Goal: Obtain resource: Download file/media

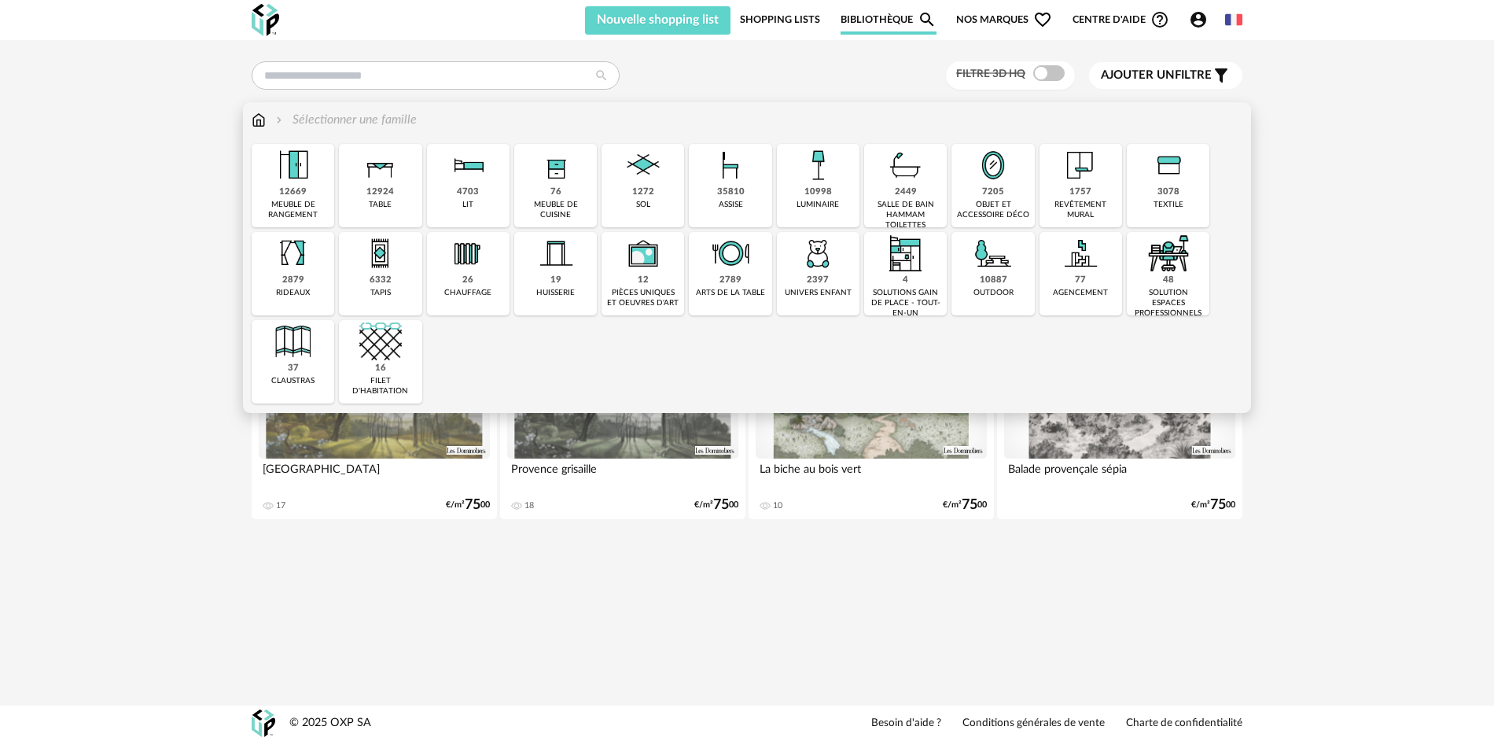
click at [1076, 190] on div "1757" at bounding box center [1080, 192] width 22 height 12
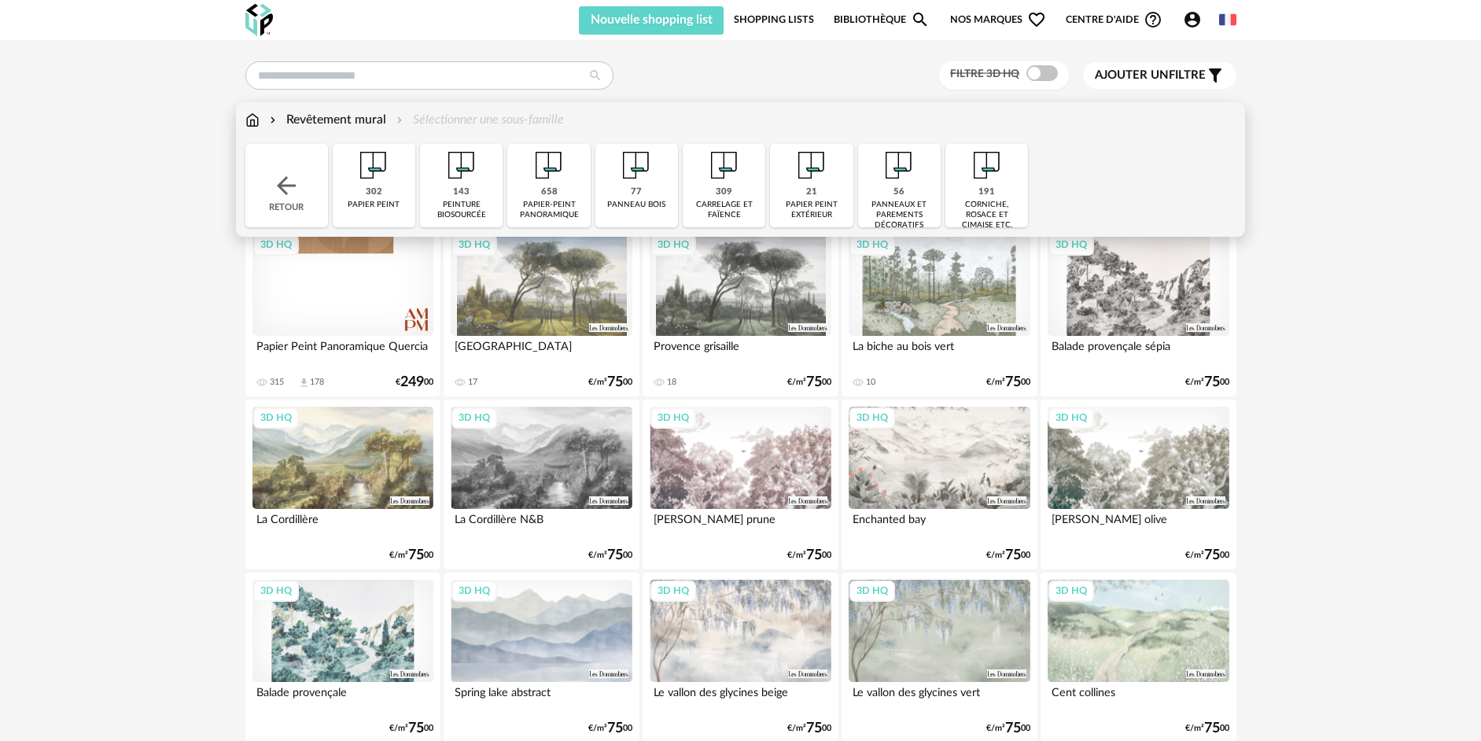
click at [546, 209] on div "papier-peint panoramique" at bounding box center [548, 210] width 73 height 20
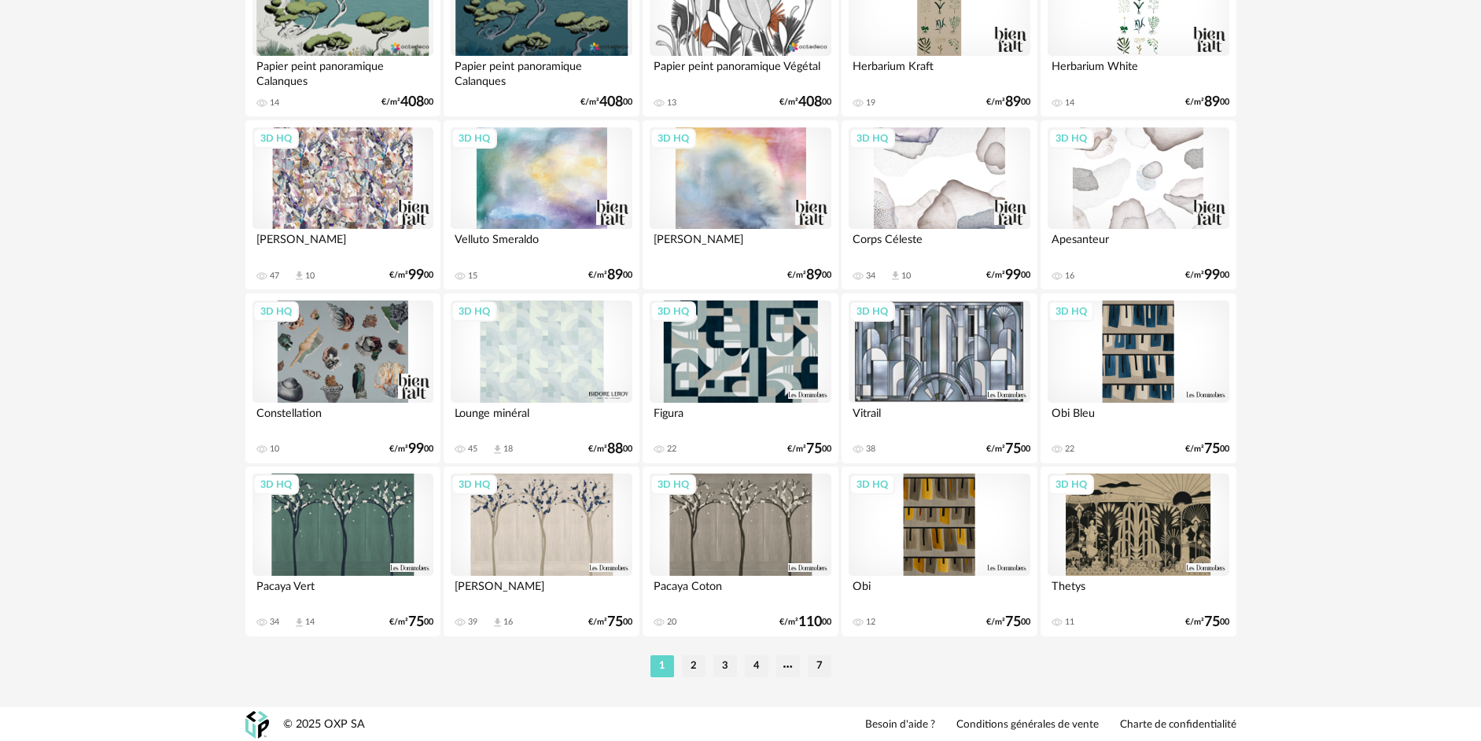
scroll to position [3050, 0]
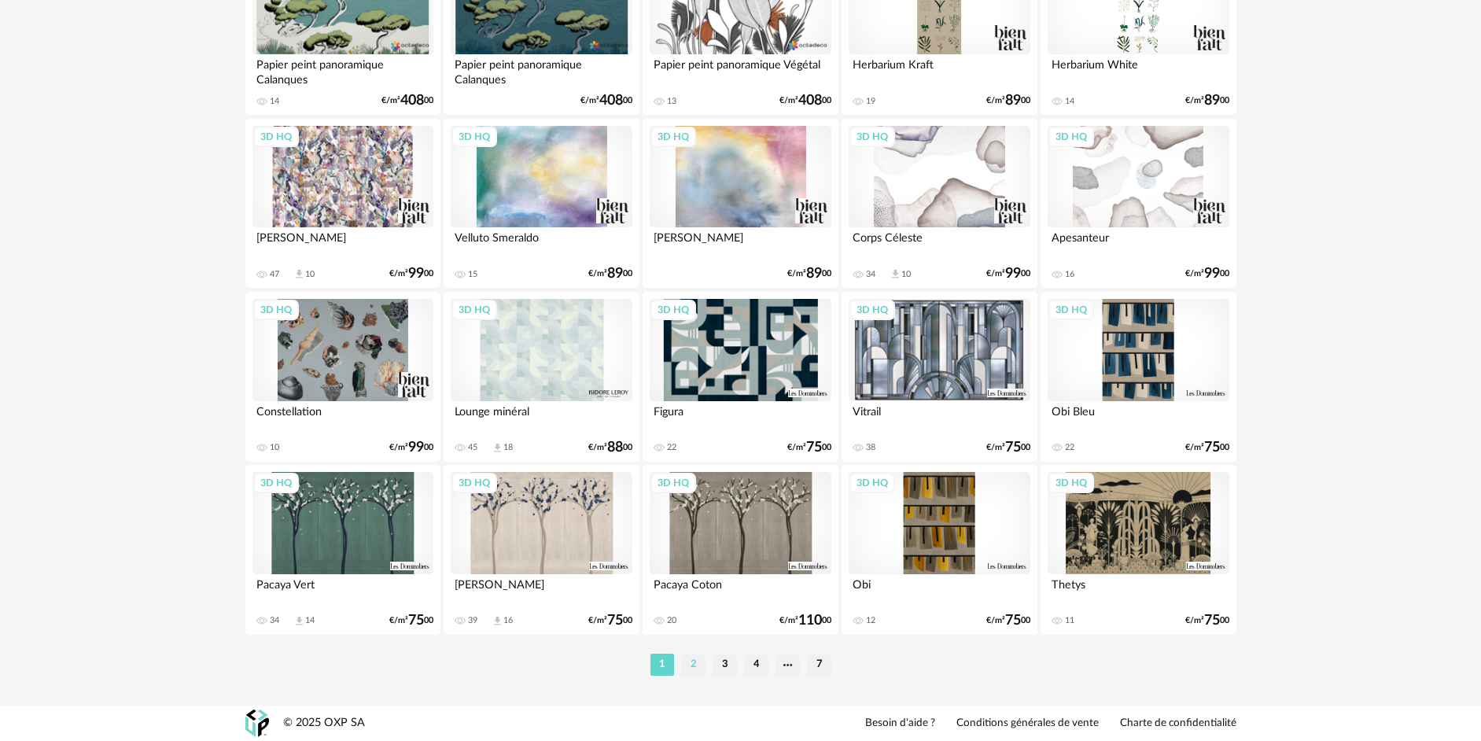
click at [696, 670] on li "2" at bounding box center [694, 664] width 24 height 22
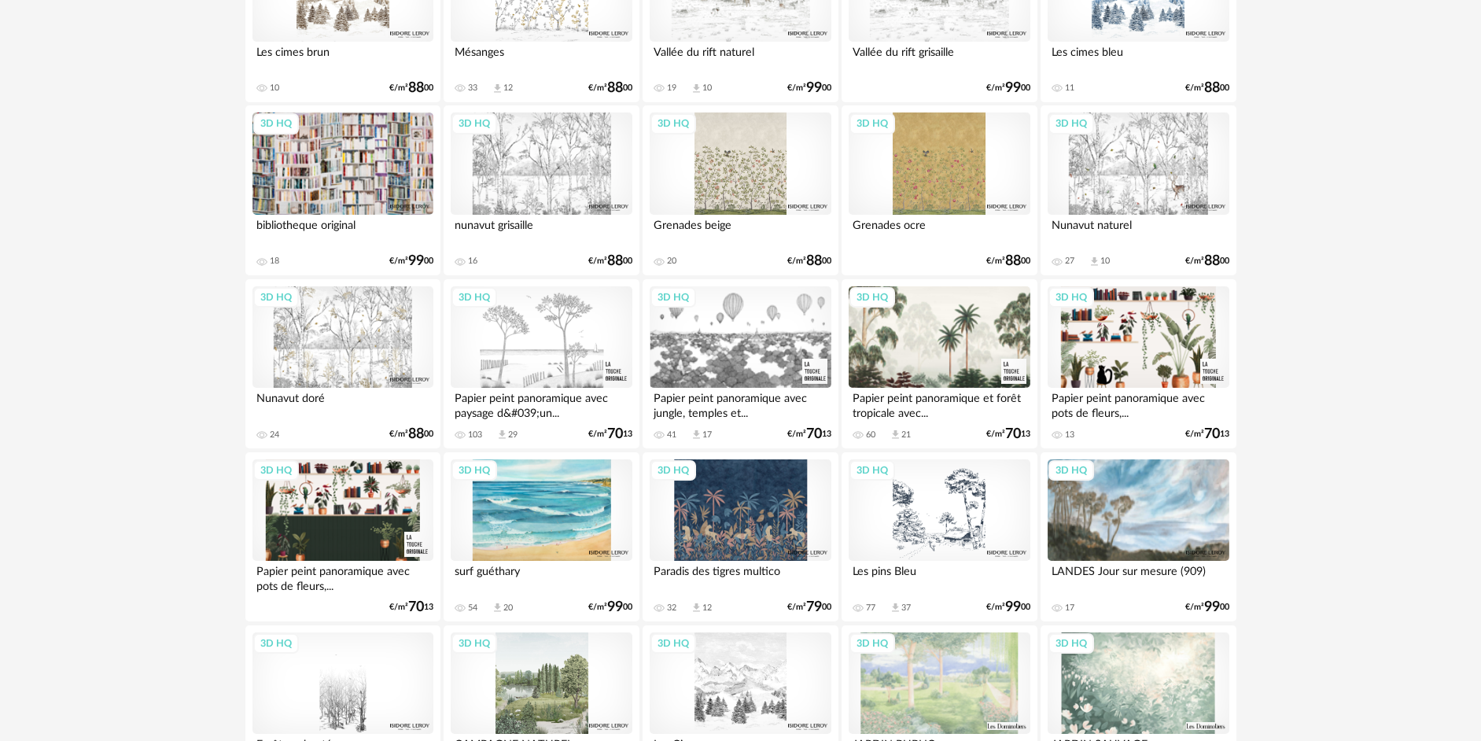
scroll to position [2202, 0]
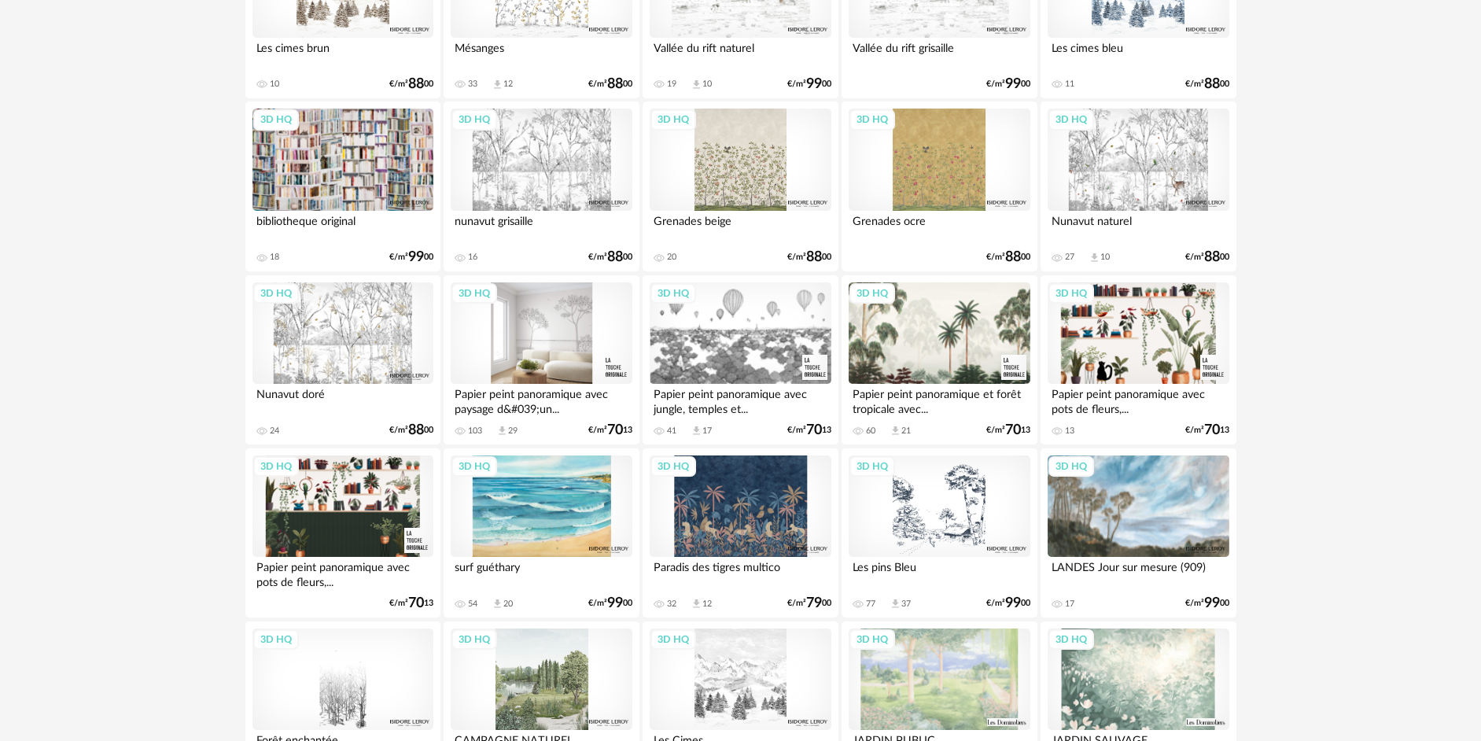
click at [546, 340] on div "3D HQ" at bounding box center [541, 333] width 181 height 102
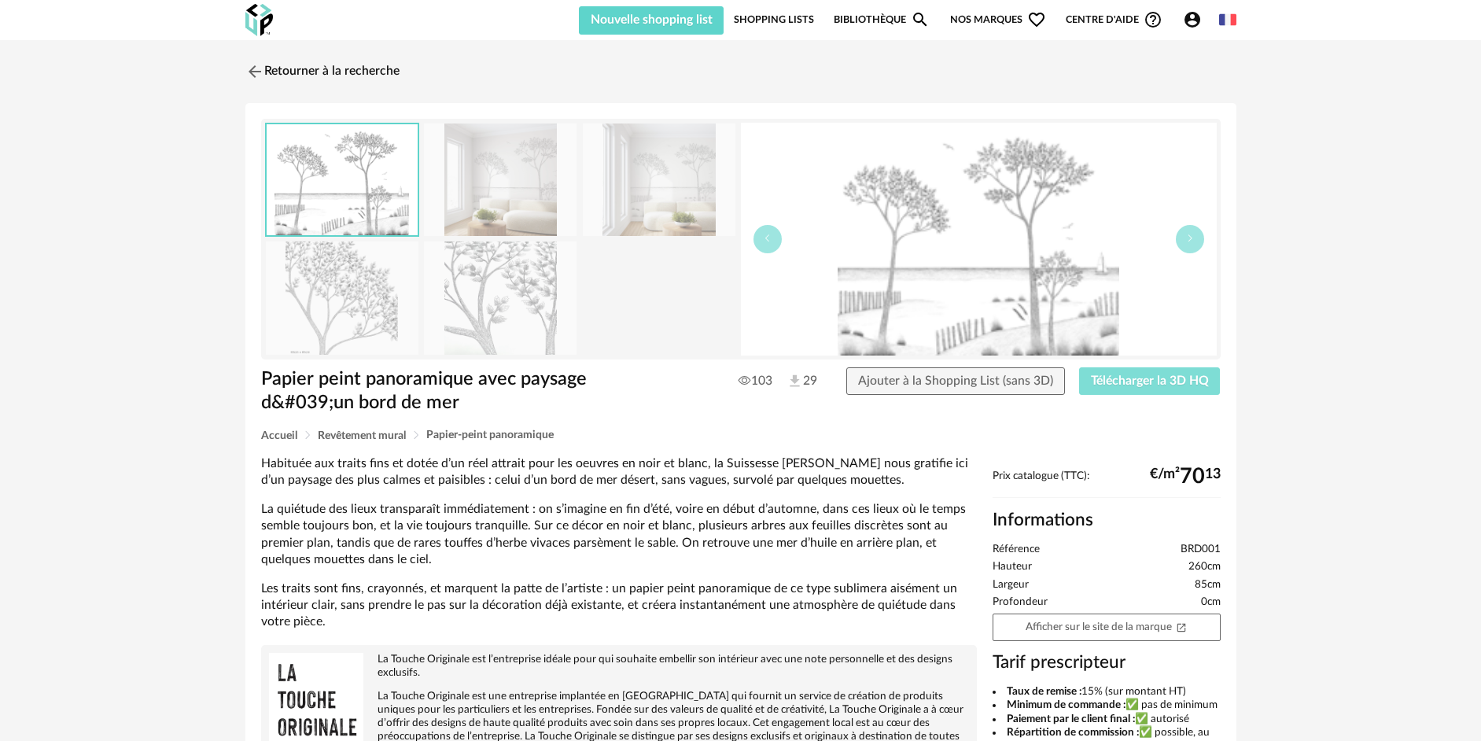
click at [1162, 382] on span "Télécharger la 3D HQ" at bounding box center [1150, 380] width 118 height 13
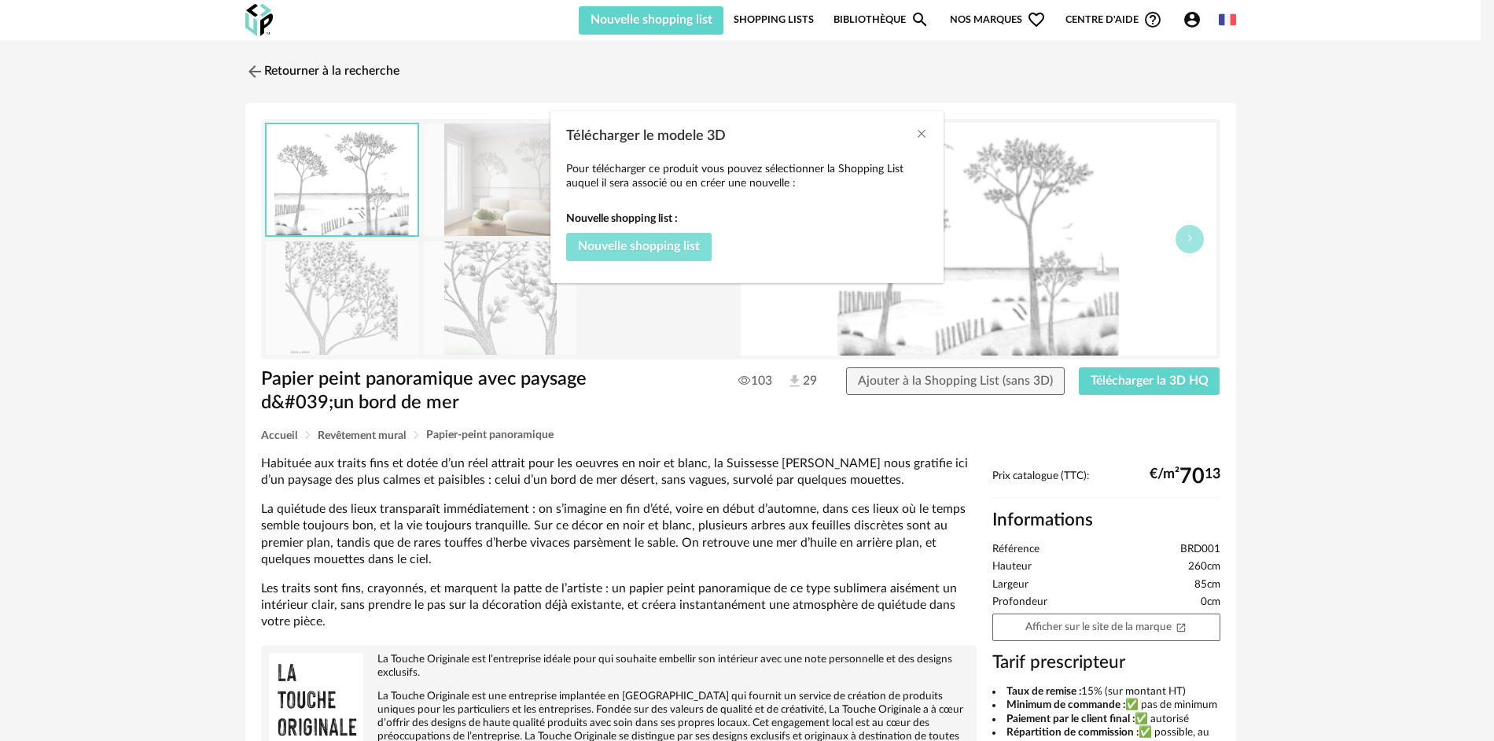
click at [628, 249] on span "Nouvelle shopping list" at bounding box center [639, 246] width 122 height 13
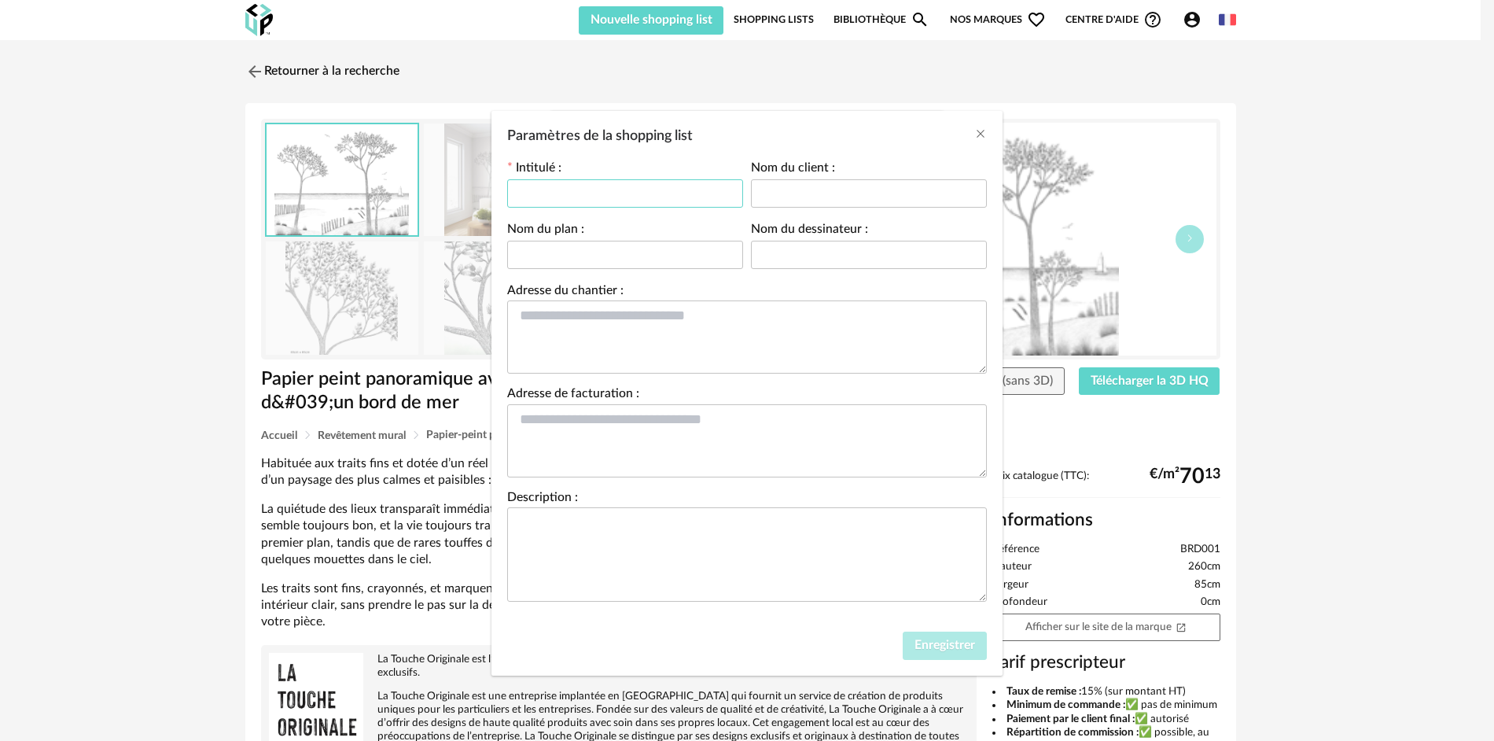
click at [574, 193] on input "Paramètres de la shopping list" at bounding box center [625, 193] width 236 height 28
type input "********"
click at [849, 196] on input "Paramètres de la shopping list" at bounding box center [869, 193] width 236 height 28
type input "*****"
click at [935, 655] on button "Enregistrer" at bounding box center [945, 645] width 84 height 28
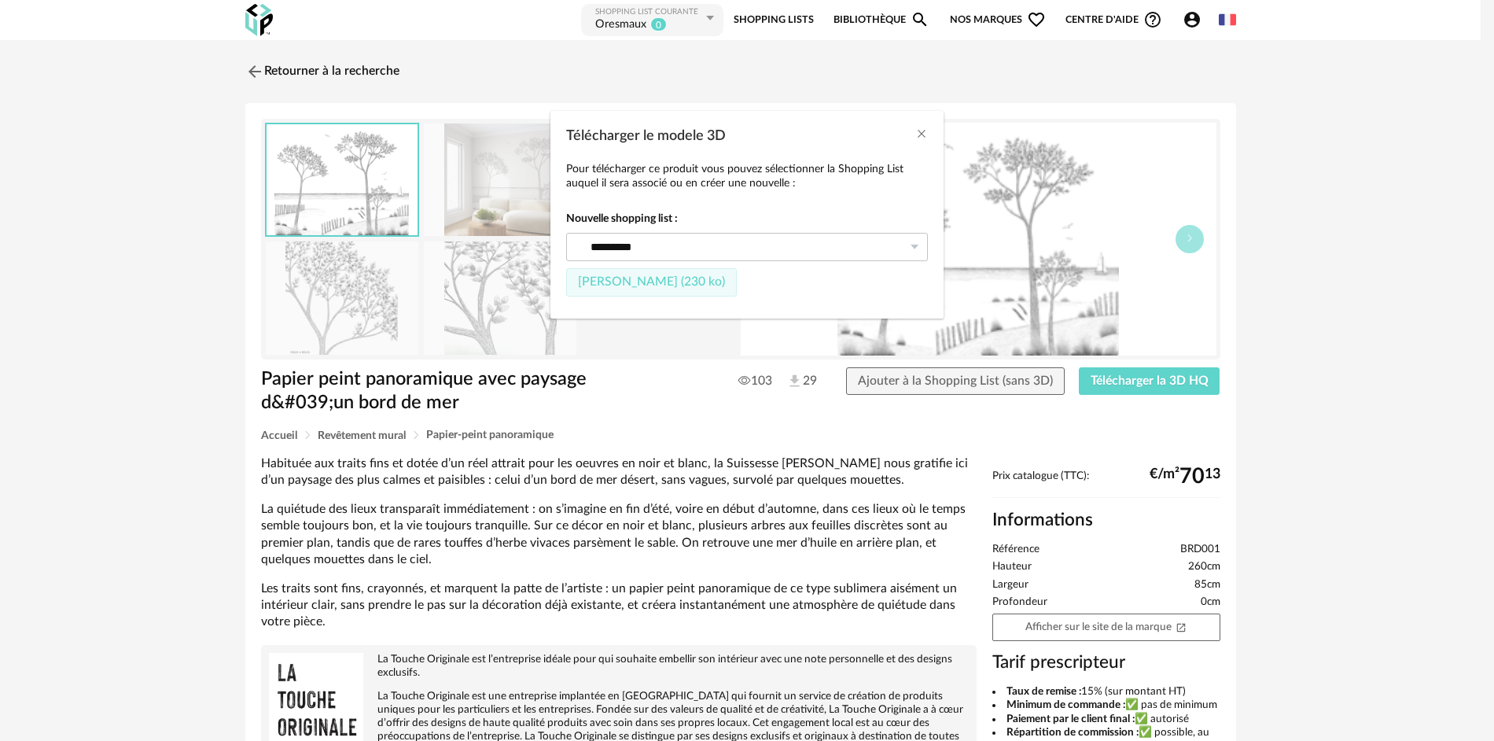
click at [615, 289] on button "Fichier SketchUp (230 ko)" at bounding box center [651, 282] width 171 height 28
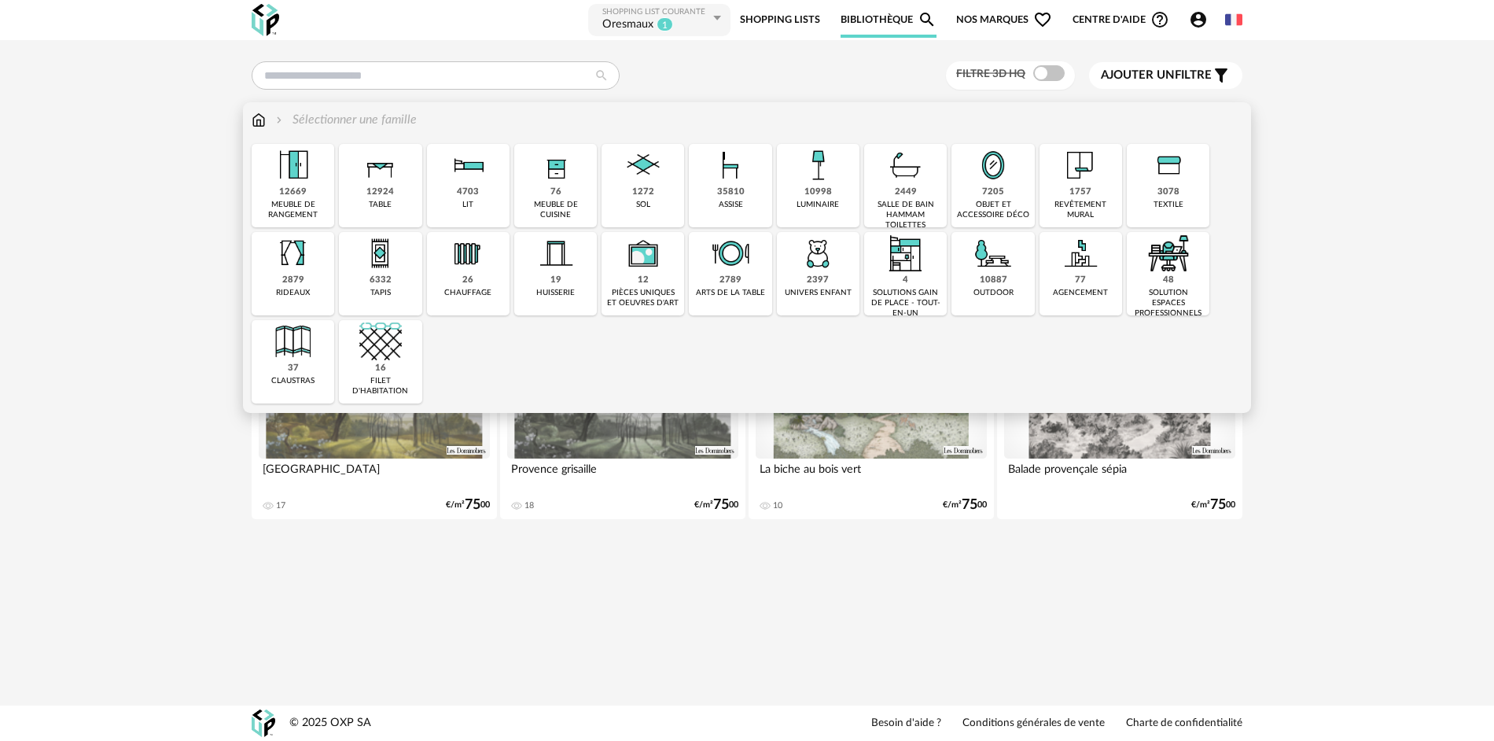
click at [734, 193] on div "35810" at bounding box center [731, 192] width 28 height 12
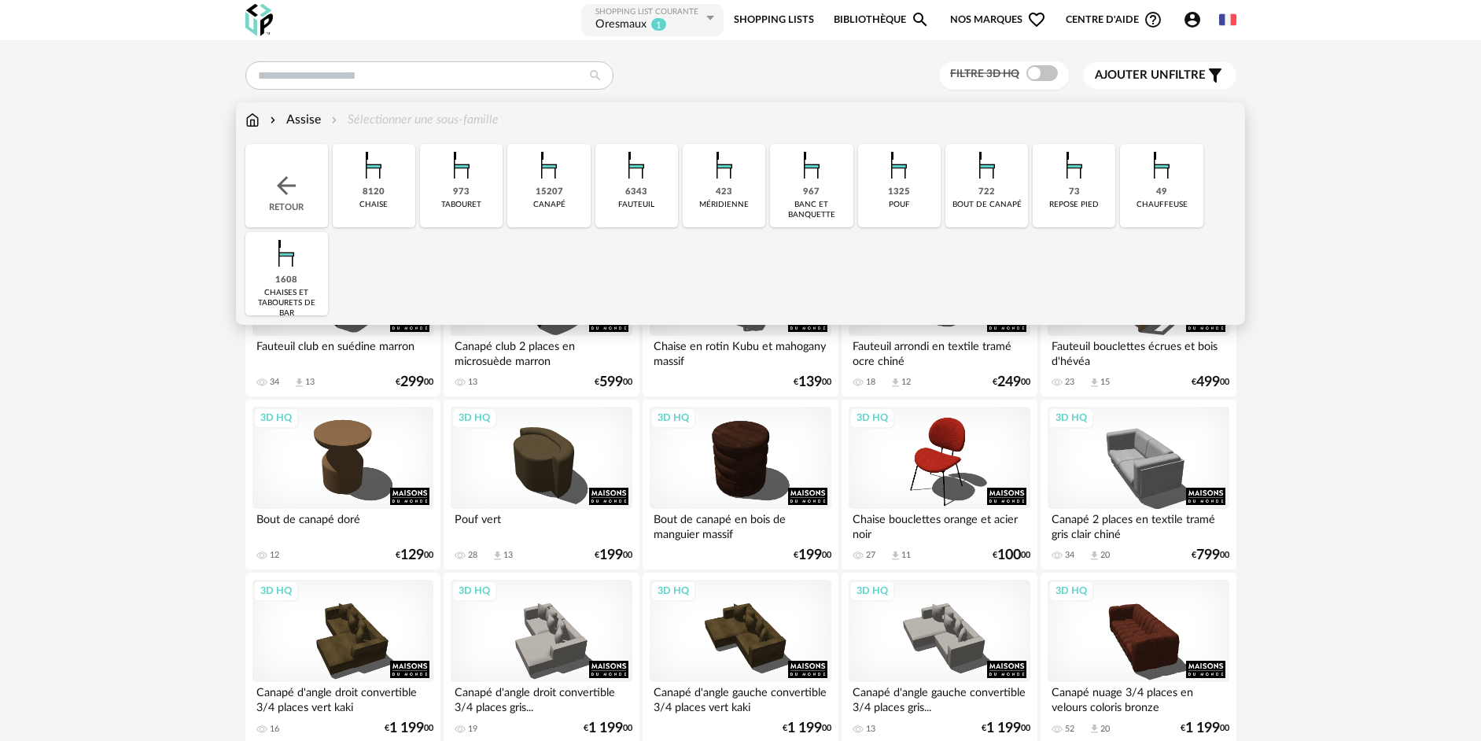
click at [822, 208] on div "banc et banquette" at bounding box center [811, 210] width 73 height 20
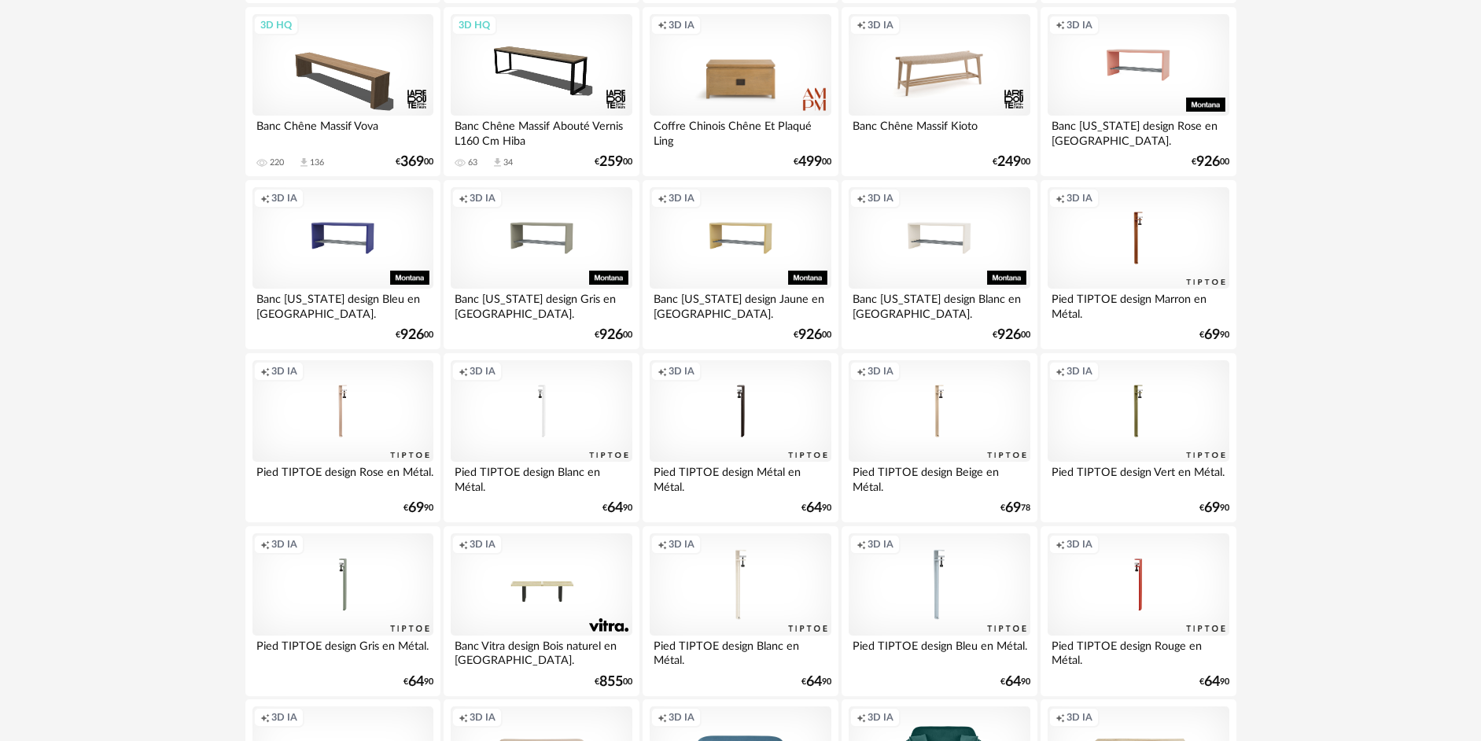
scroll to position [3050, 0]
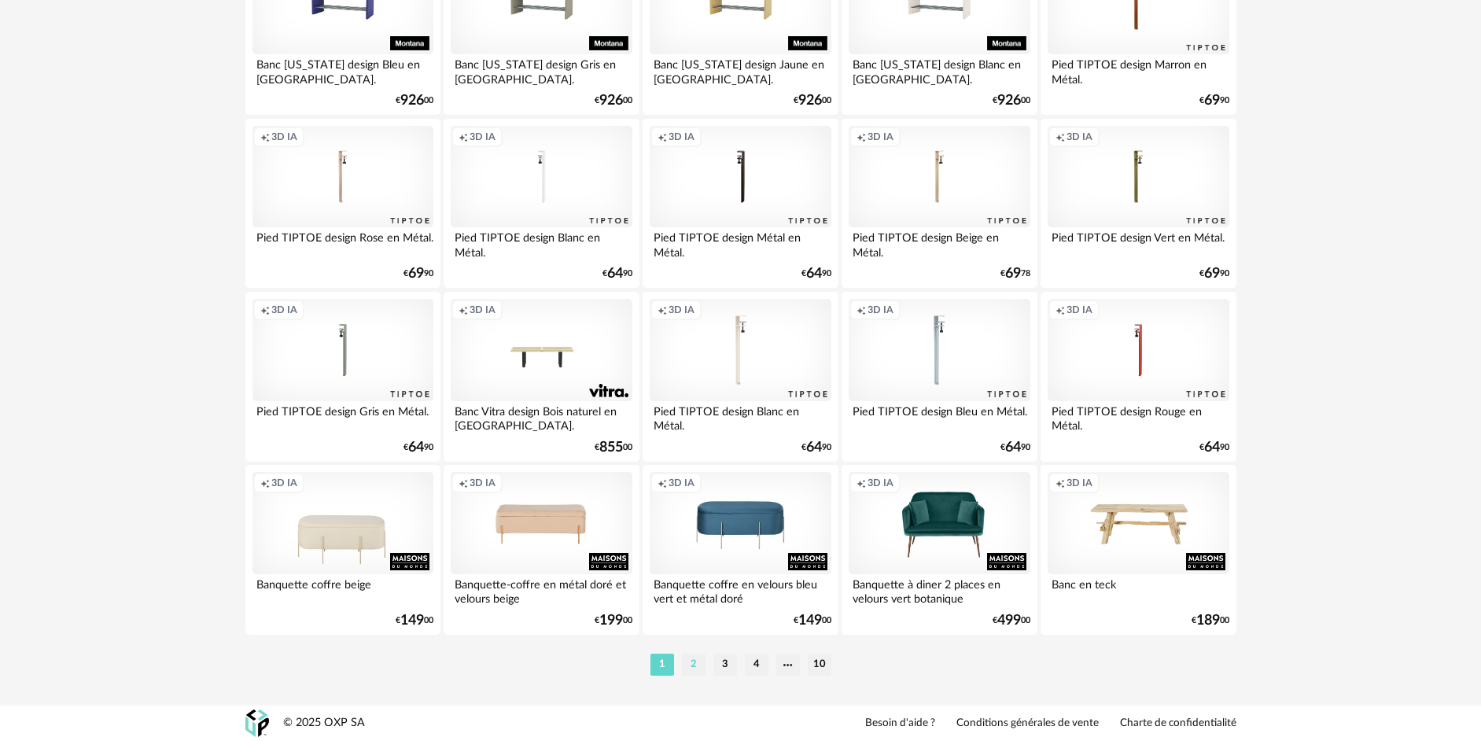
click at [696, 664] on li "2" at bounding box center [694, 664] width 24 height 22
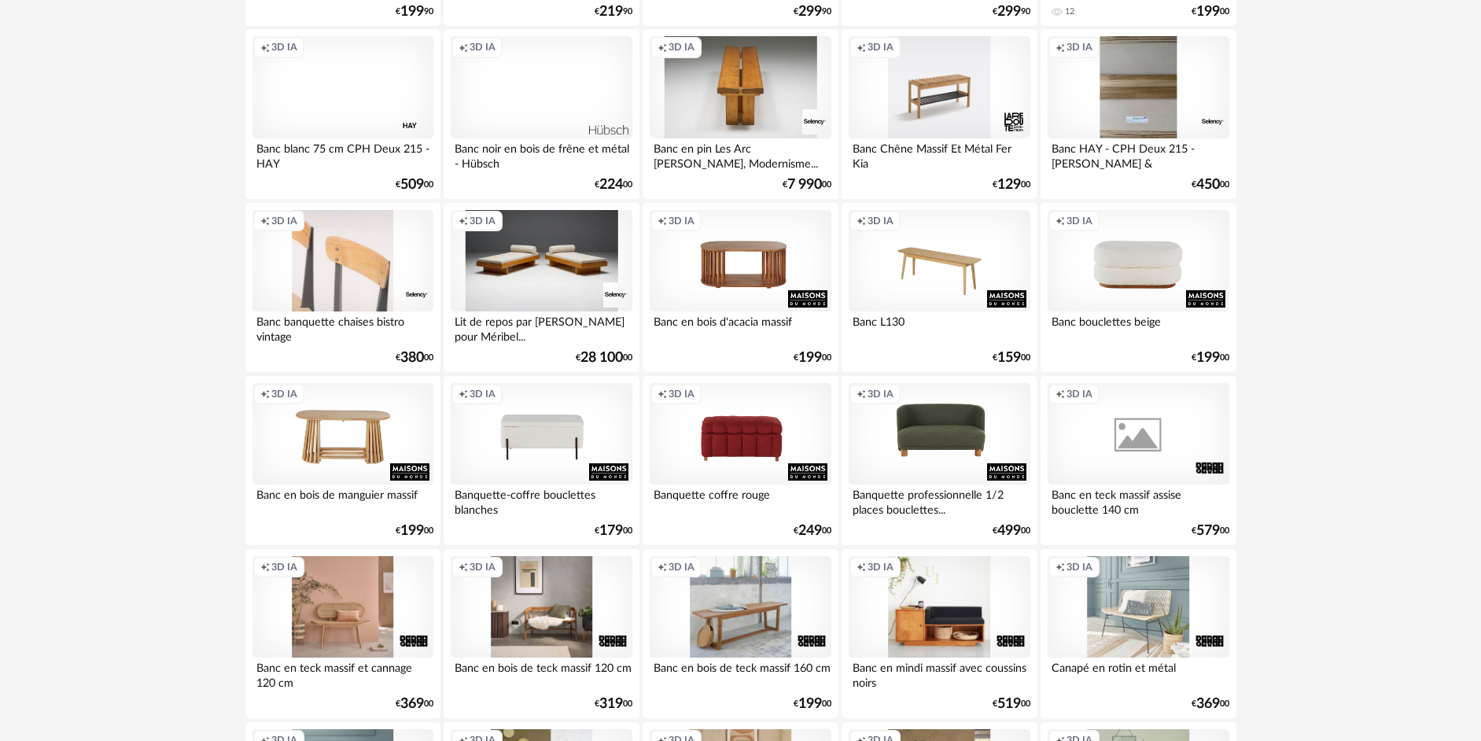
scroll to position [2280, 0]
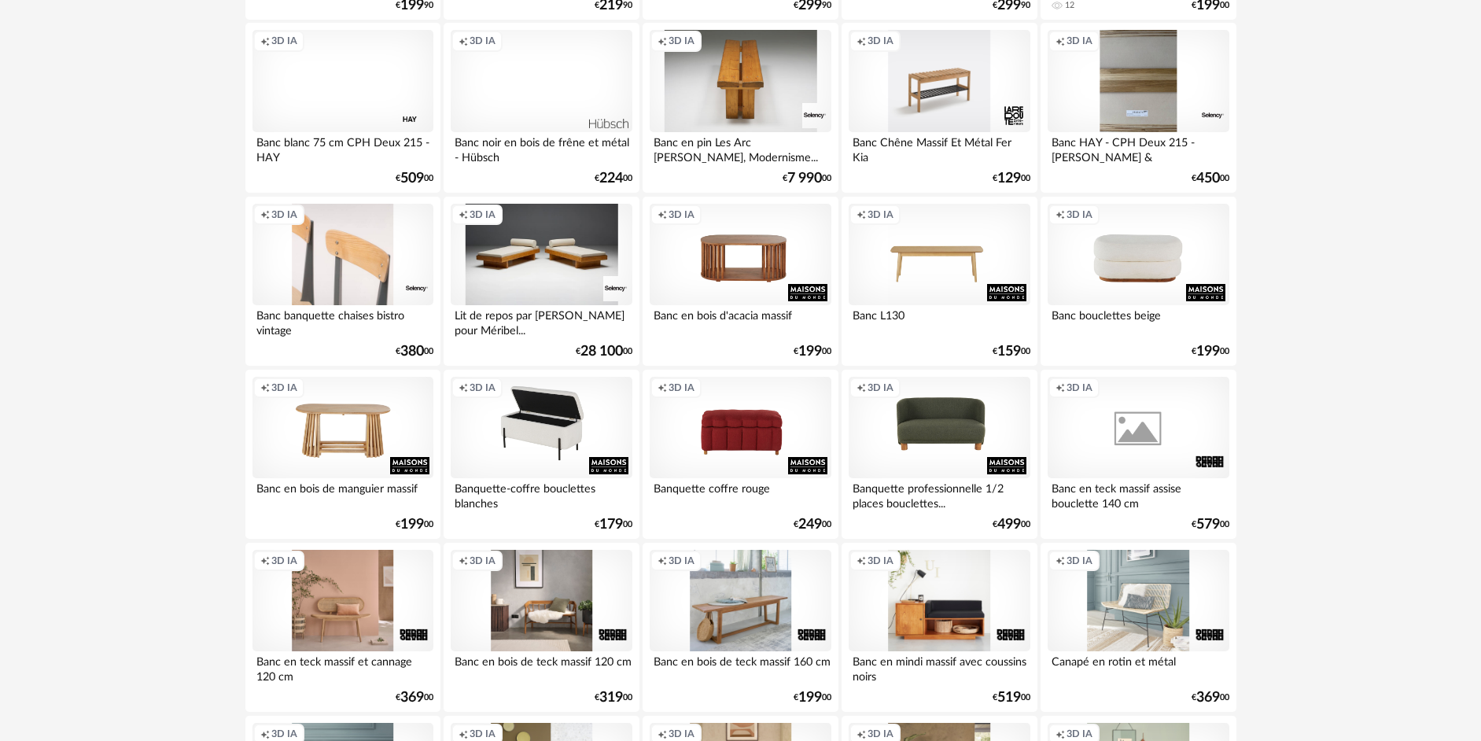
click at [550, 440] on div "Creation icon 3D IA" at bounding box center [541, 428] width 181 height 102
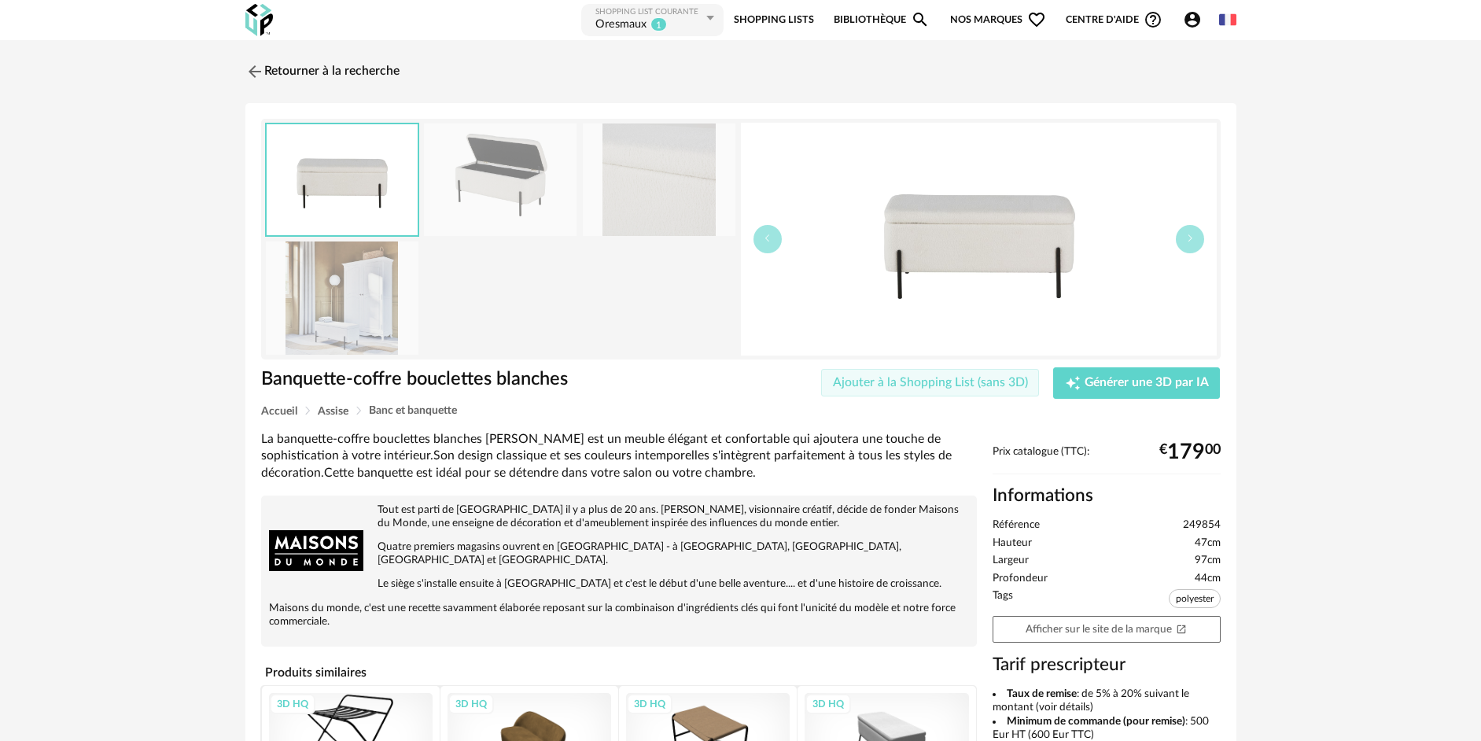
click at [939, 386] on span "Ajouter à la Shopping List (sans 3D)" at bounding box center [930, 382] width 195 height 13
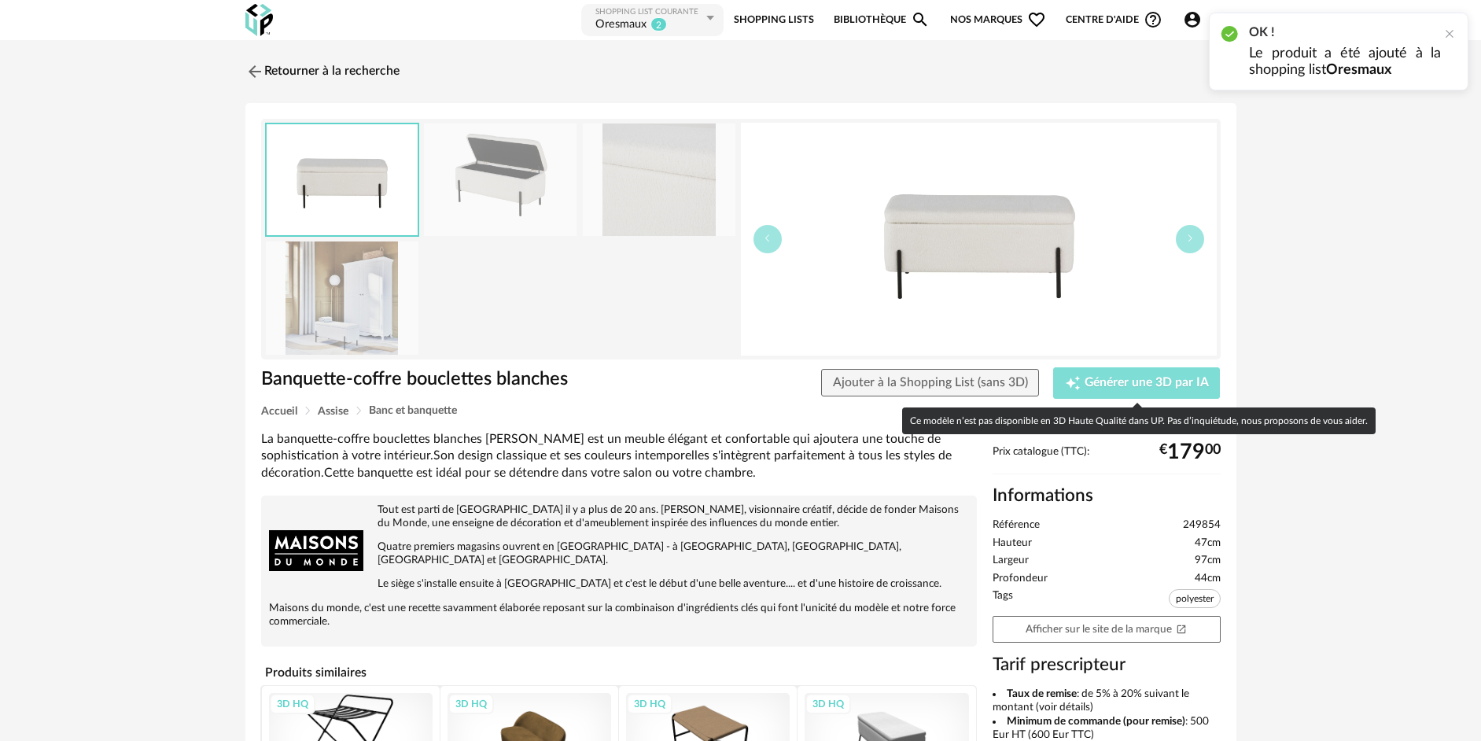
click at [1115, 382] on span "Générer une 3D par IA" at bounding box center [1146, 383] width 124 height 13
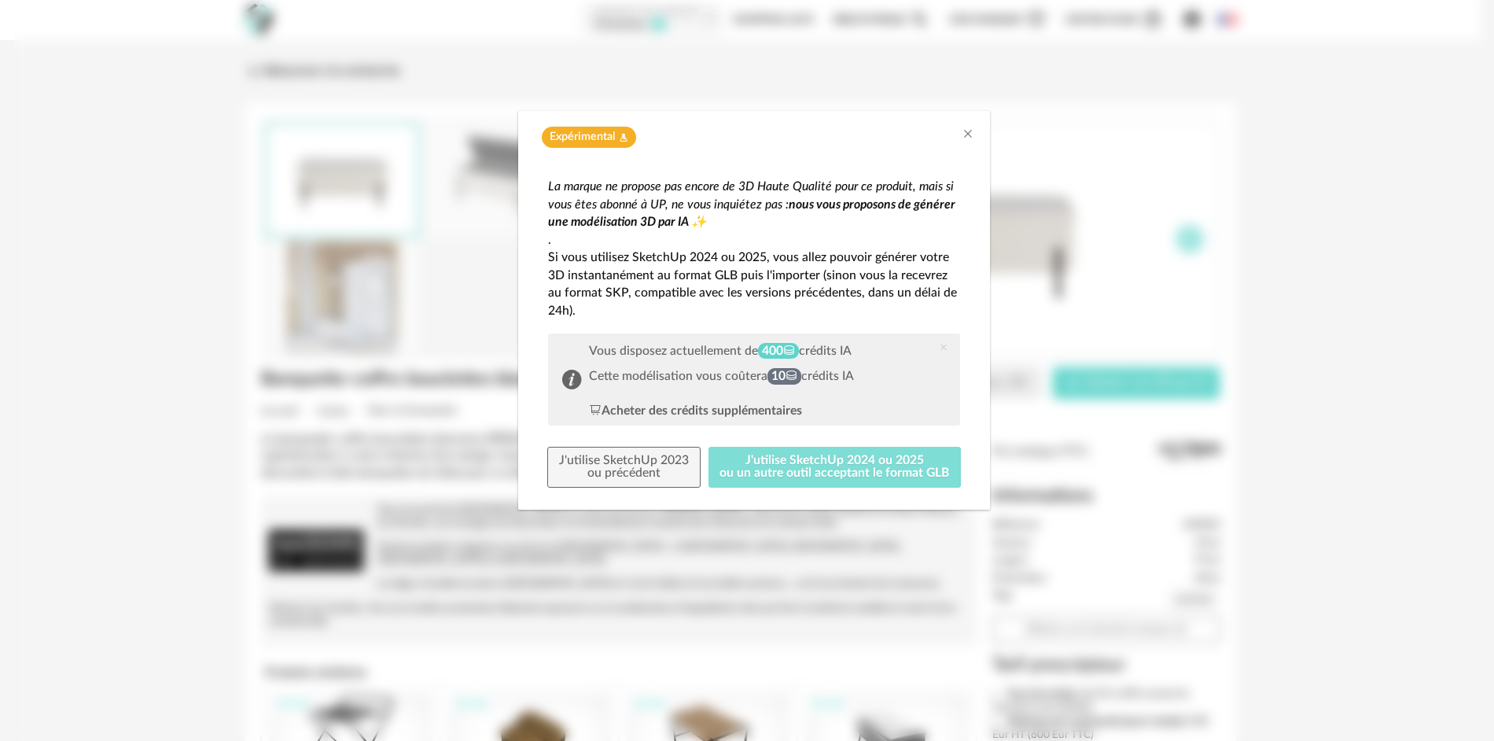
click at [781, 473] on button "J'utilise SketchUp 2024 ou 2025 ou un autre outil acceptant le format GLB" at bounding box center [834, 467] width 253 height 41
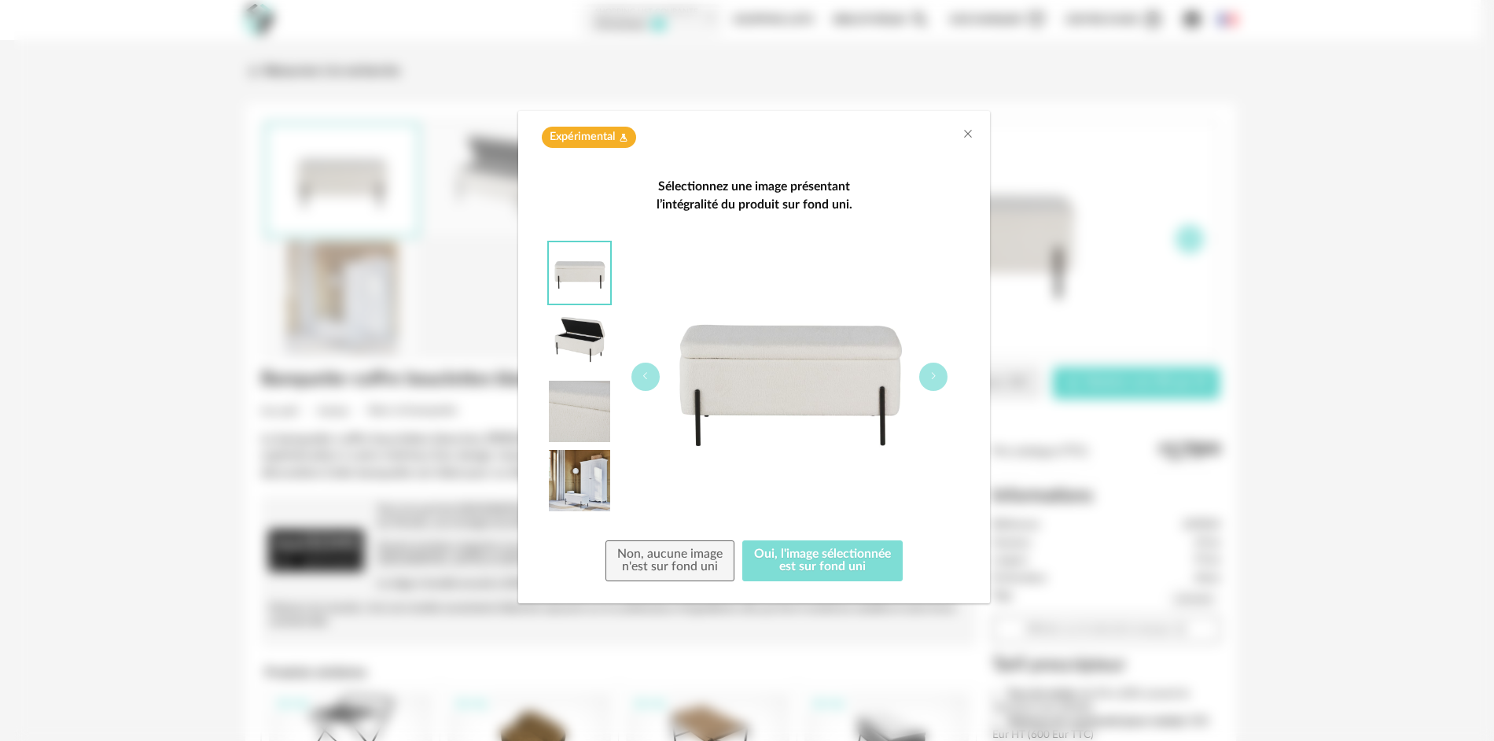
click at [834, 564] on button "Oui, l'image sélectionnée est sur fond uni" at bounding box center [822, 560] width 160 height 41
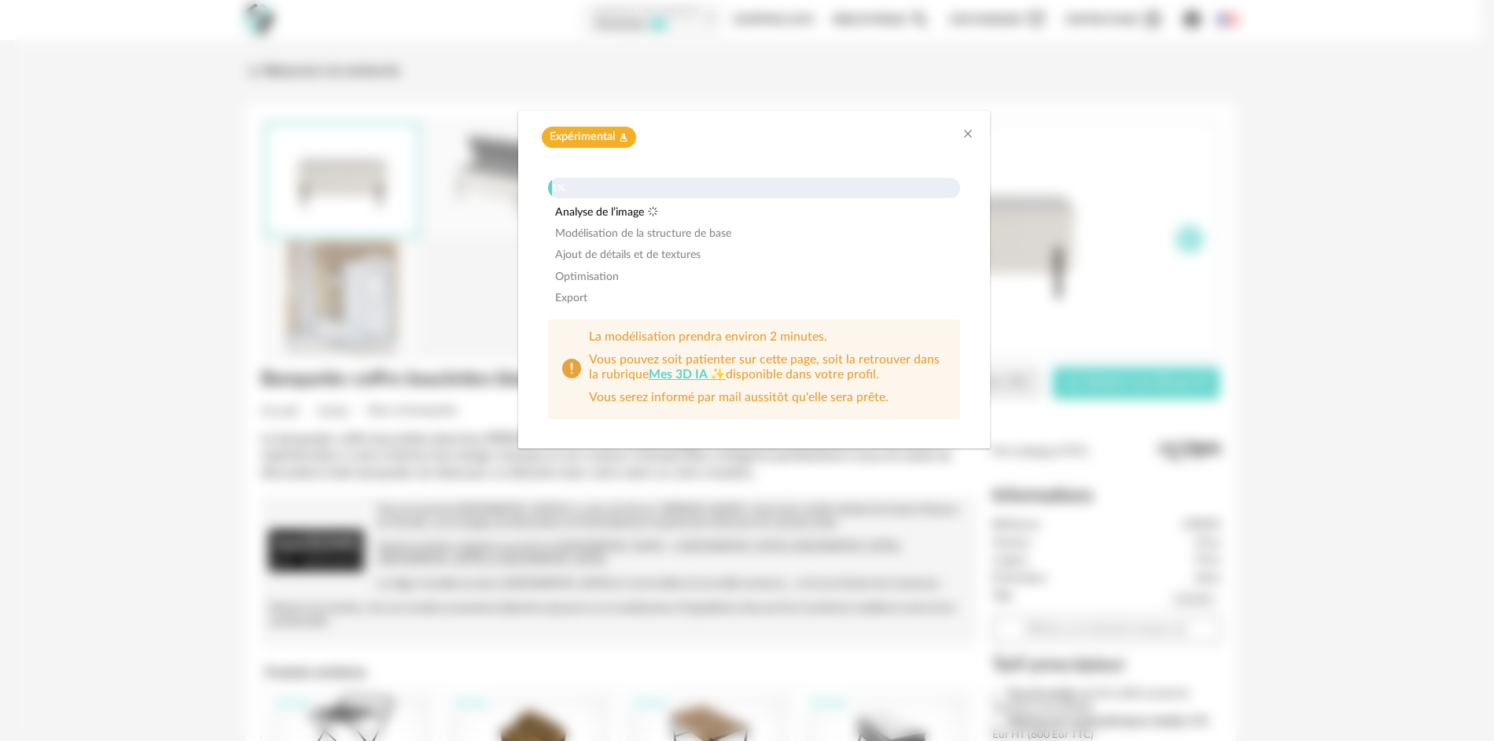
click at [679, 377] on link "Mes 3D IA ✨" at bounding box center [687, 374] width 77 height 13
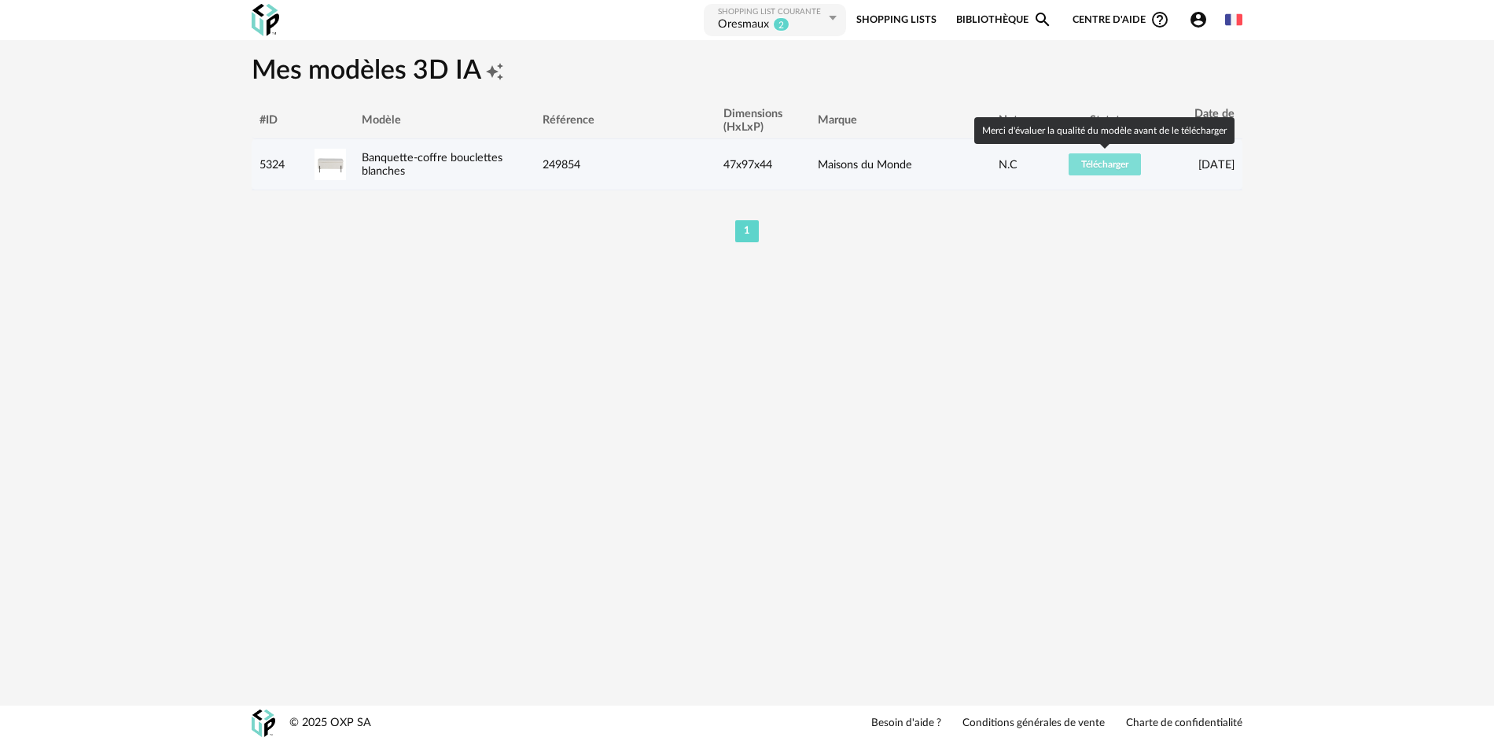
click at [1113, 158] on button "Télécharger" at bounding box center [1105, 164] width 72 height 22
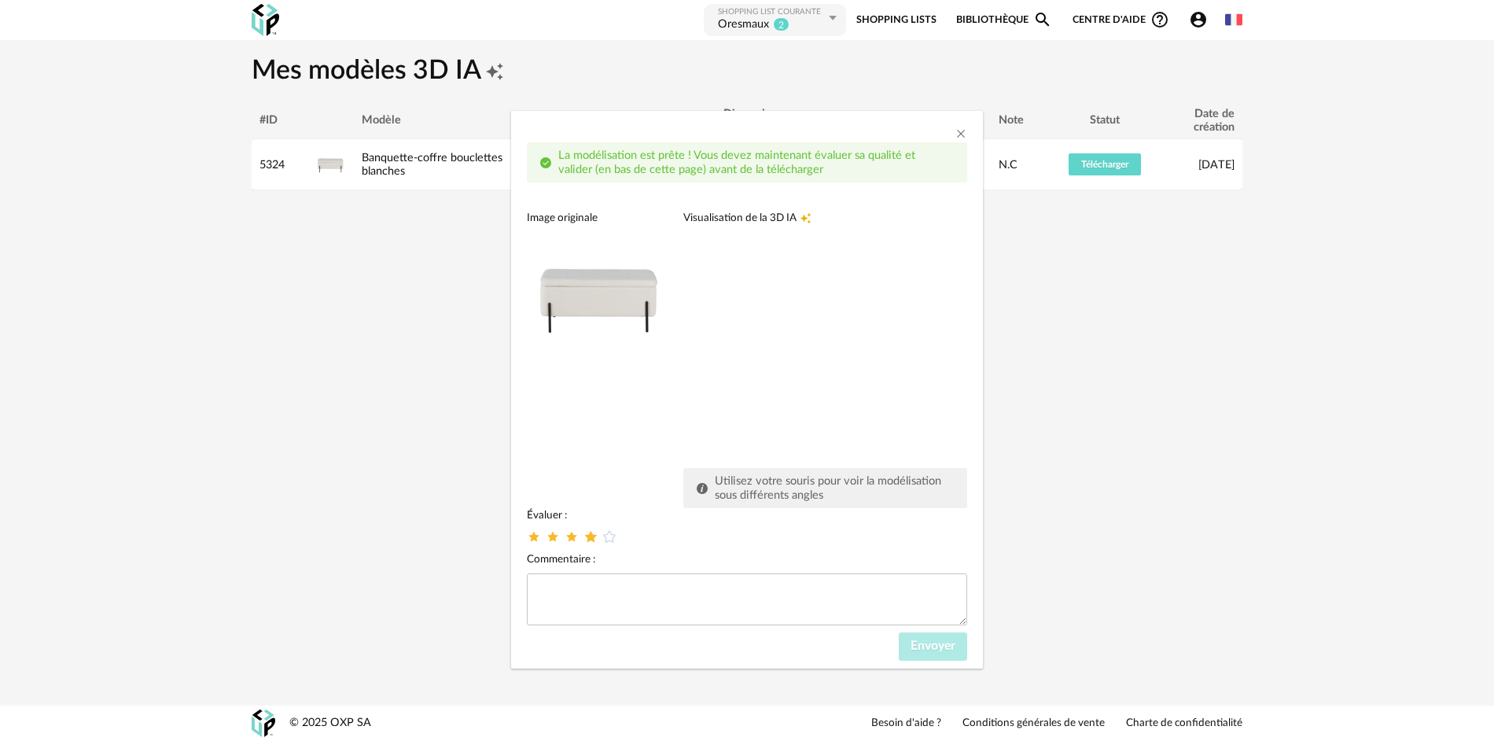
click at [584, 535] on icon "dialog" at bounding box center [591, 536] width 17 height 17
click at [590, 596] on textarea "dialog" at bounding box center [747, 599] width 440 height 52
type textarea "*******"
click at [753, 226] on div "dialog" at bounding box center [801, 343] width 236 height 236
click at [568, 535] on icon "dialog" at bounding box center [572, 536] width 17 height 17
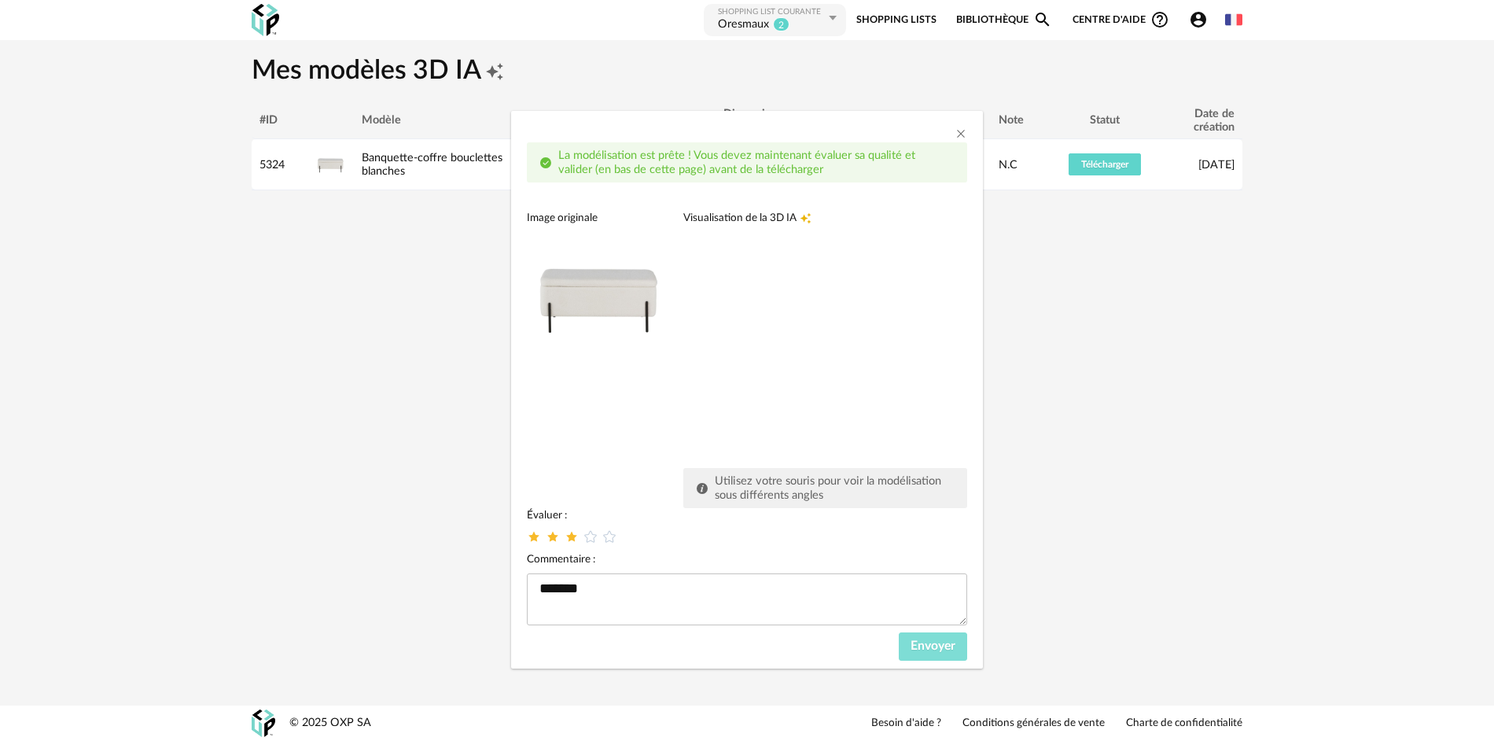
click at [947, 642] on span "Envoyer" at bounding box center [933, 645] width 45 height 13
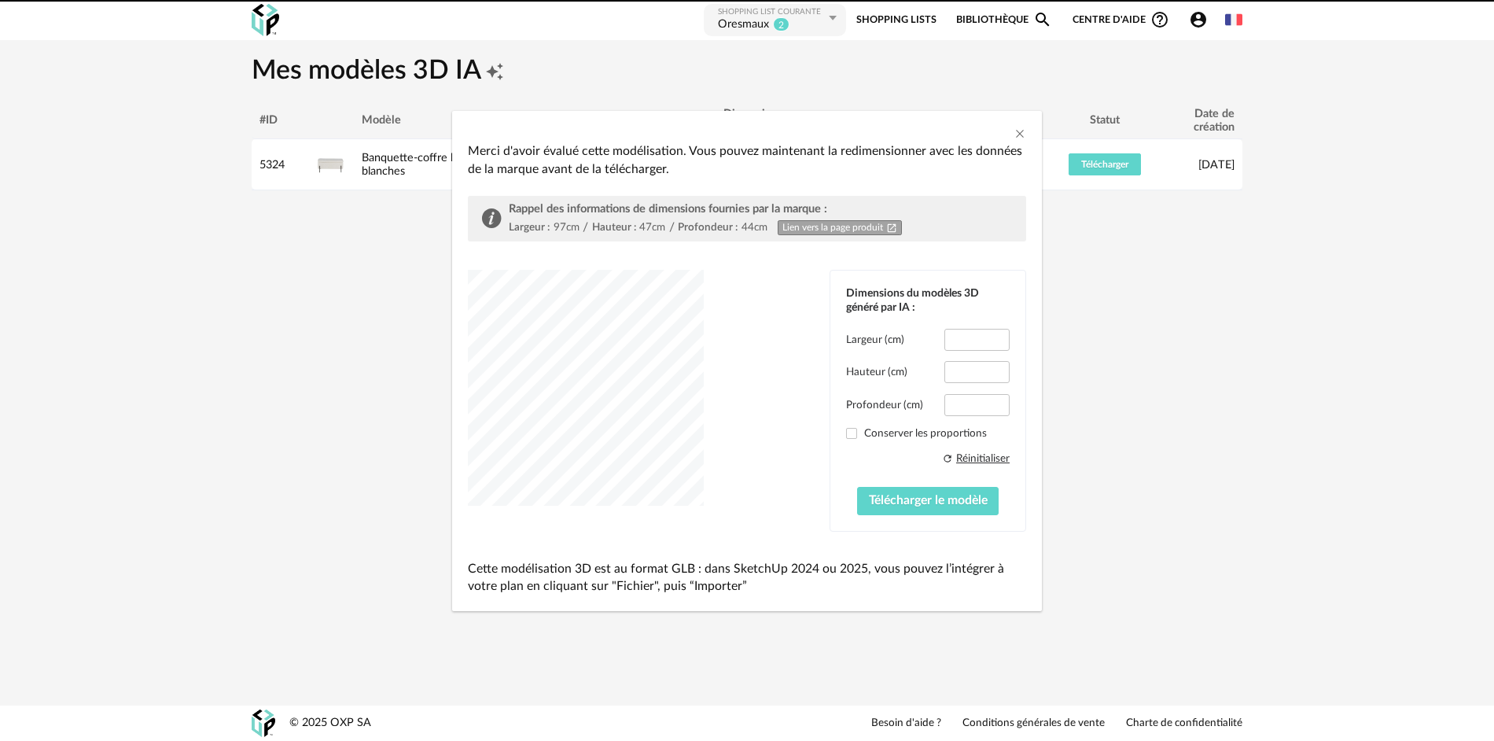
type input "****"
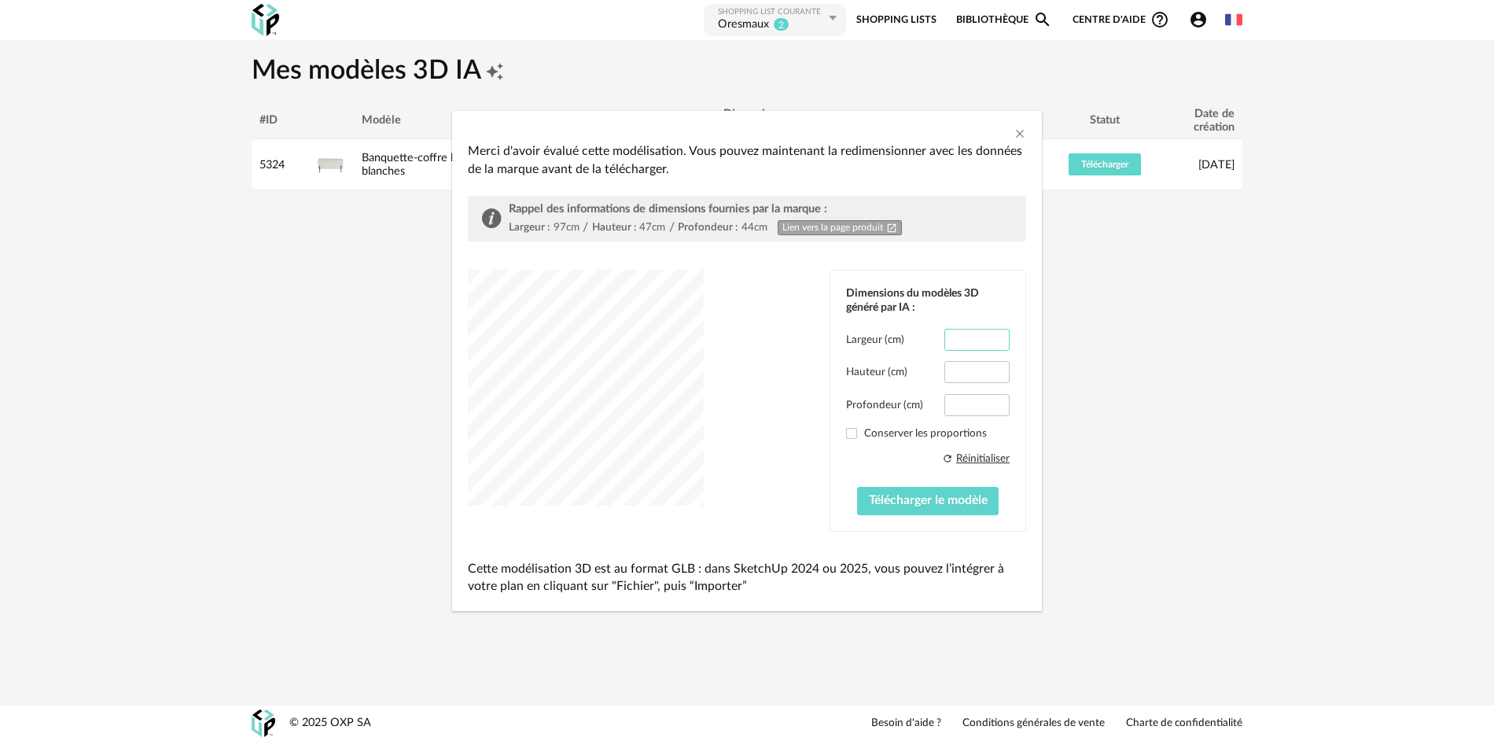
drag, startPoint x: 981, startPoint y: 343, endPoint x: 856, endPoint y: 340, distance: 124.3
click at [857, 340] on div "Largeur (cm) ****" at bounding box center [928, 340] width 164 height 22
type input "**"
drag, startPoint x: 977, startPoint y: 407, endPoint x: 943, endPoint y: 404, distance: 34.7
click at [943, 404] on div "Profondeur (cm) ****" at bounding box center [928, 405] width 164 height 22
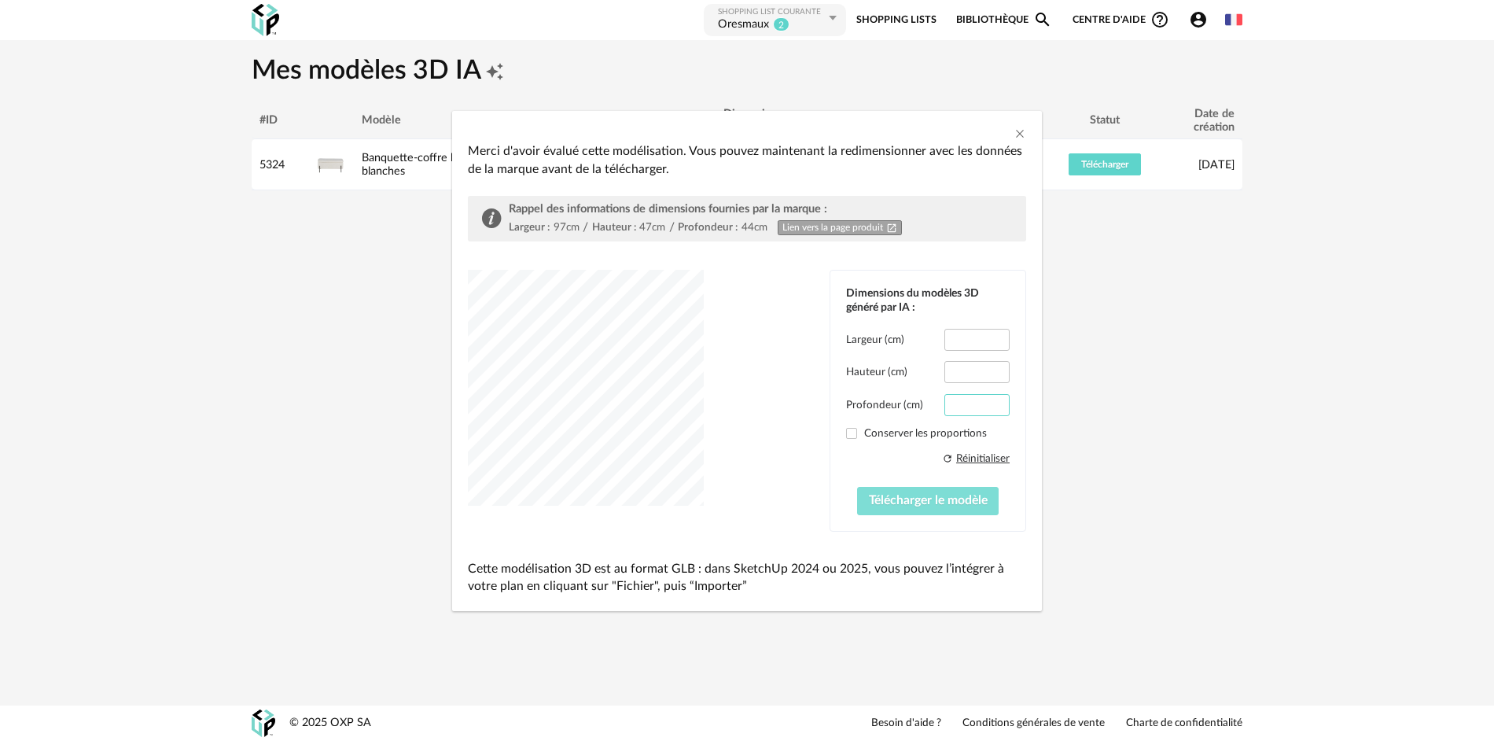
type input "**"
click at [912, 504] on span "Télécharger le modèle" at bounding box center [928, 500] width 119 height 13
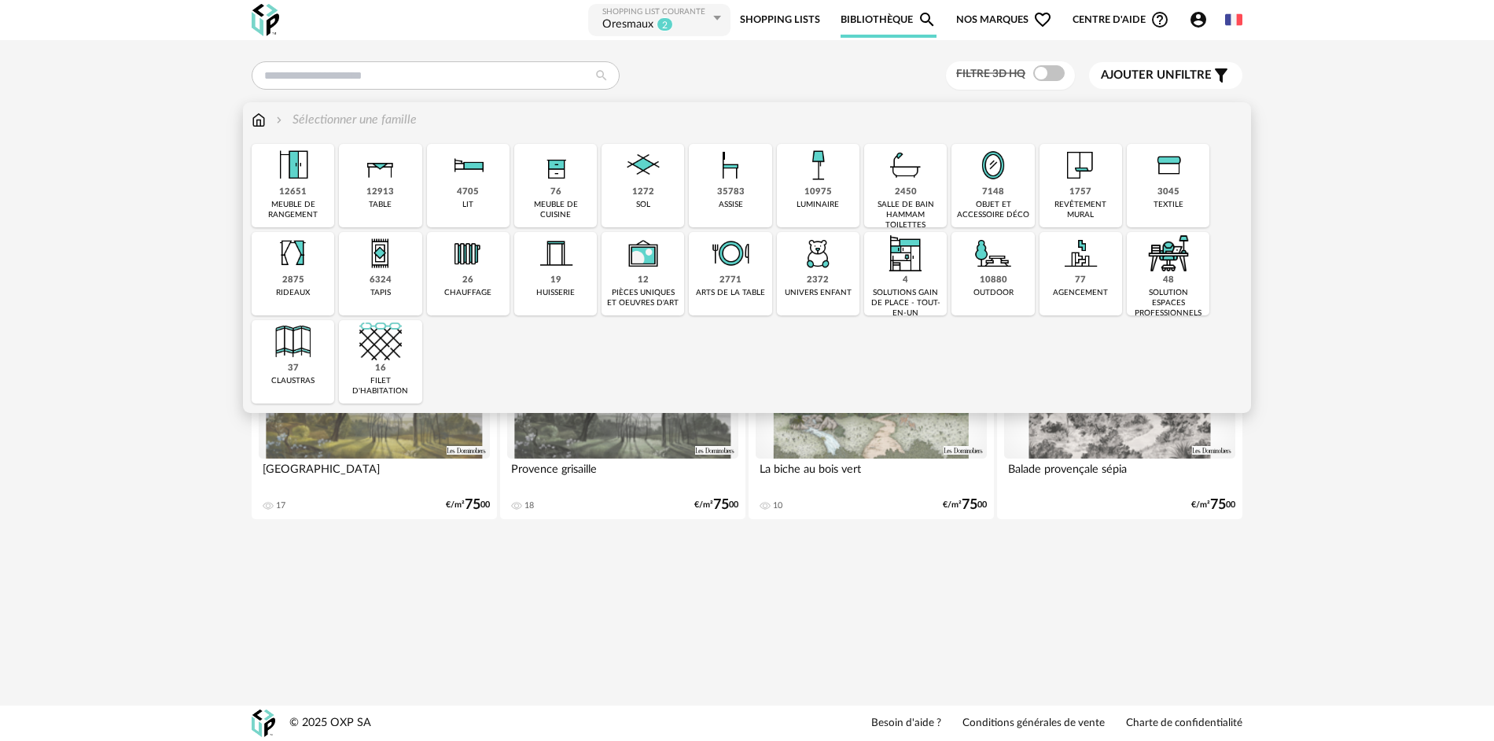
click at [1093, 204] on div "revêtement mural" at bounding box center [1080, 210] width 73 height 20
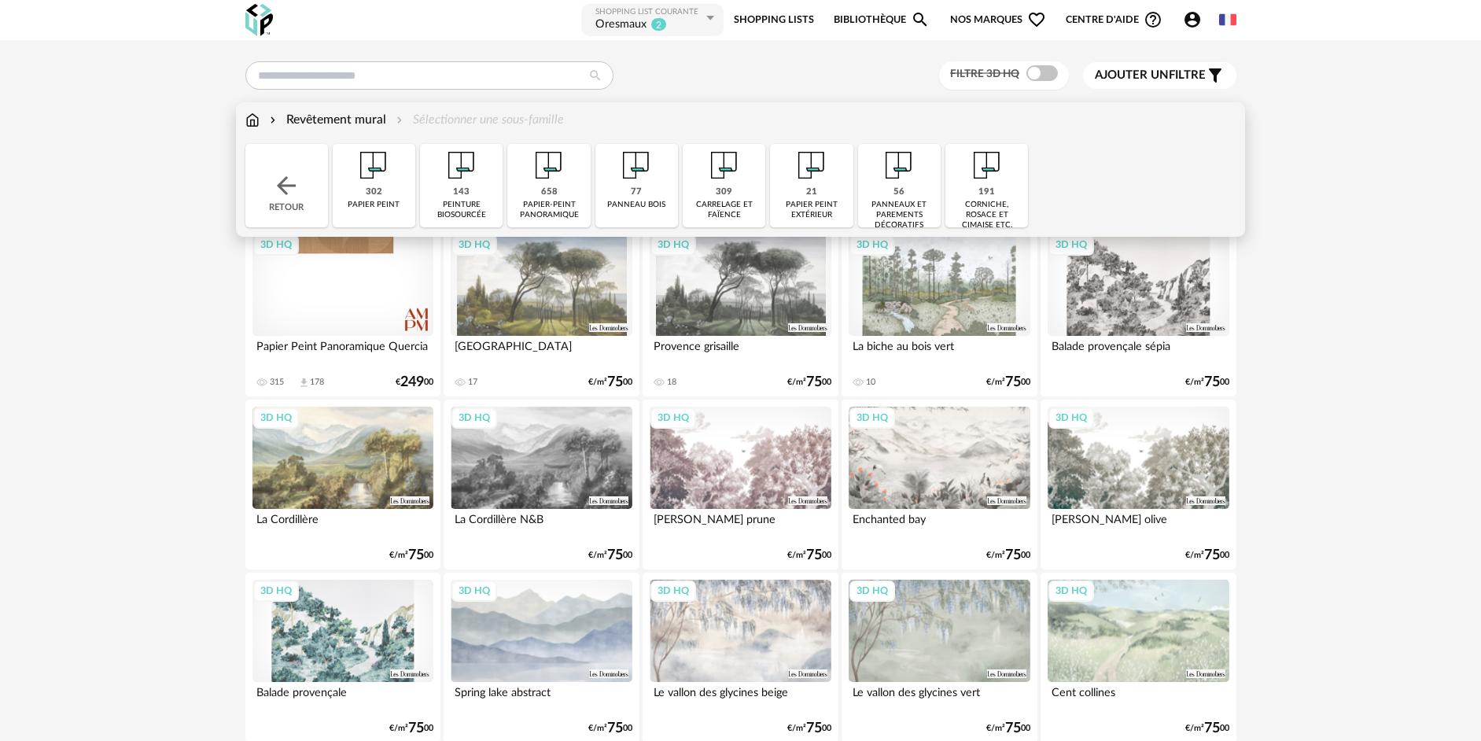
click at [632, 188] on div "77" at bounding box center [636, 192] width 11 height 12
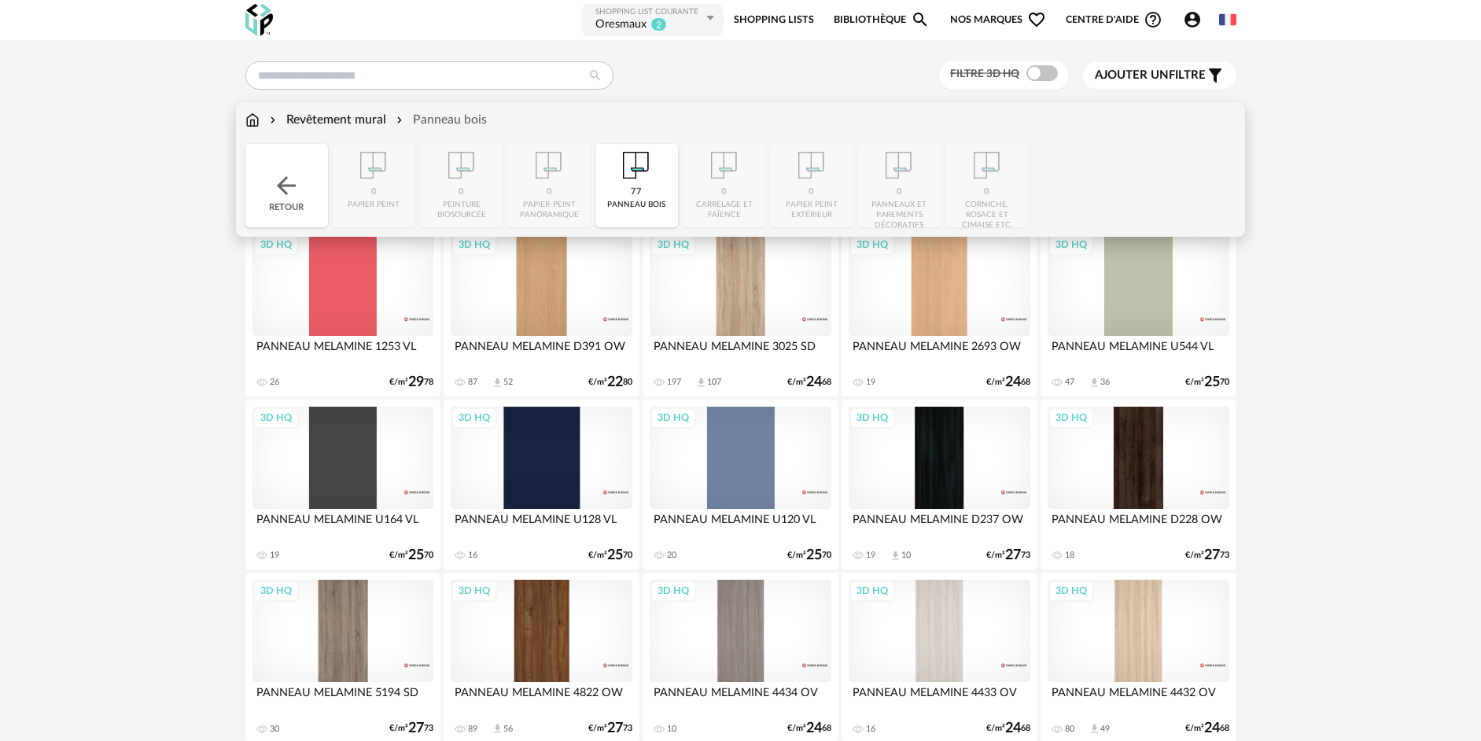
click at [746, 201] on div "Close icon Retour 0 papier peint 0 peinture biosourcée 0 papier-peint panoramiq…" at bounding box center [740, 185] width 991 height 83
drag, startPoint x: 804, startPoint y: 197, endPoint x: 780, endPoint y: 188, distance: 25.1
click at [805, 197] on div "Close icon Retour 0 papier peint 0 peinture biosourcée 0 papier-peint panoramiq…" at bounding box center [740, 185] width 991 height 83
click at [333, 119] on div "Revêtement mural" at bounding box center [327, 120] width 120 height 18
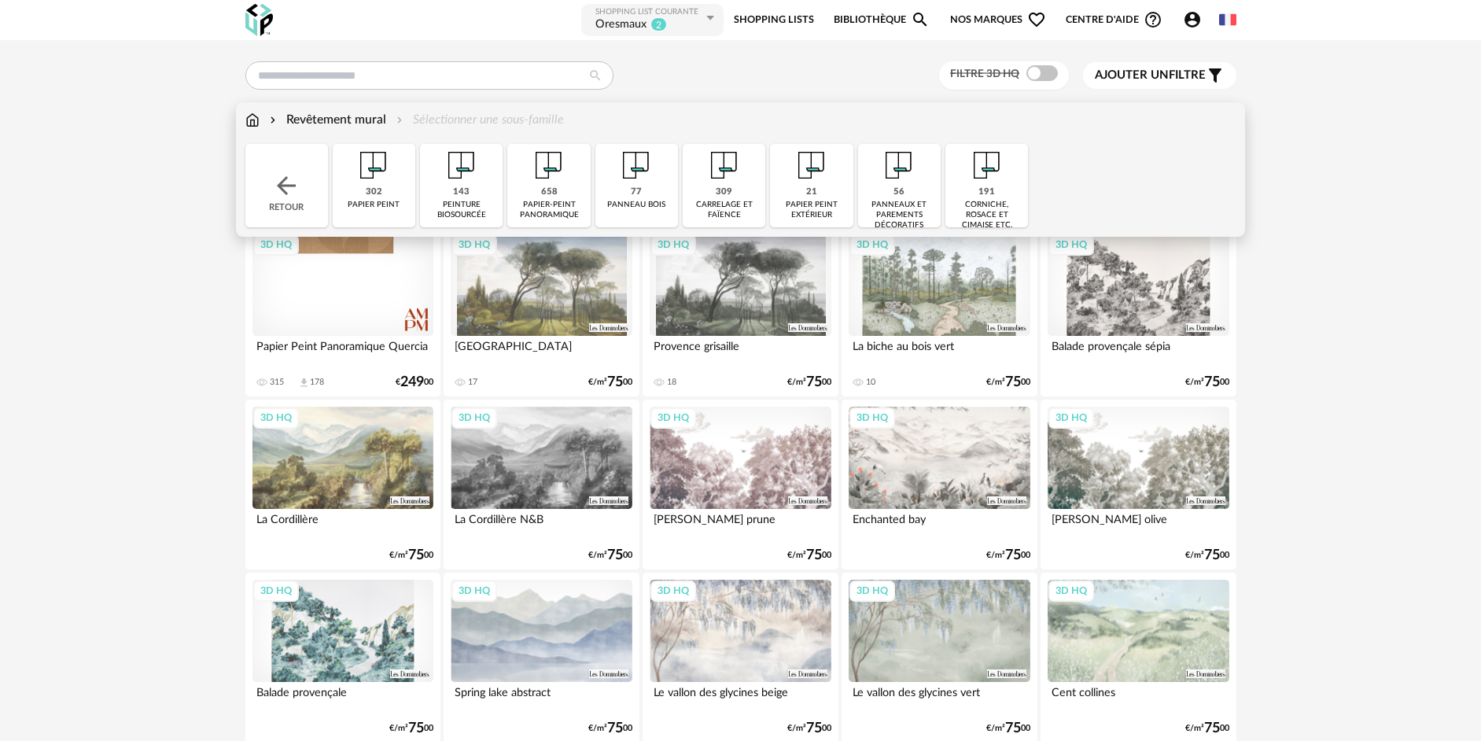
click at [919, 205] on div "panneaux et parements décoratifs" at bounding box center [899, 215] width 73 height 31
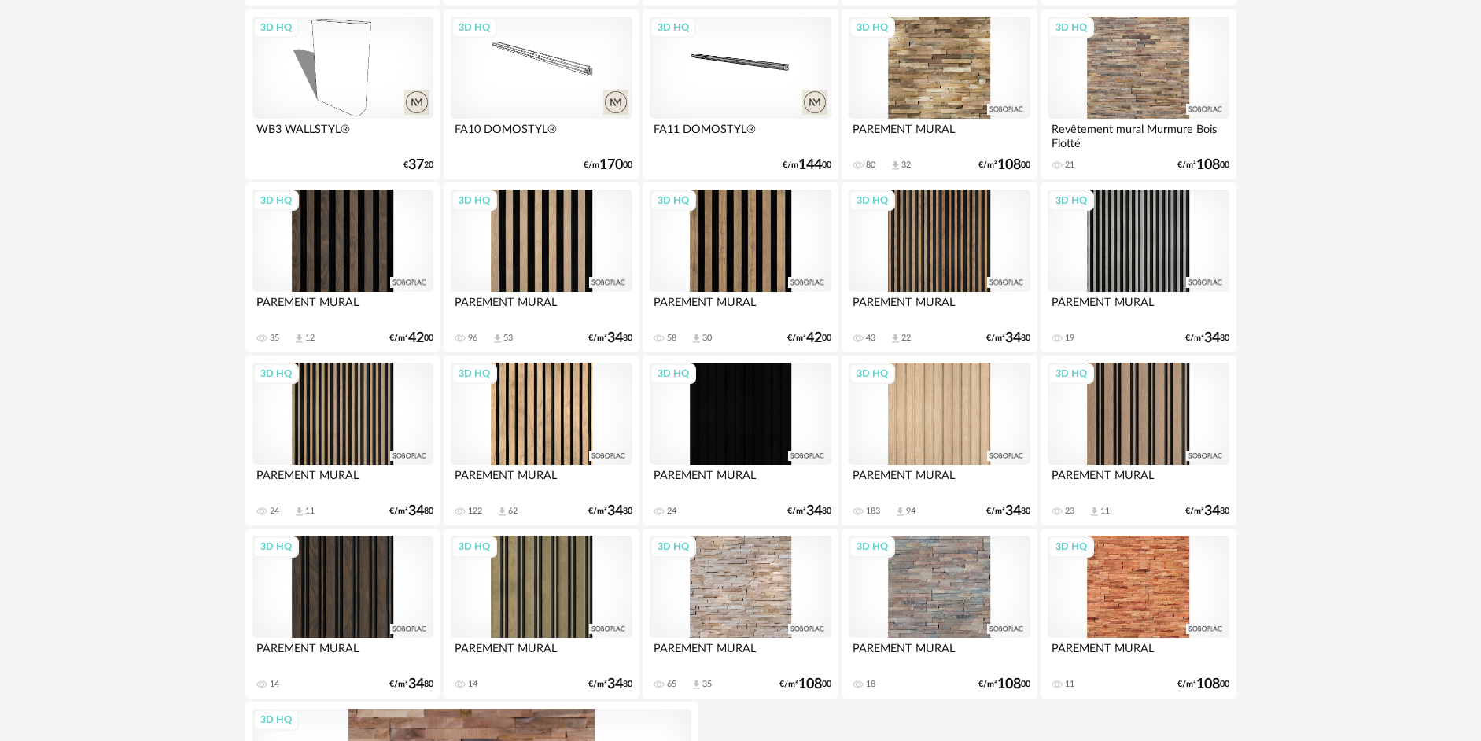
scroll to position [1415, 0]
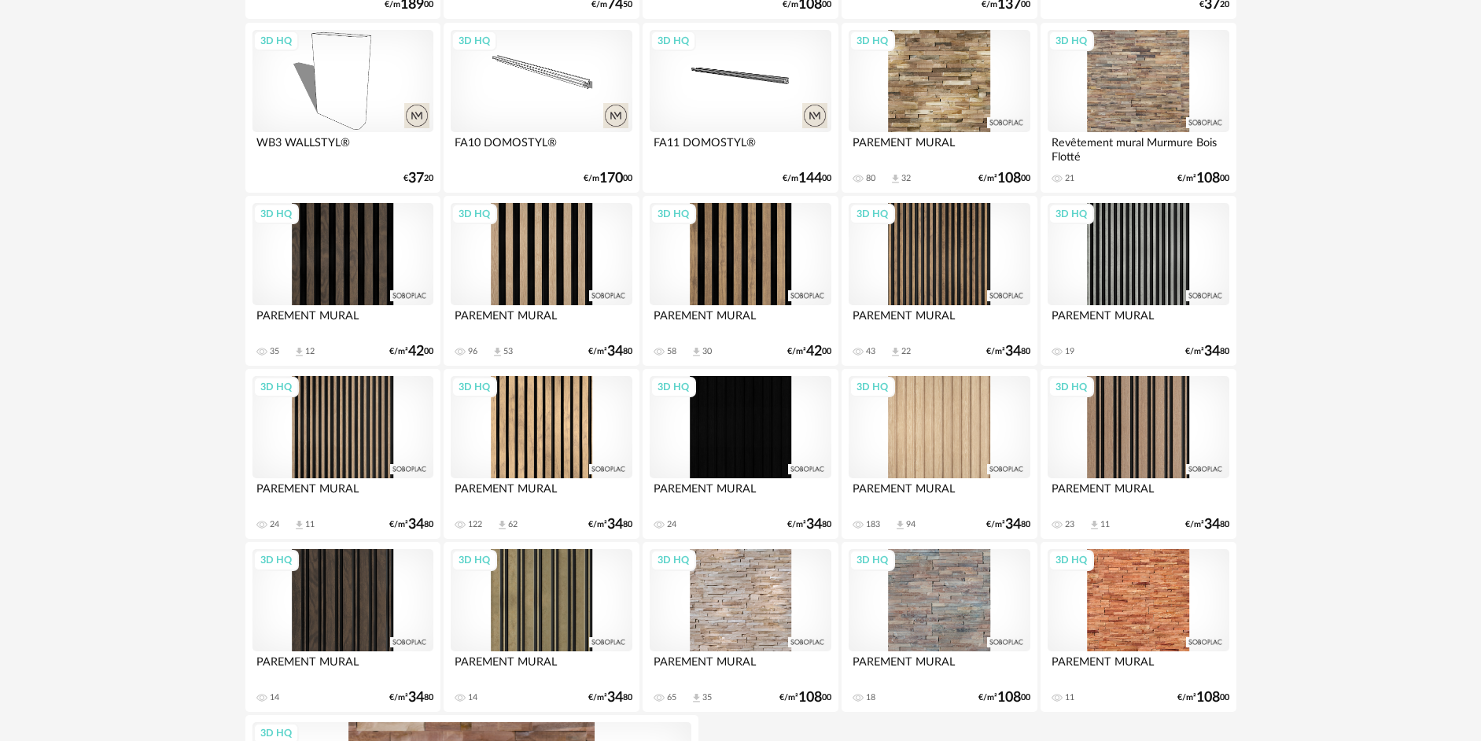
click at [545, 446] on div "3D HQ" at bounding box center [541, 427] width 181 height 102
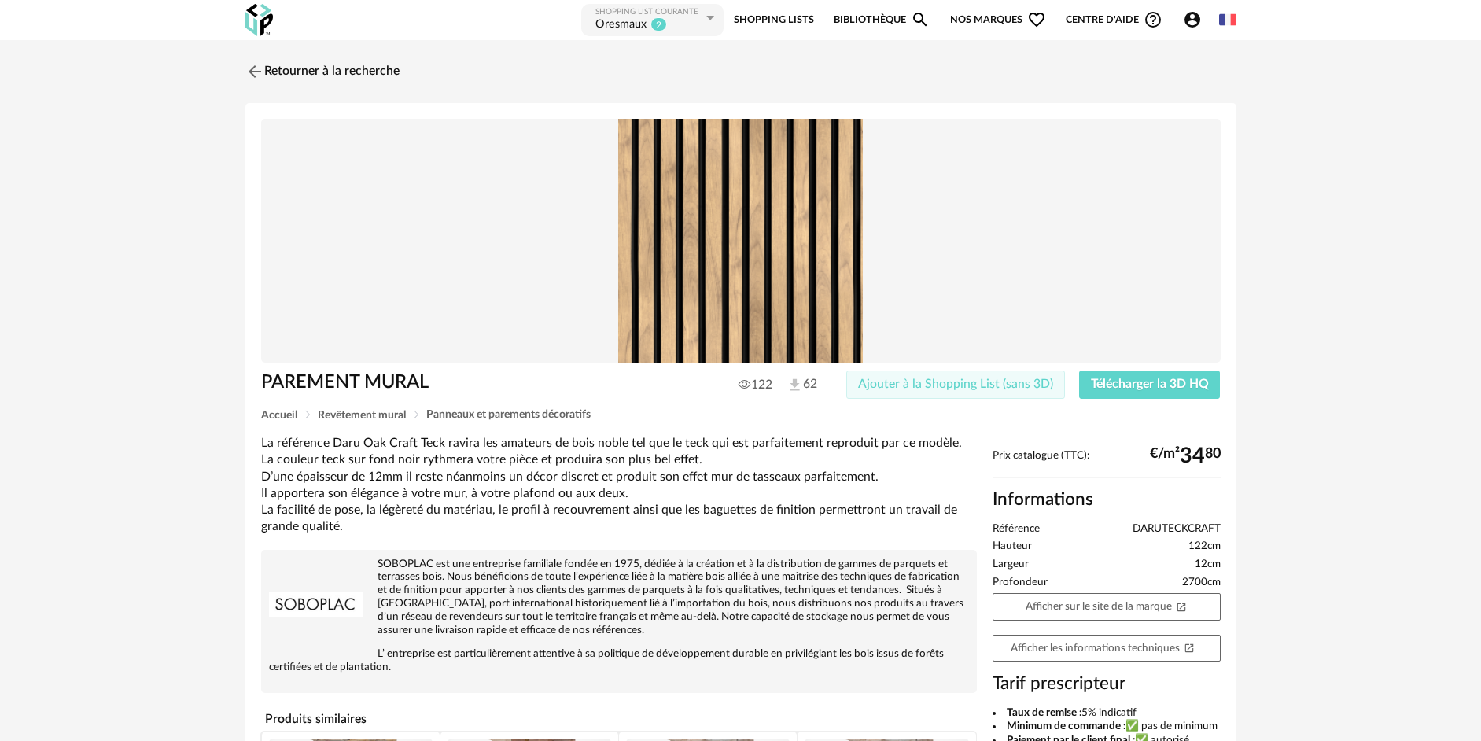
click at [973, 391] on button "Ajouter à la Shopping List (sans 3D)" at bounding box center [955, 384] width 219 height 28
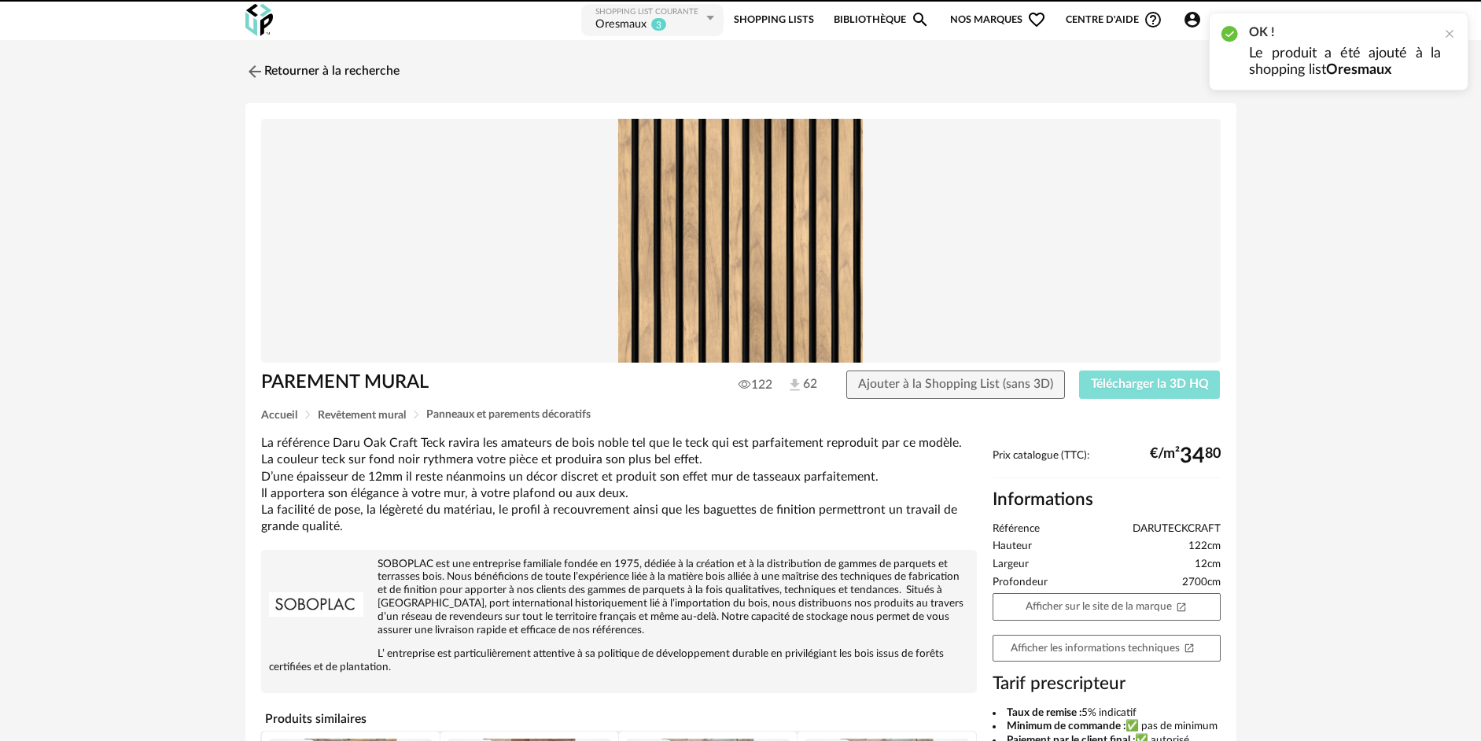
click at [1142, 387] on span "Télécharger la 3D HQ" at bounding box center [1150, 383] width 118 height 13
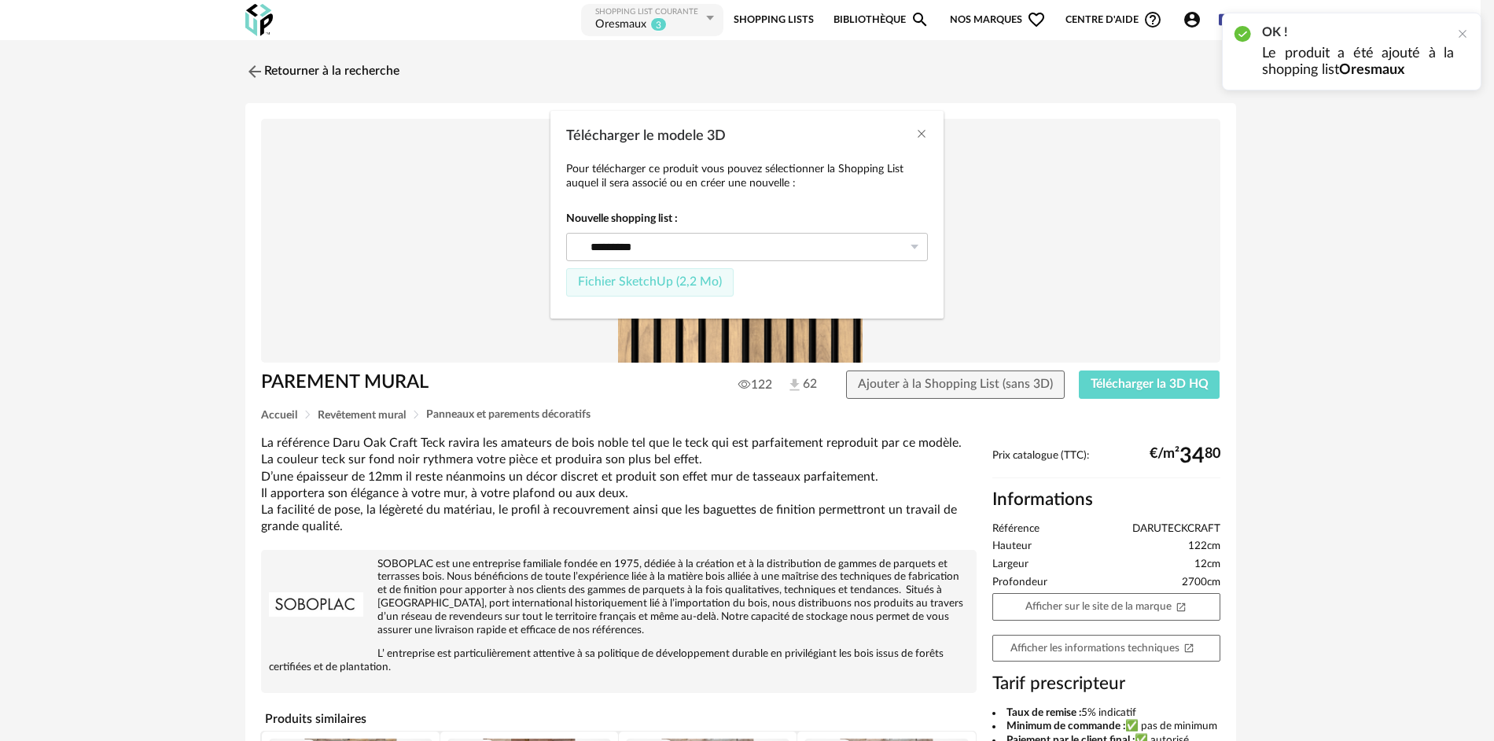
click at [635, 284] on span "Fichier SketchUp (2,2 Mo)" at bounding box center [650, 281] width 144 height 13
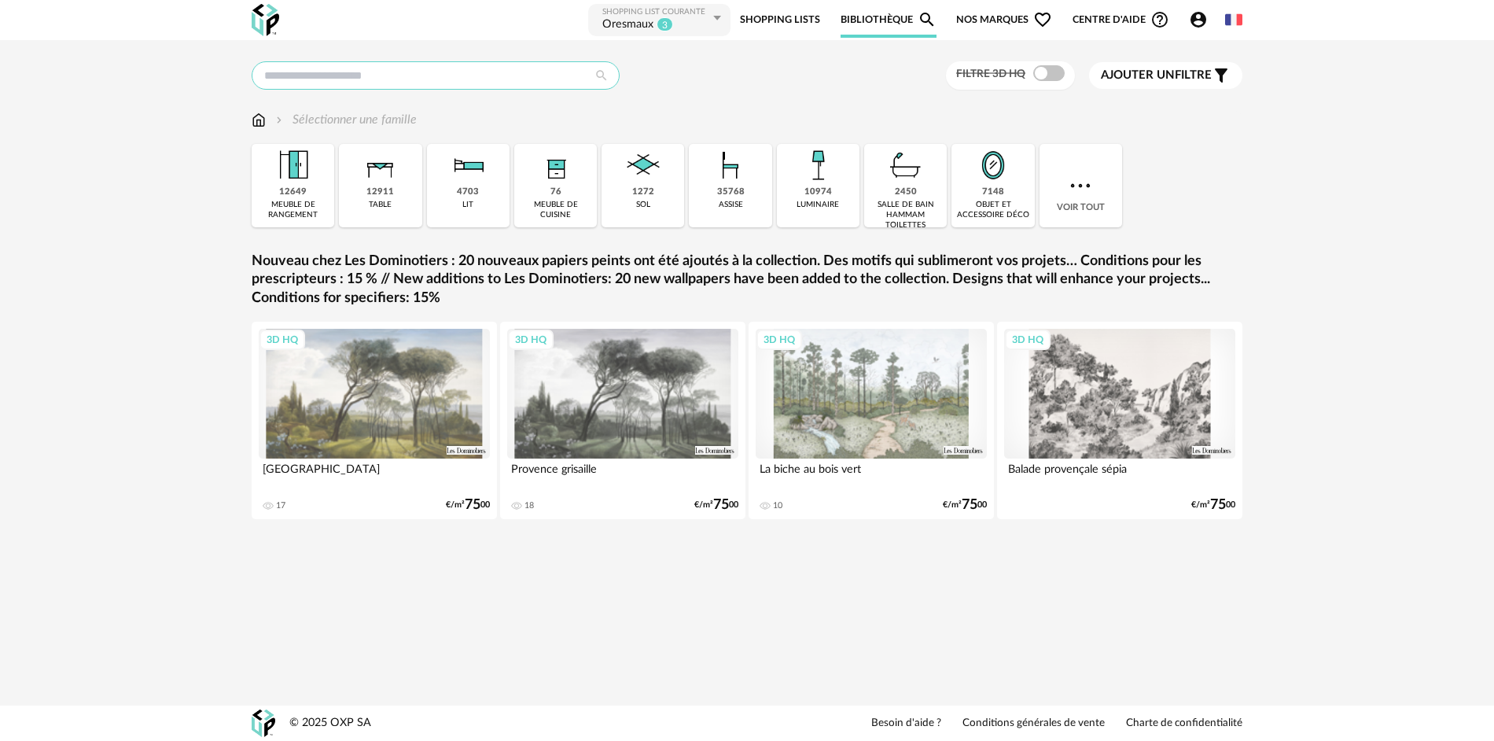
click at [380, 78] on input "text" at bounding box center [436, 75] width 368 height 28
type input "****"
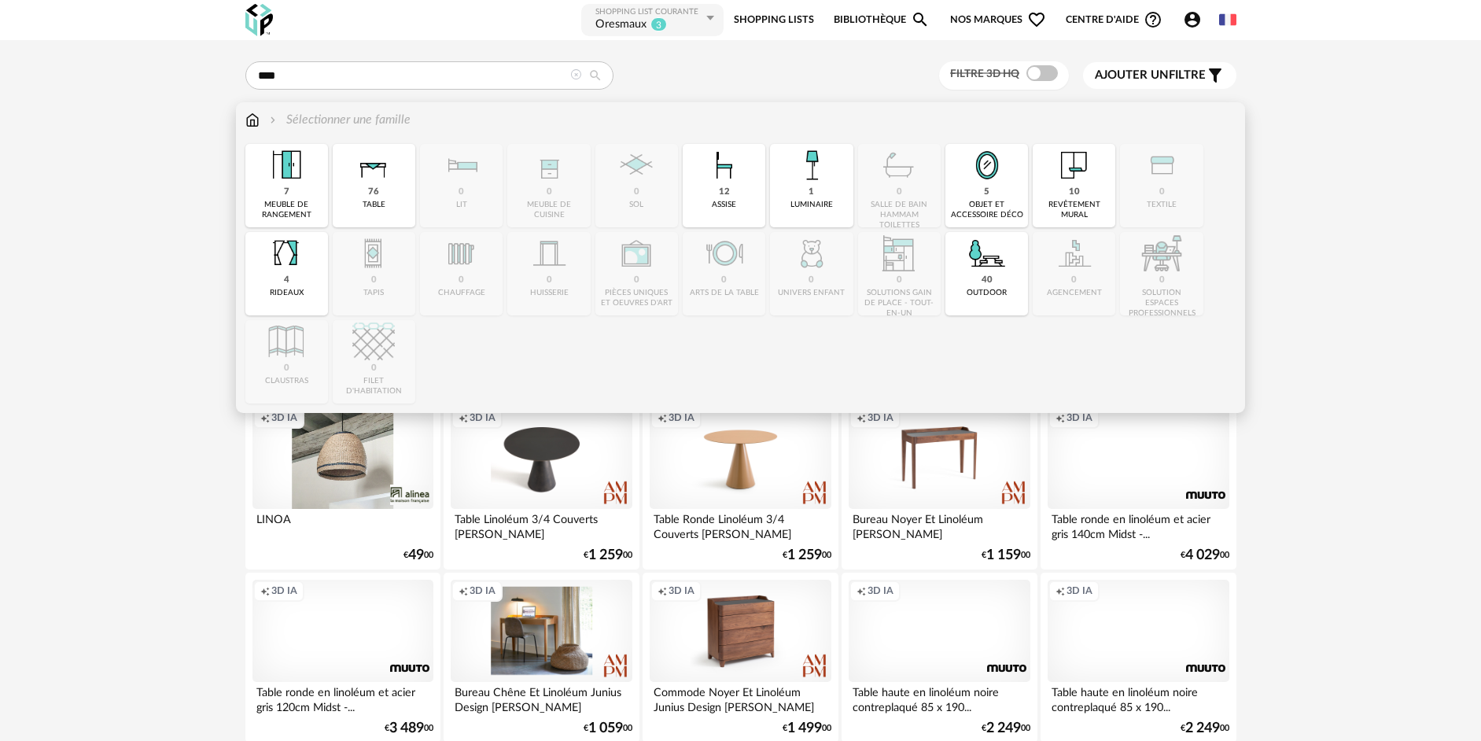
click at [1077, 204] on div "revêtement mural" at bounding box center [1073, 210] width 73 height 20
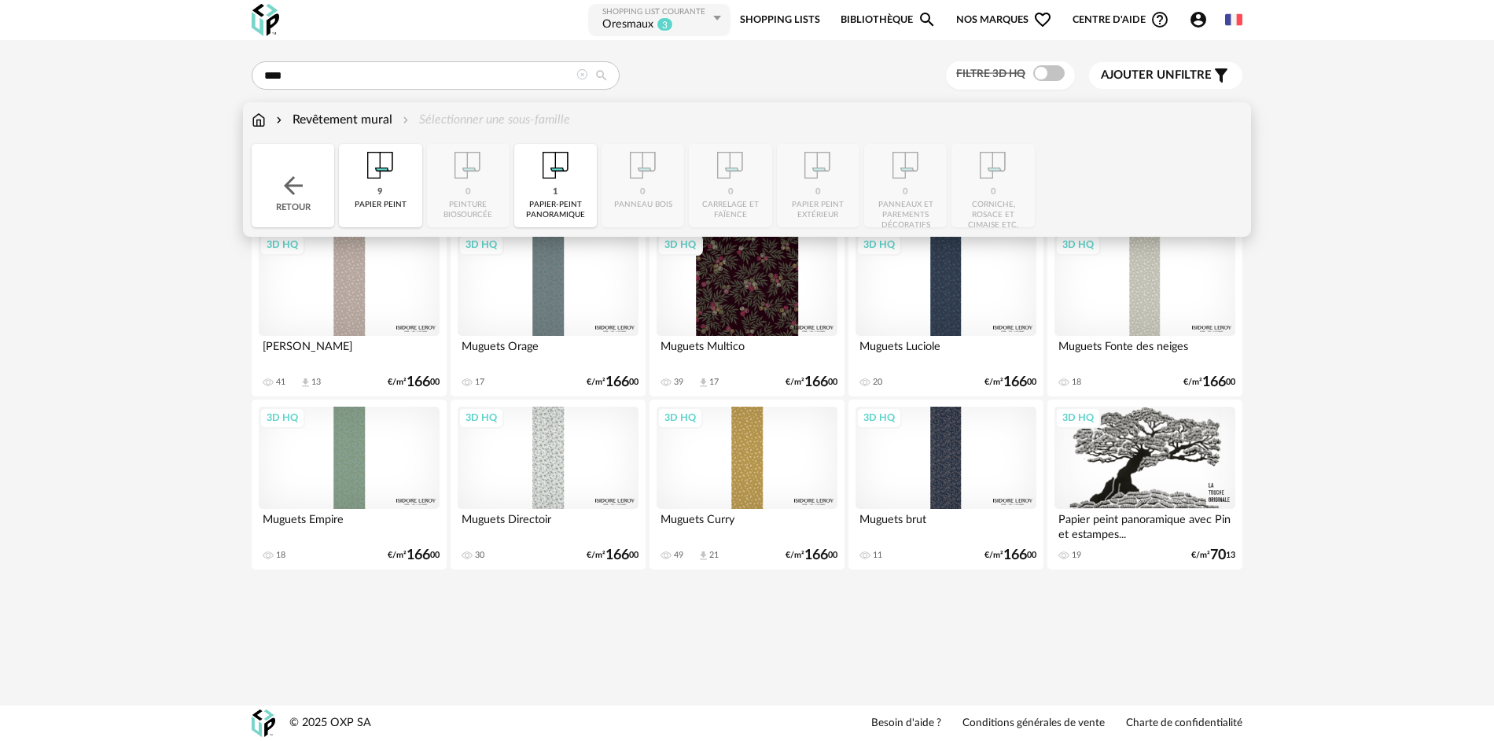
click at [246, 109] on div "Revêtement mural Sélectionner une sous-famille Close icon Retour 9 papier peint…" at bounding box center [747, 169] width 1009 height 134
click at [259, 120] on img at bounding box center [259, 120] width 14 height 18
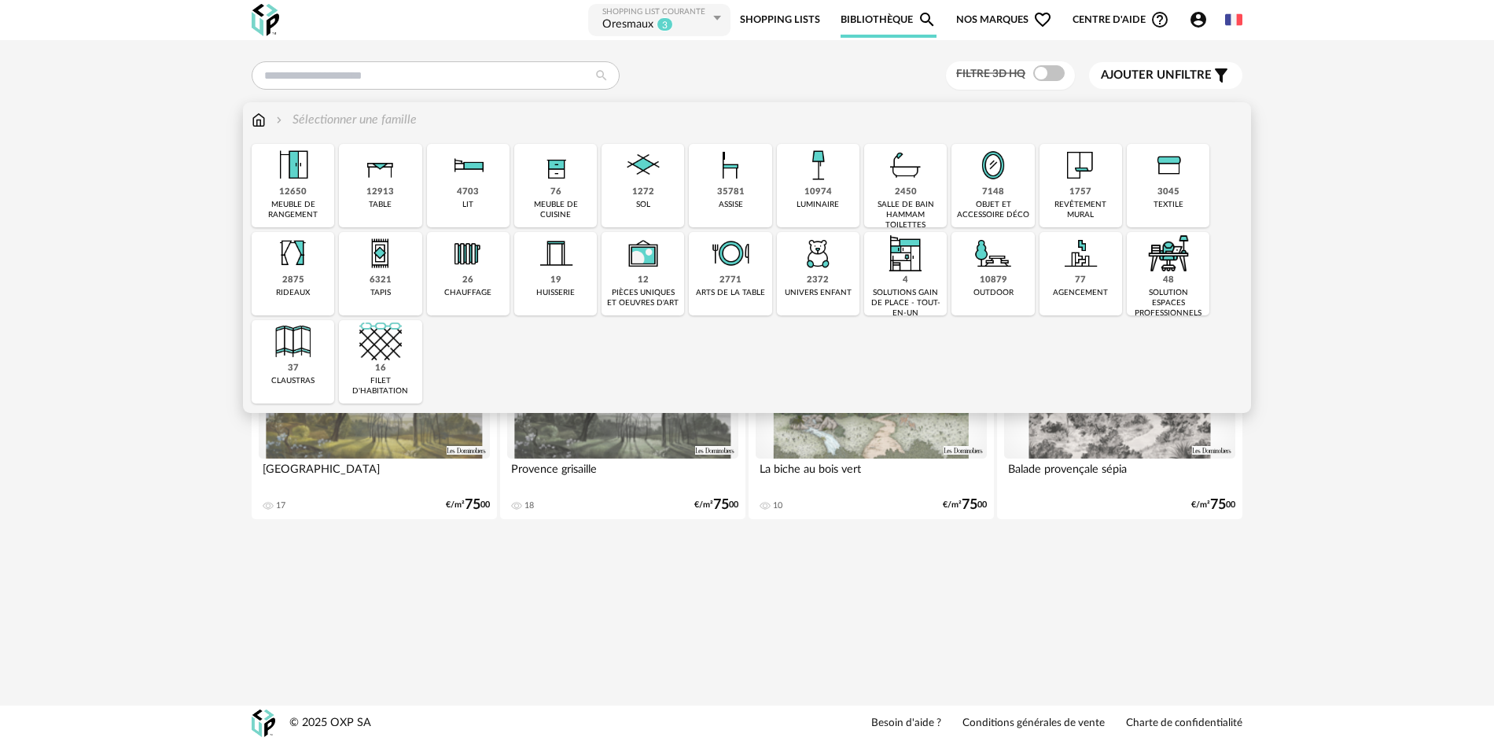
click at [657, 208] on div "1272 sol" at bounding box center [643, 185] width 83 height 83
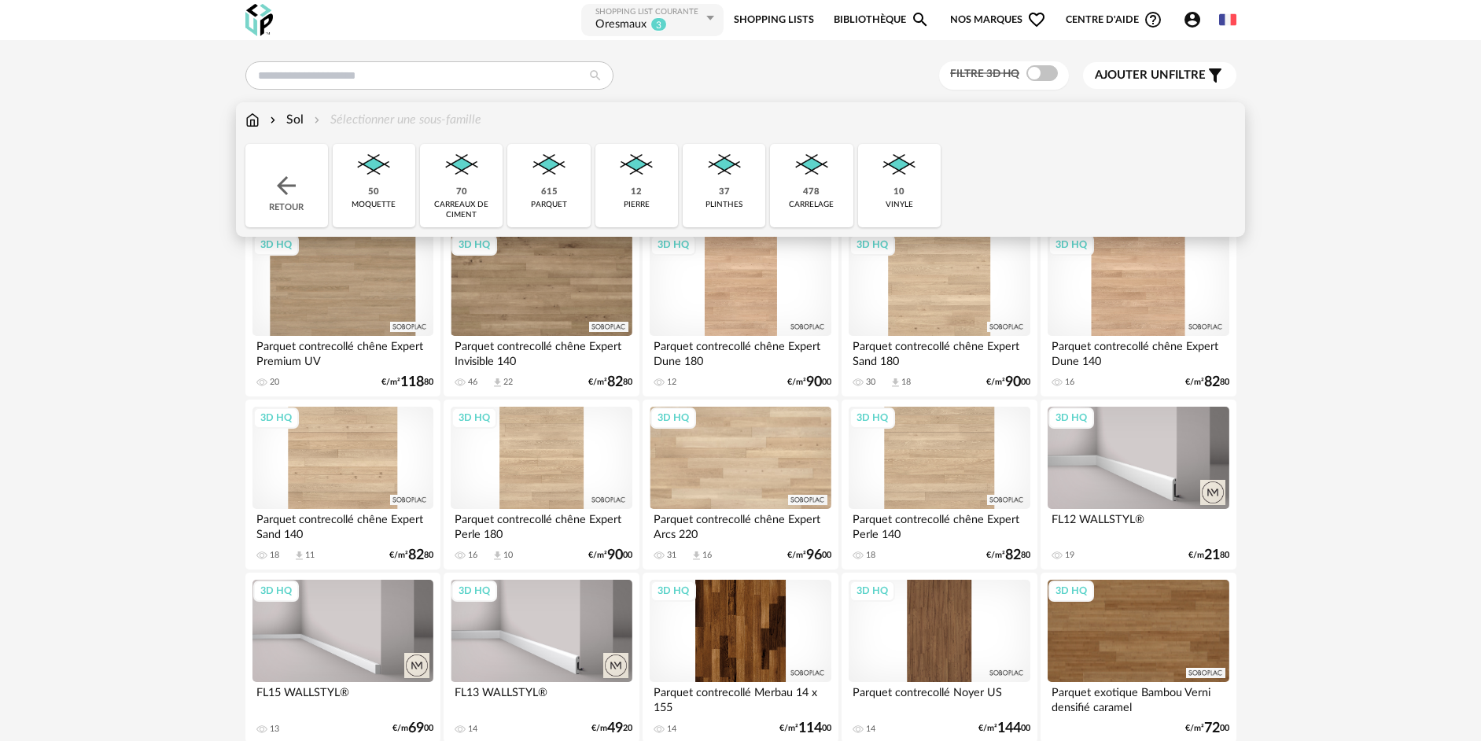
click at [889, 208] on div "vinyle" at bounding box center [899, 205] width 28 height 10
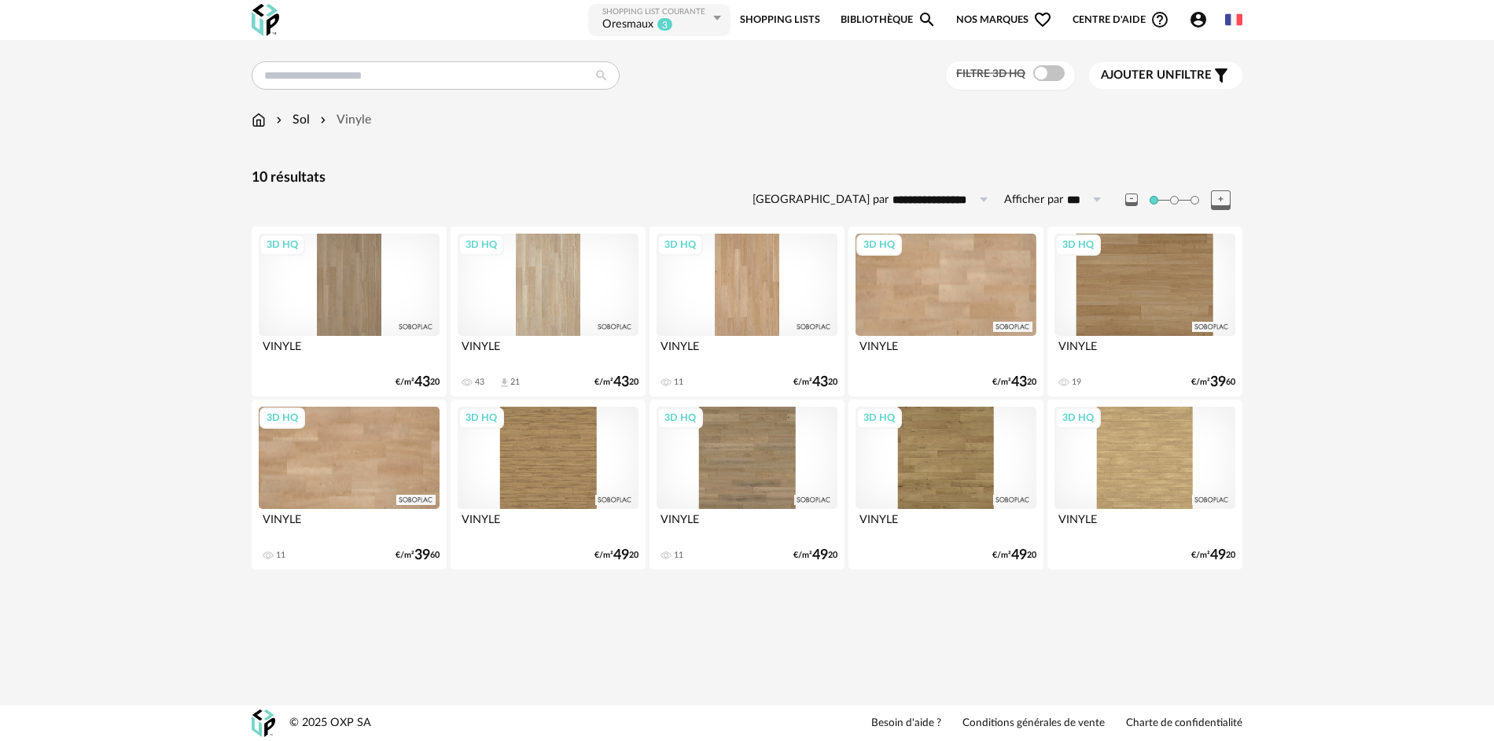
click at [1220, 201] on icon at bounding box center [1221, 200] width 20 height 20
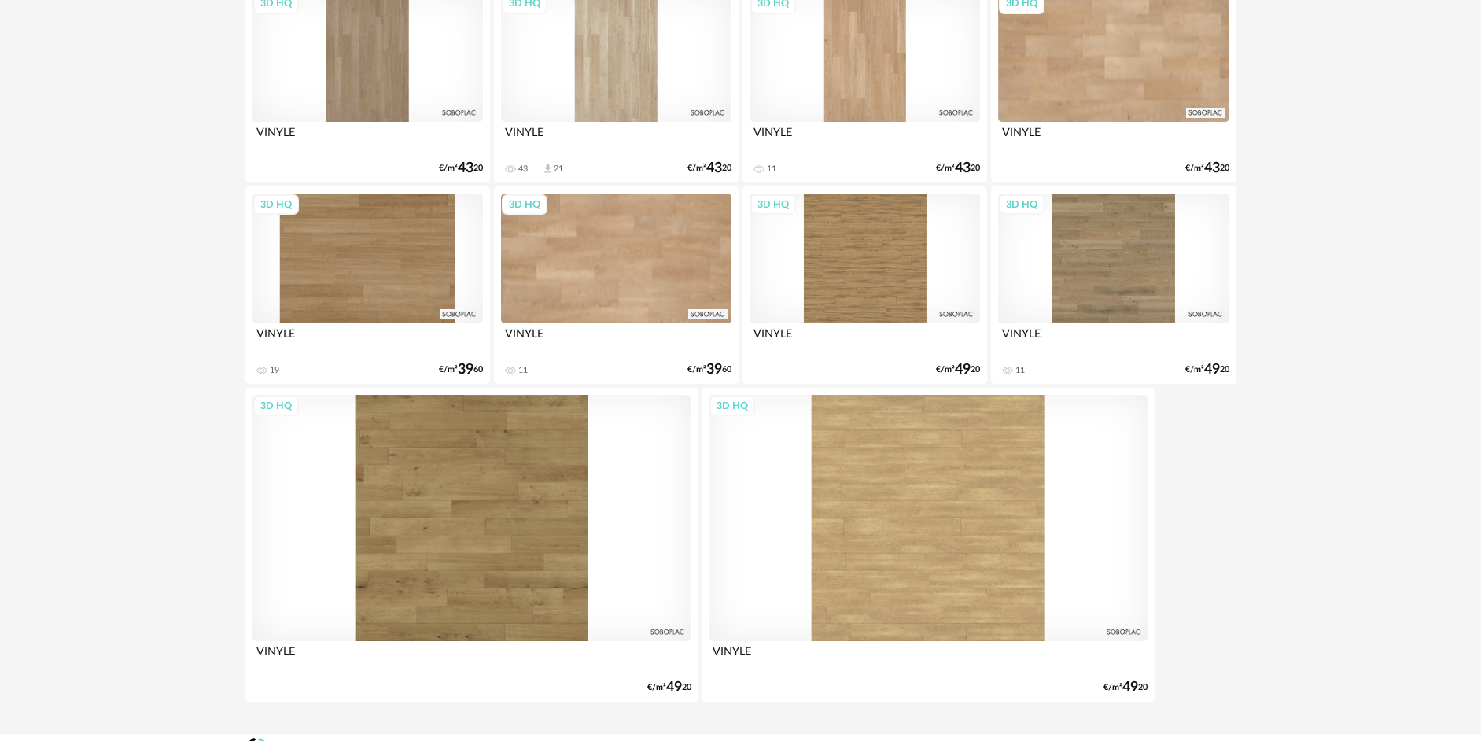
scroll to position [270, 0]
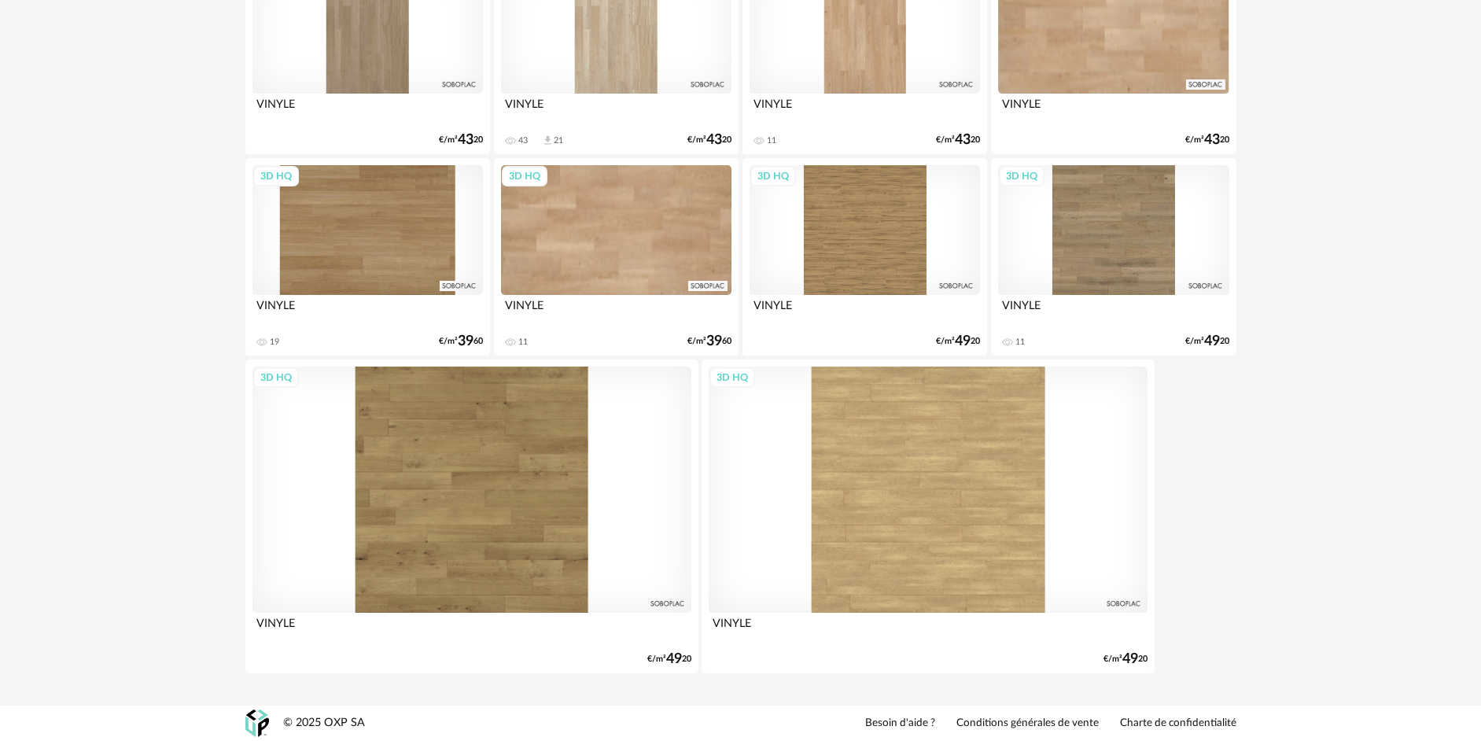
click at [366, 220] on div "3D HQ" at bounding box center [367, 230] width 231 height 130
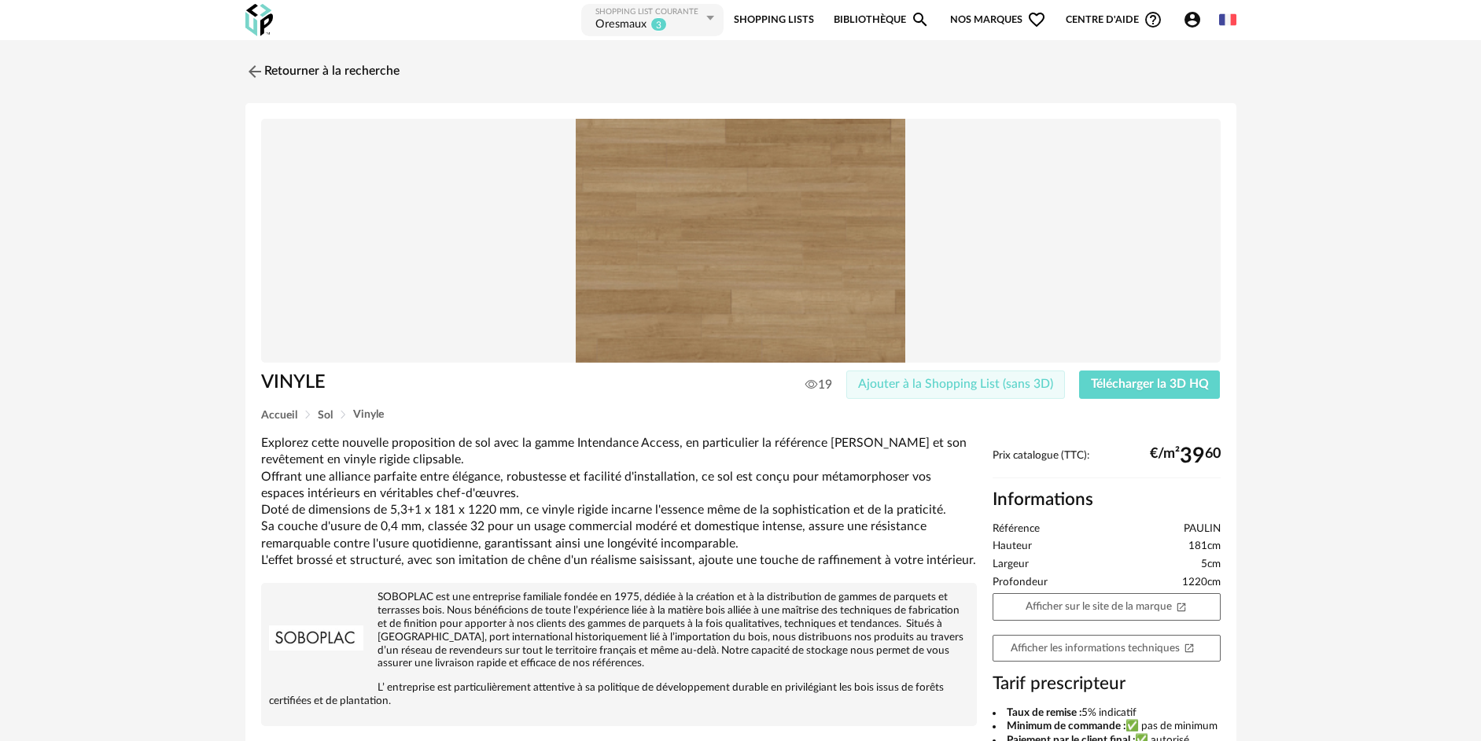
click at [1010, 388] on span "Ajouter à la Shopping List (sans 3D)" at bounding box center [955, 383] width 195 height 13
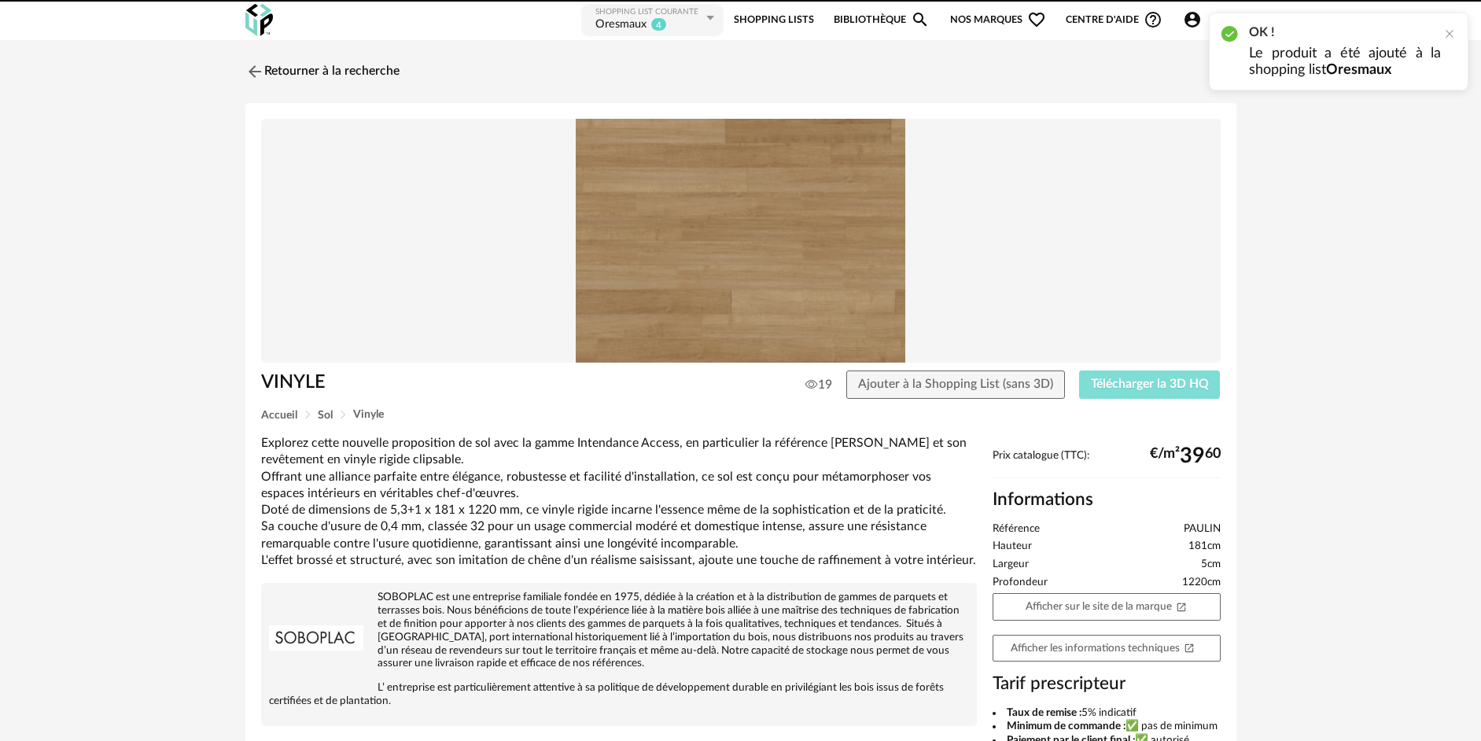
click at [1145, 385] on span "Télécharger la 3D HQ" at bounding box center [1150, 383] width 118 height 13
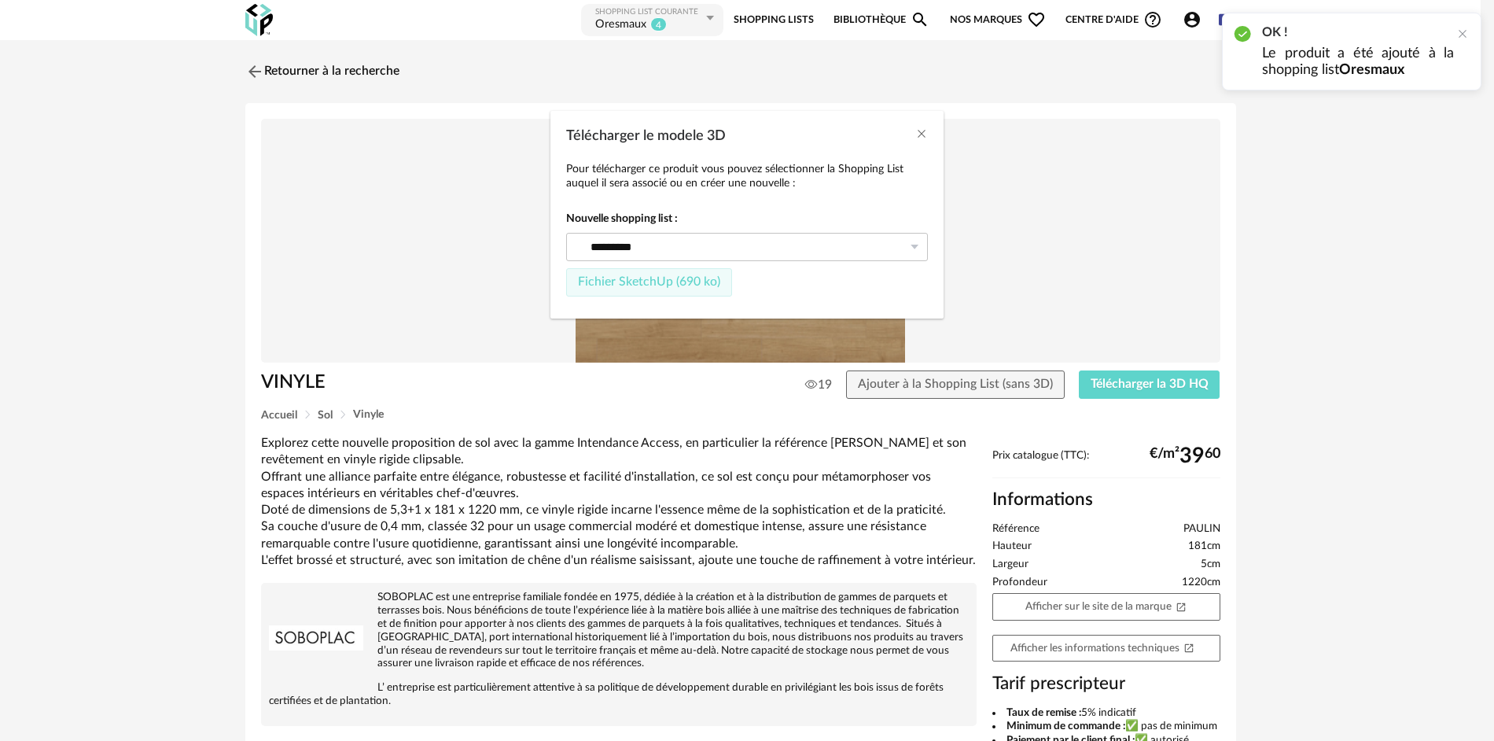
click at [657, 289] on button "Fichier SketchUp (690 ko)" at bounding box center [649, 282] width 166 height 28
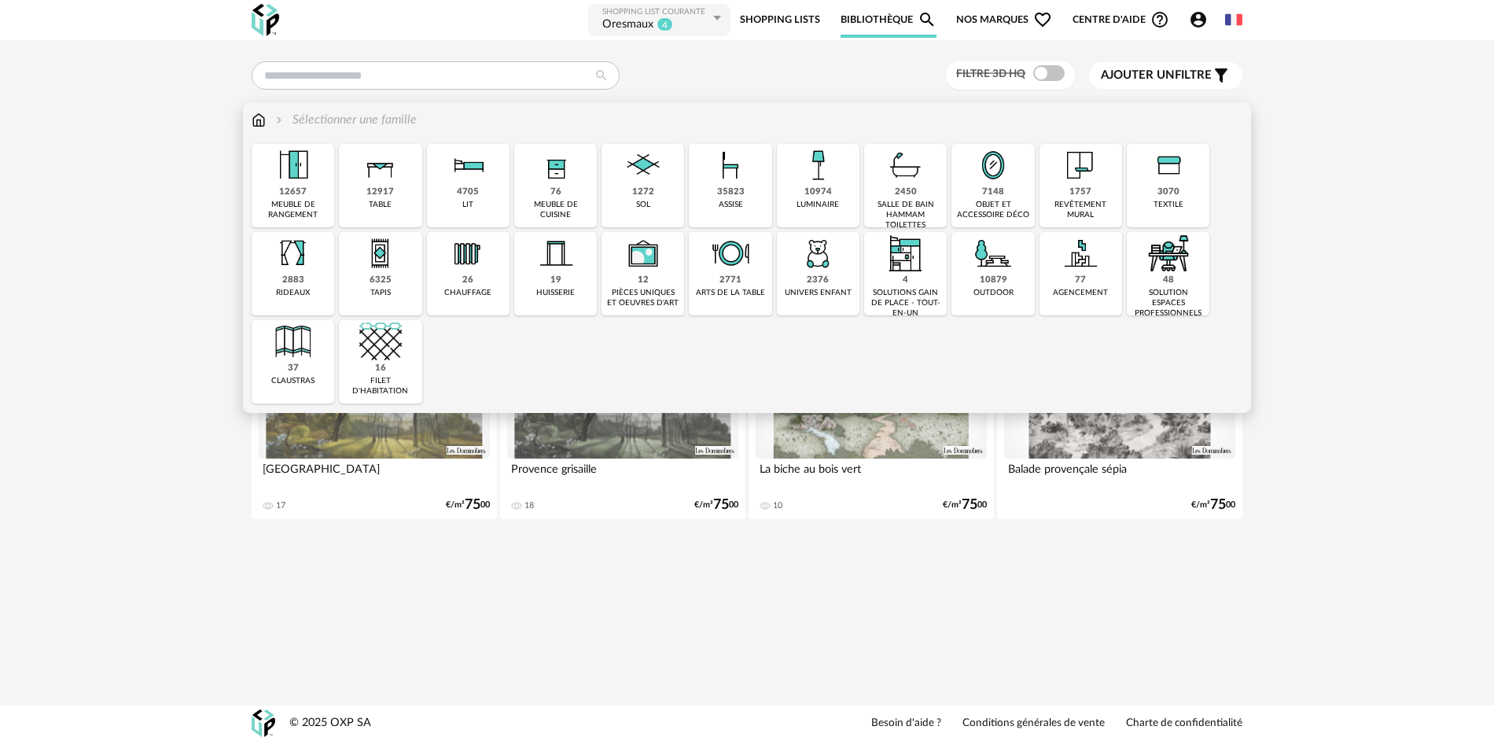
click at [811, 194] on div "10974" at bounding box center [818, 192] width 28 height 12
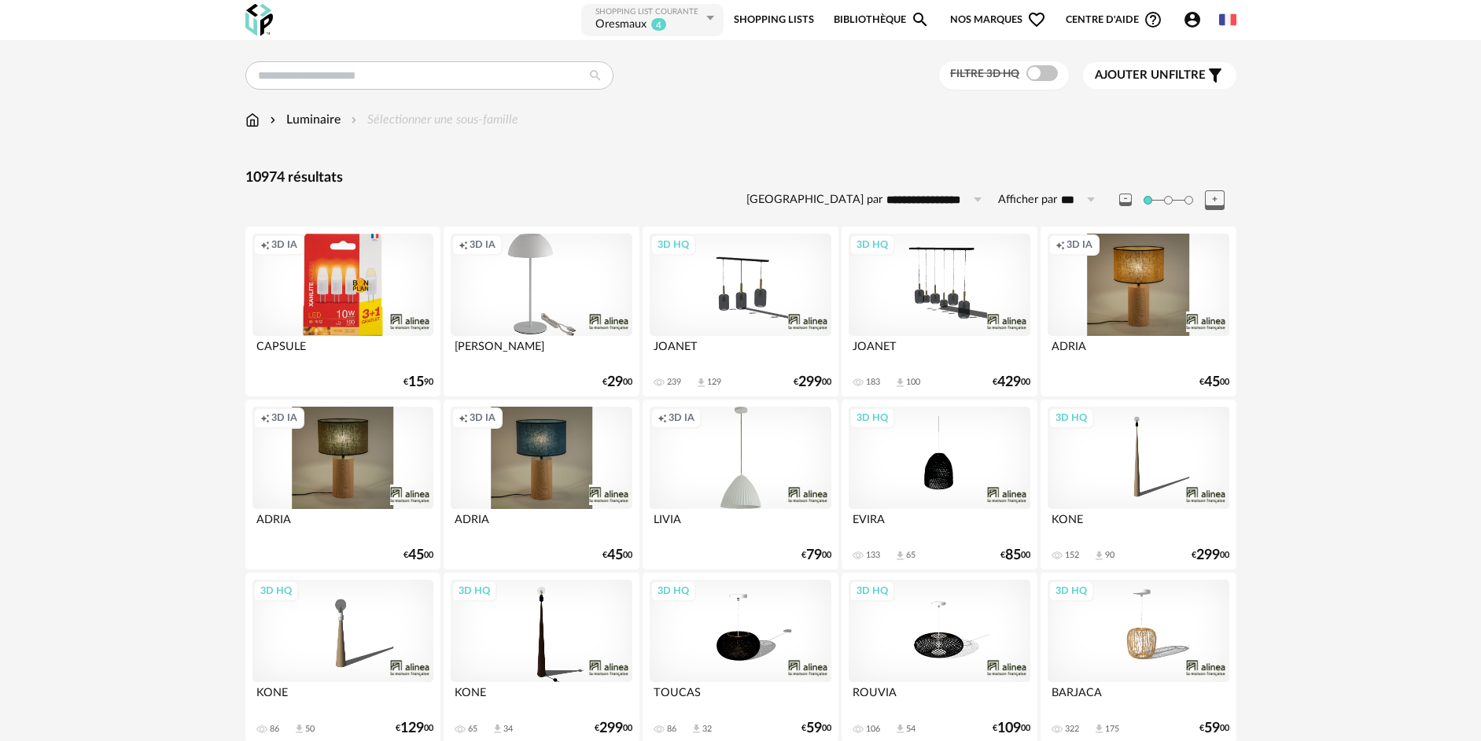
click at [321, 120] on div "Luminaire" at bounding box center [304, 120] width 74 height 18
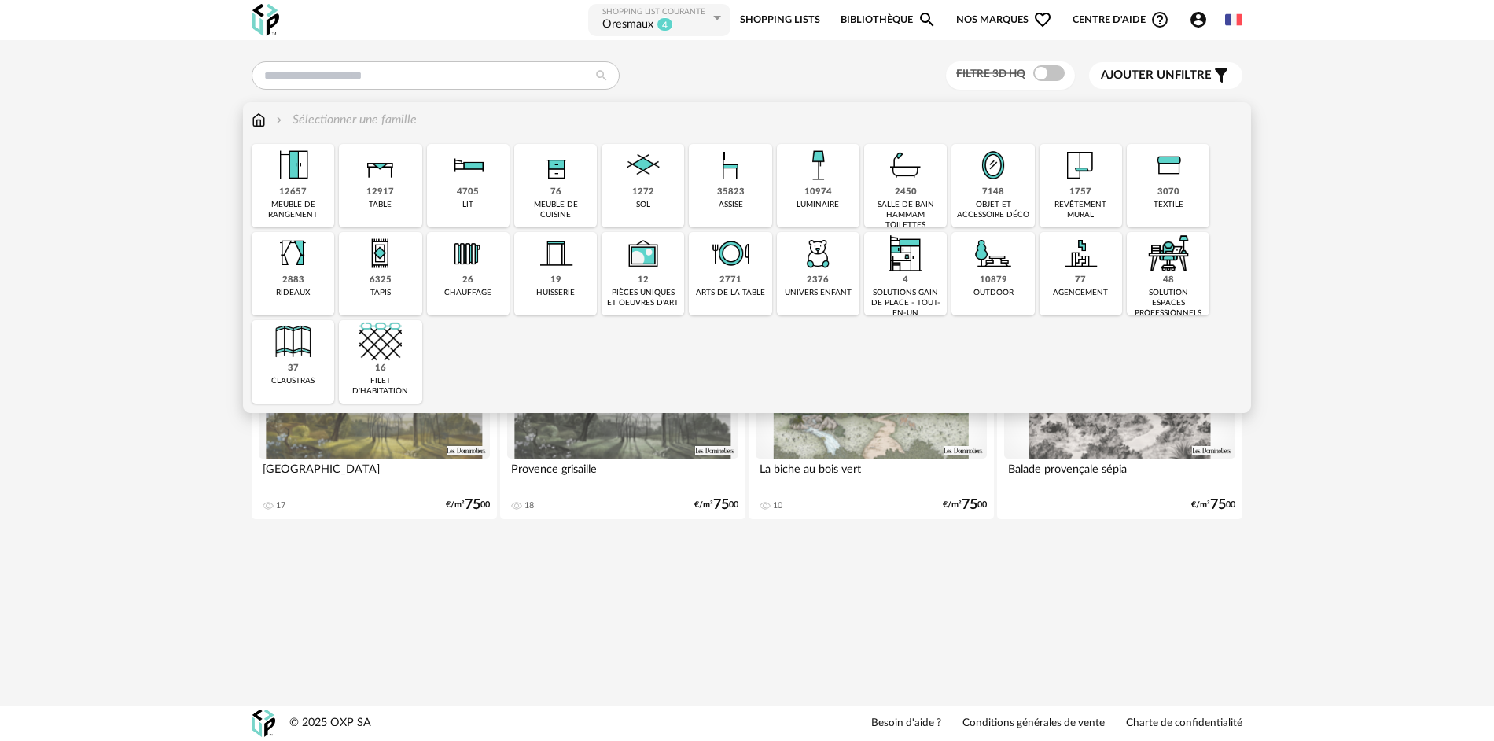
click at [822, 190] on div "10974" at bounding box center [818, 192] width 28 height 12
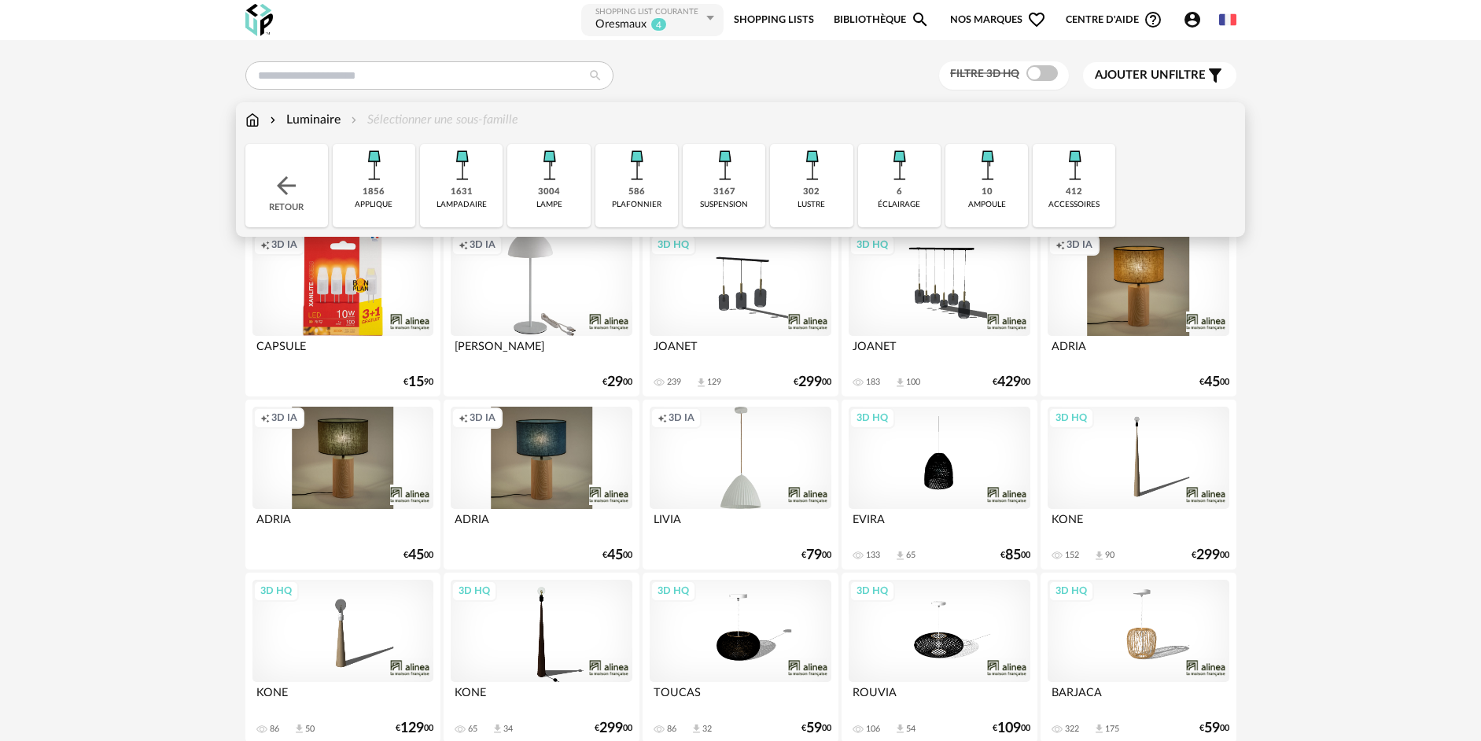
click at [913, 201] on div "éclairage" at bounding box center [899, 205] width 42 height 10
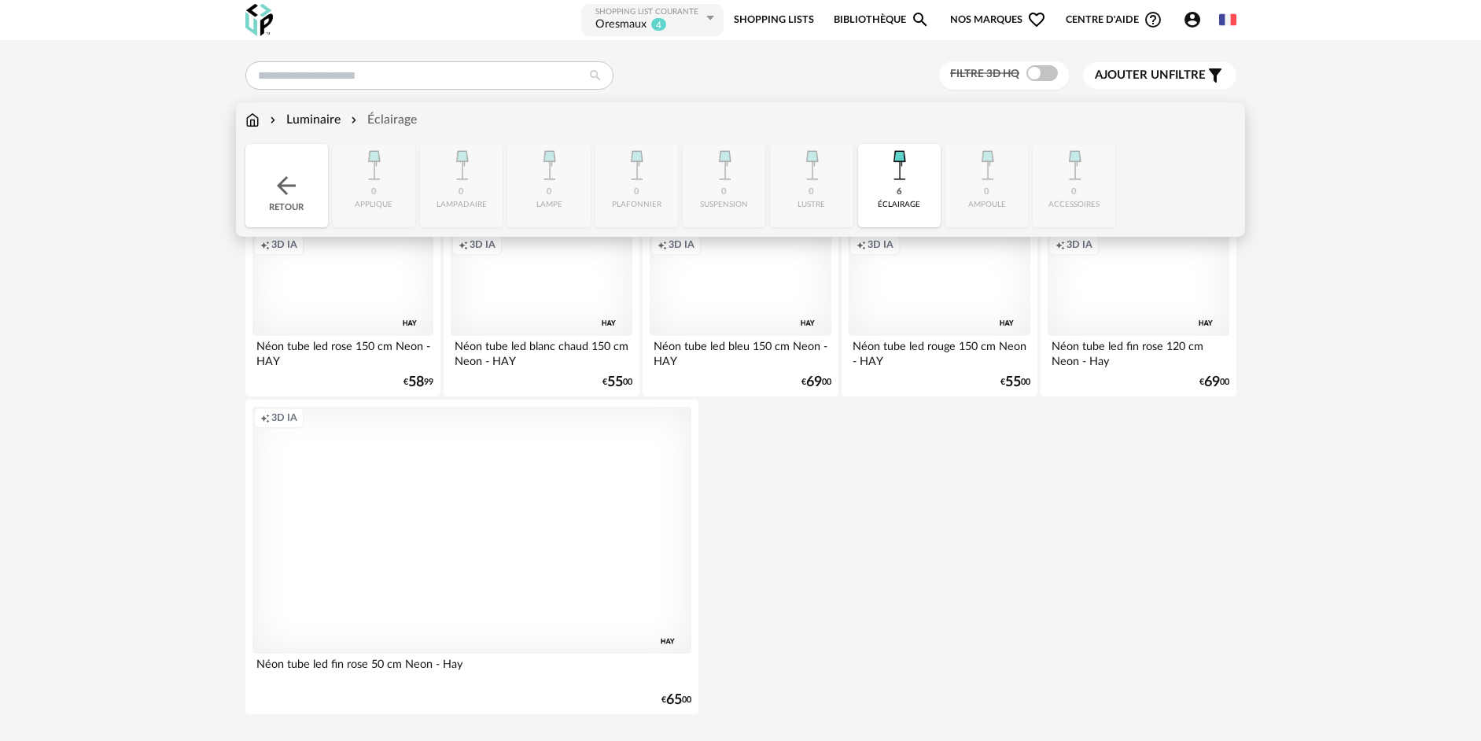
click at [302, 120] on div "Luminaire" at bounding box center [304, 120] width 74 height 18
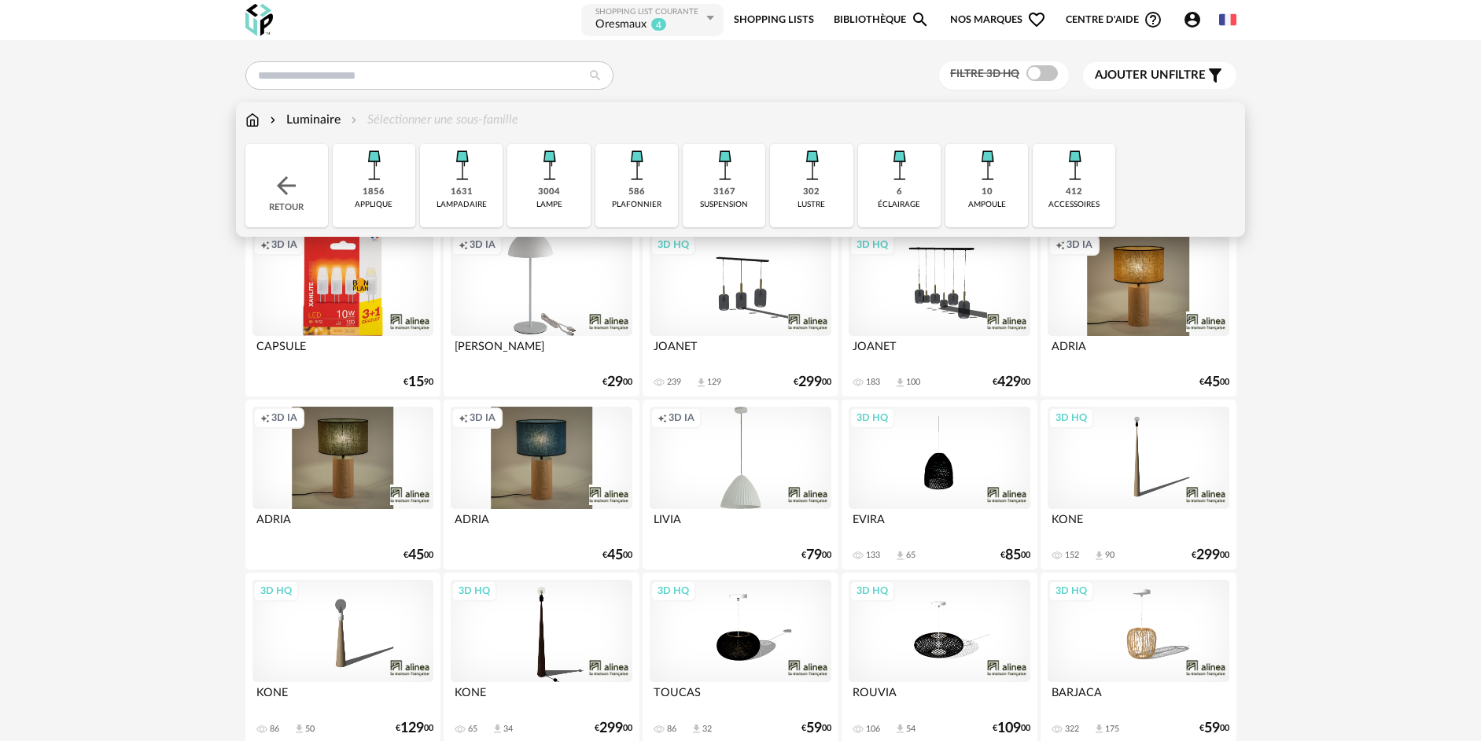
click at [642, 204] on div "plafonnier" at bounding box center [637, 205] width 50 height 10
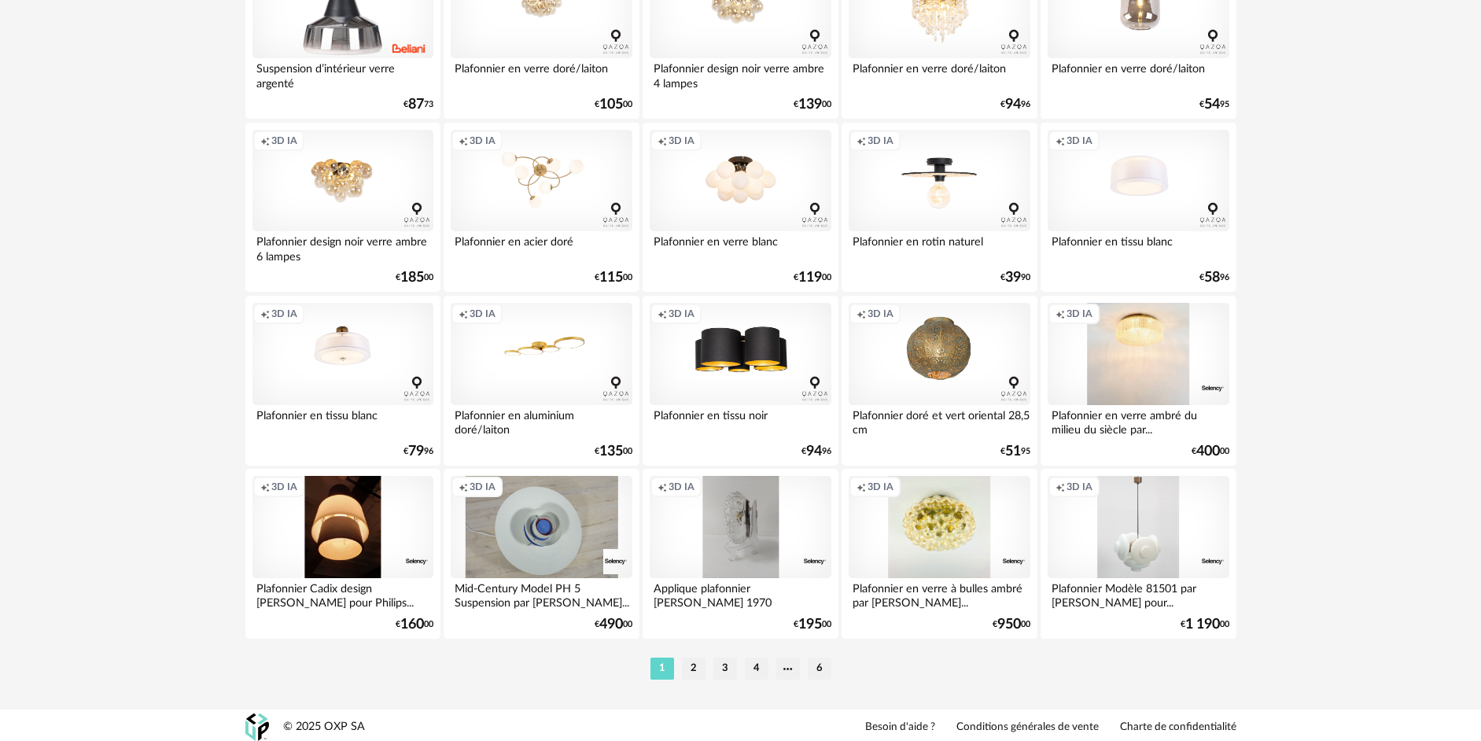
scroll to position [3050, 0]
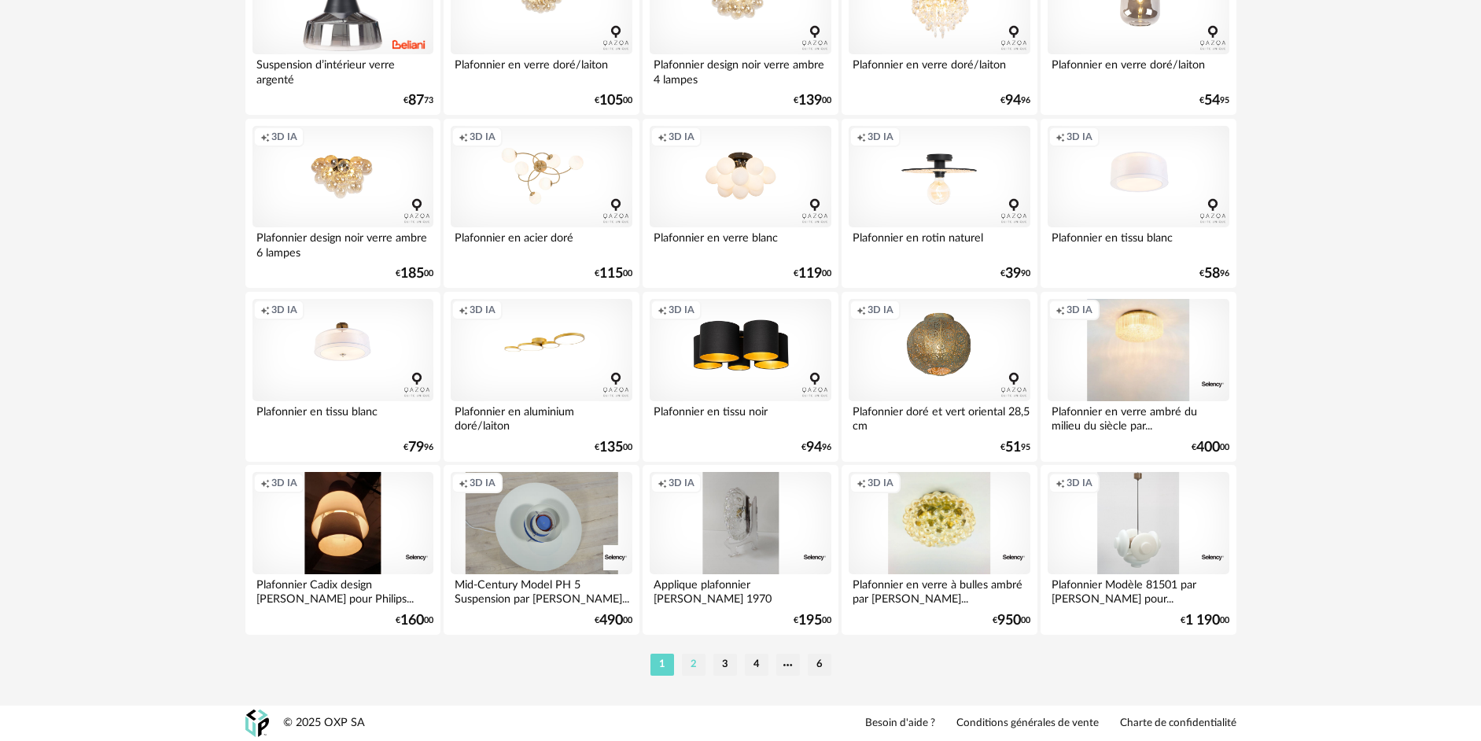
click at [699, 664] on li "2" at bounding box center [694, 664] width 24 height 22
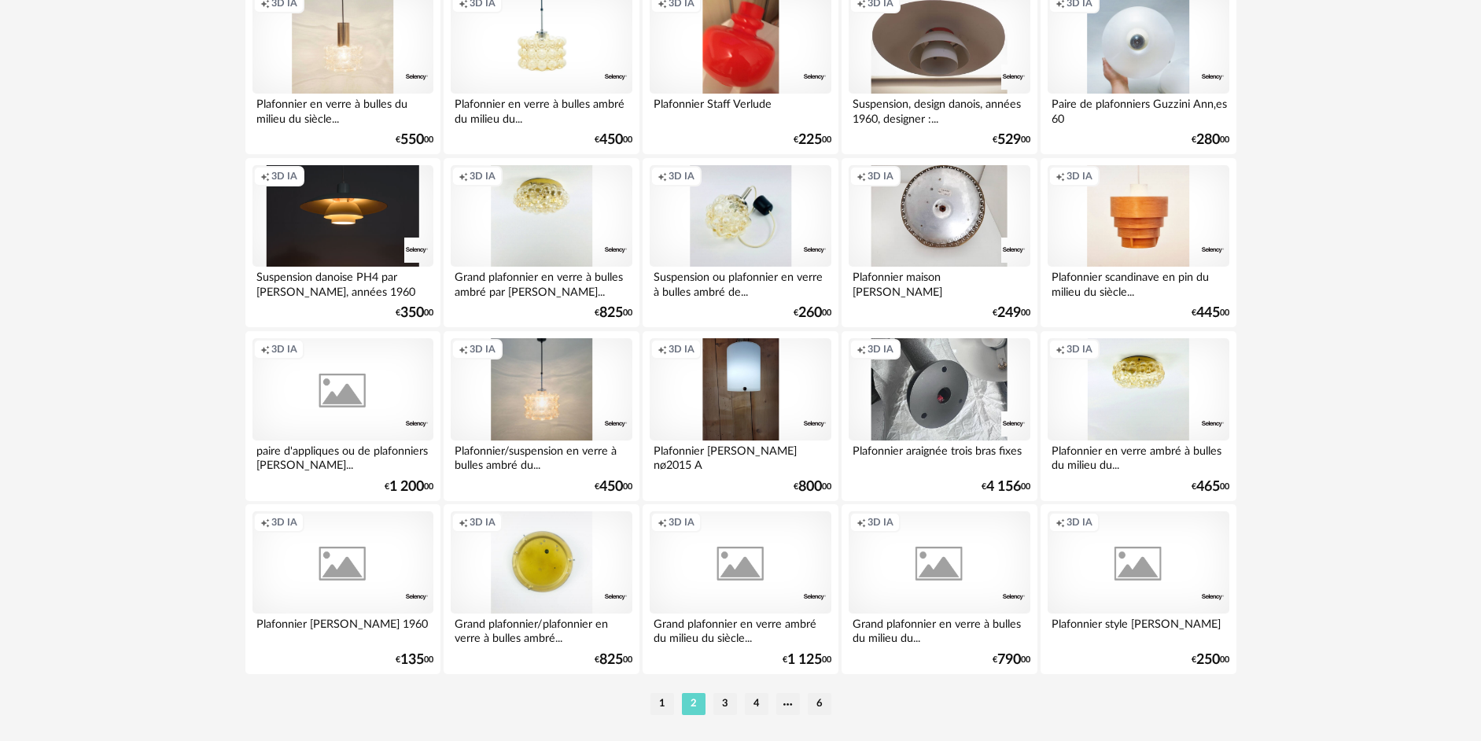
scroll to position [3050, 0]
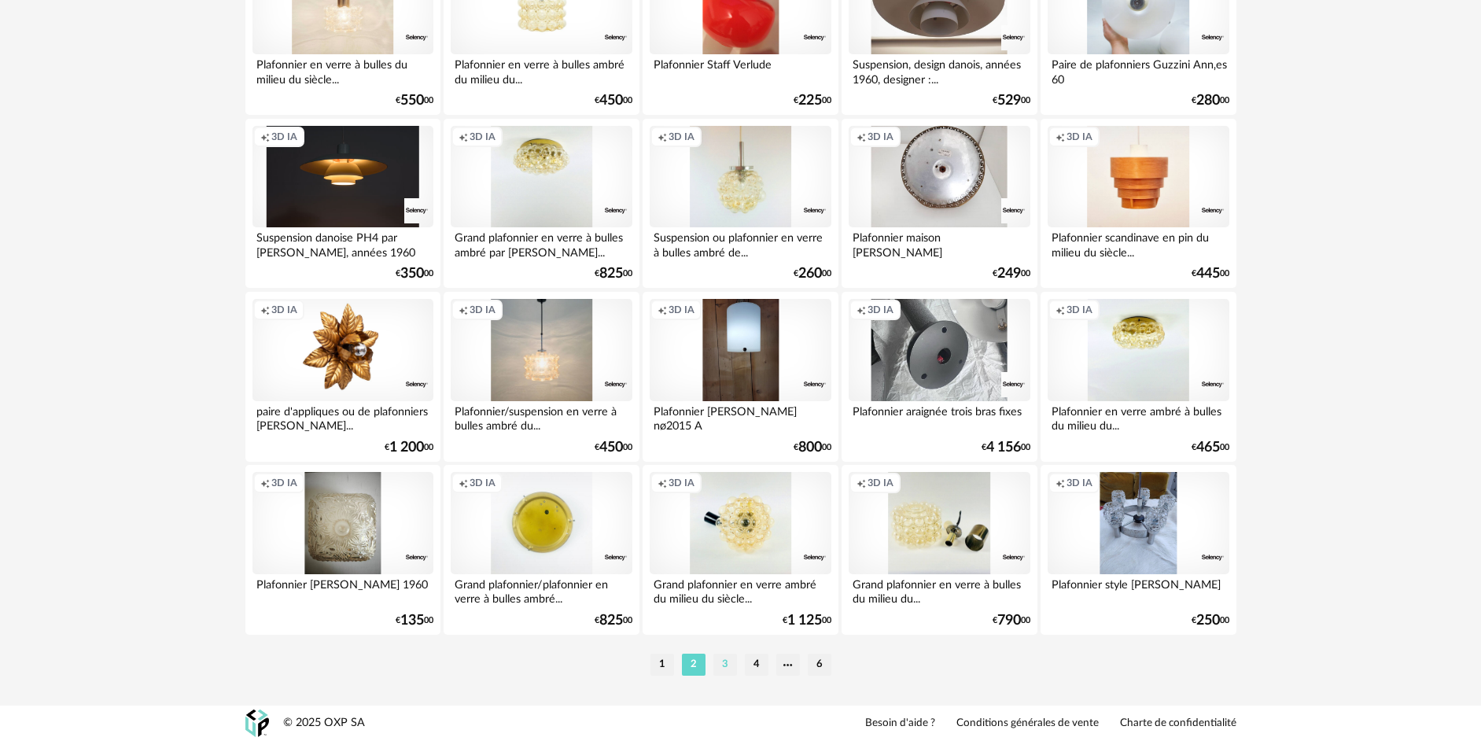
click at [732, 668] on li "3" at bounding box center [725, 664] width 24 height 22
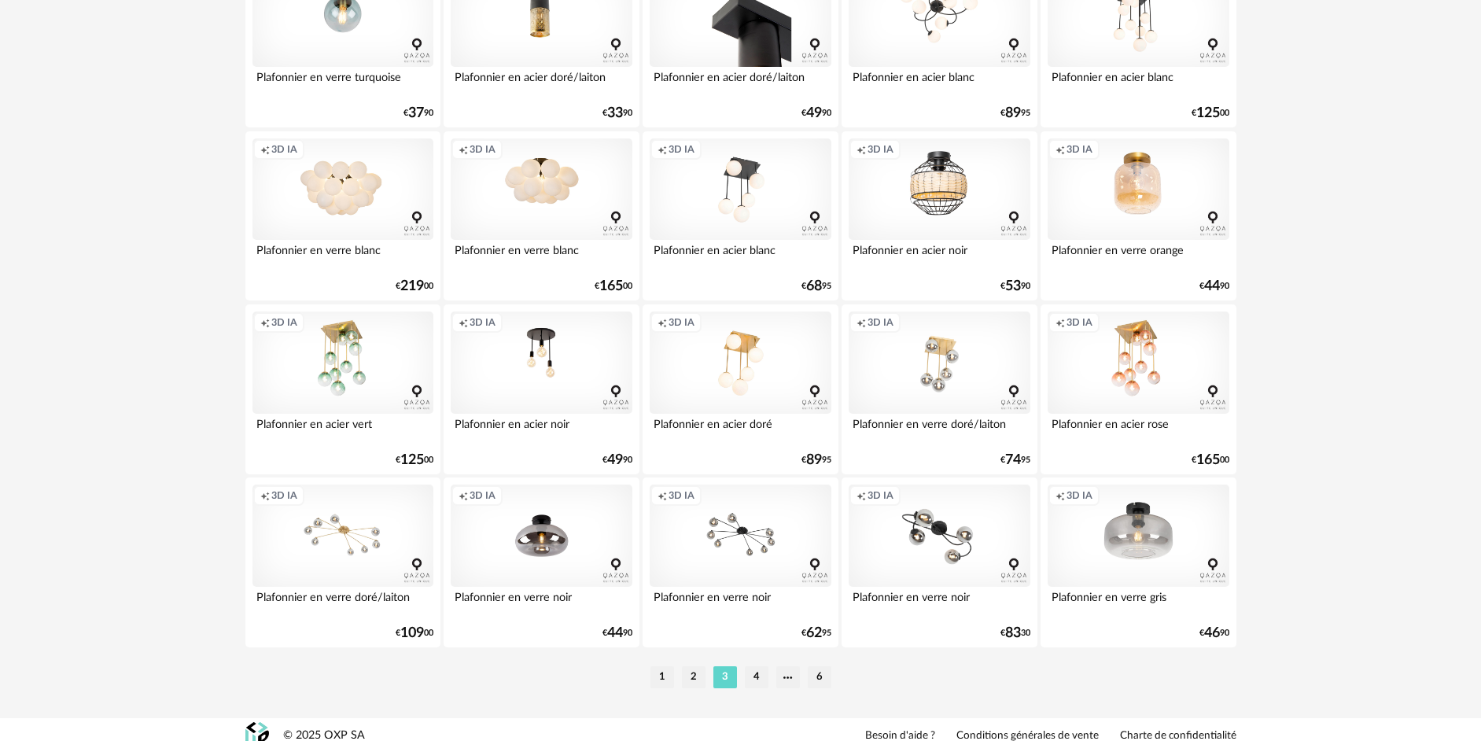
scroll to position [3050, 0]
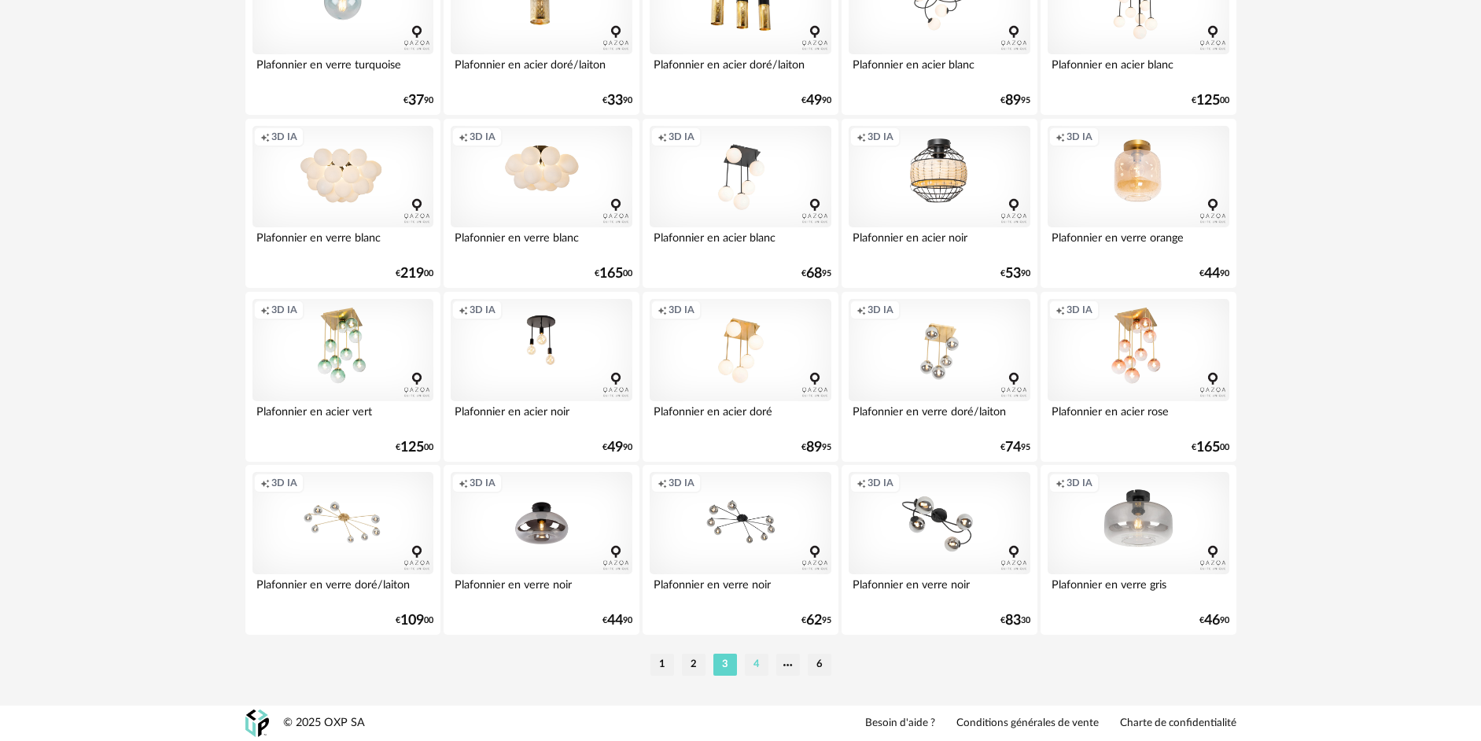
click at [761, 666] on li "4" at bounding box center [757, 664] width 24 height 22
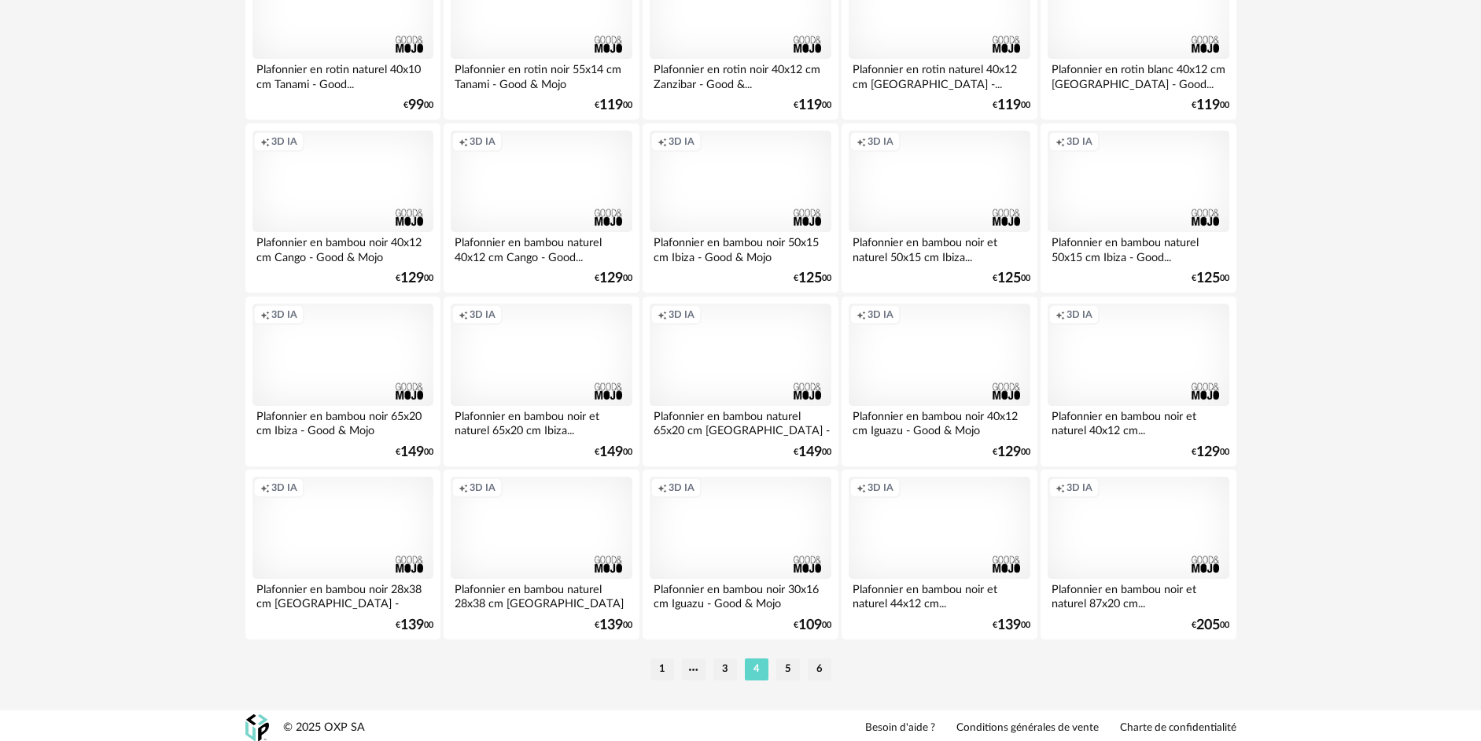
scroll to position [3050, 0]
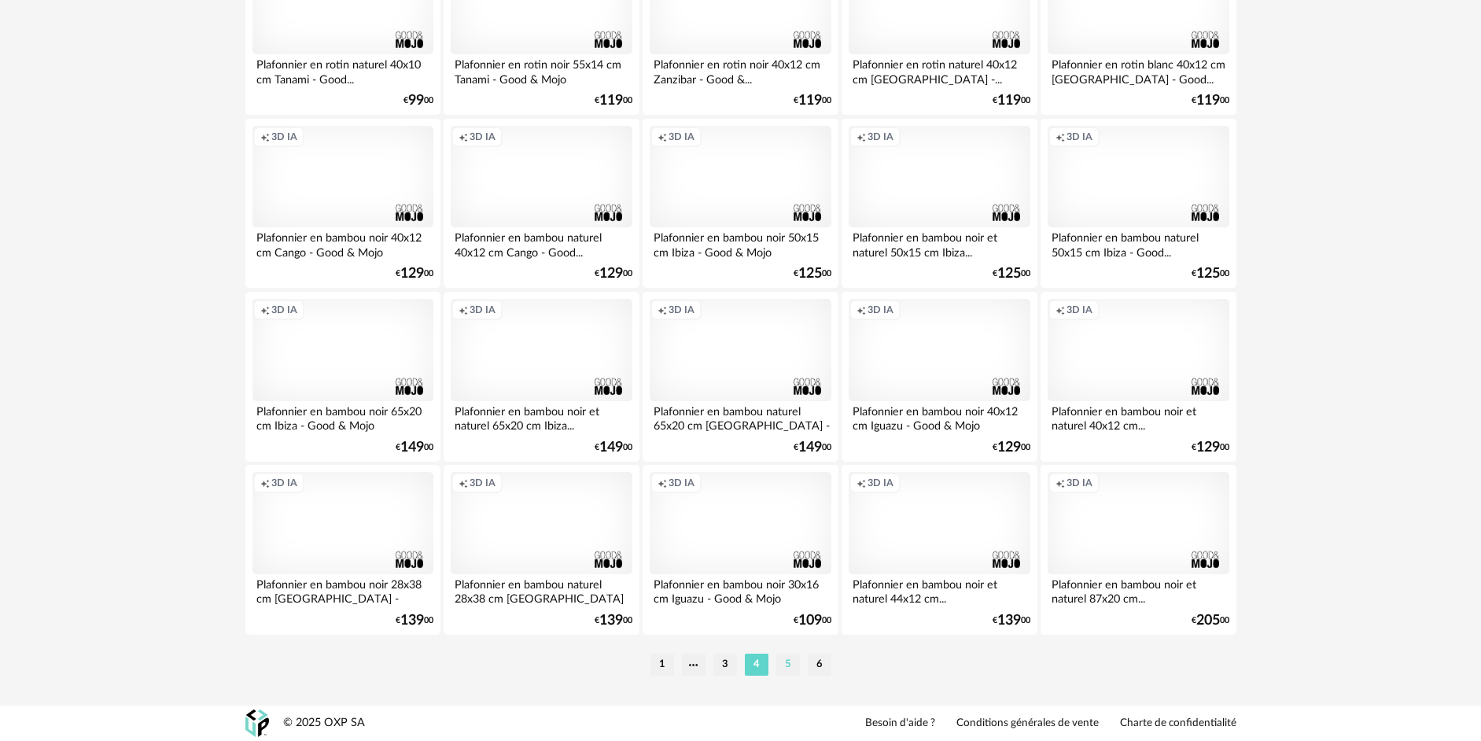
click at [792, 660] on li "5" at bounding box center [788, 664] width 24 height 22
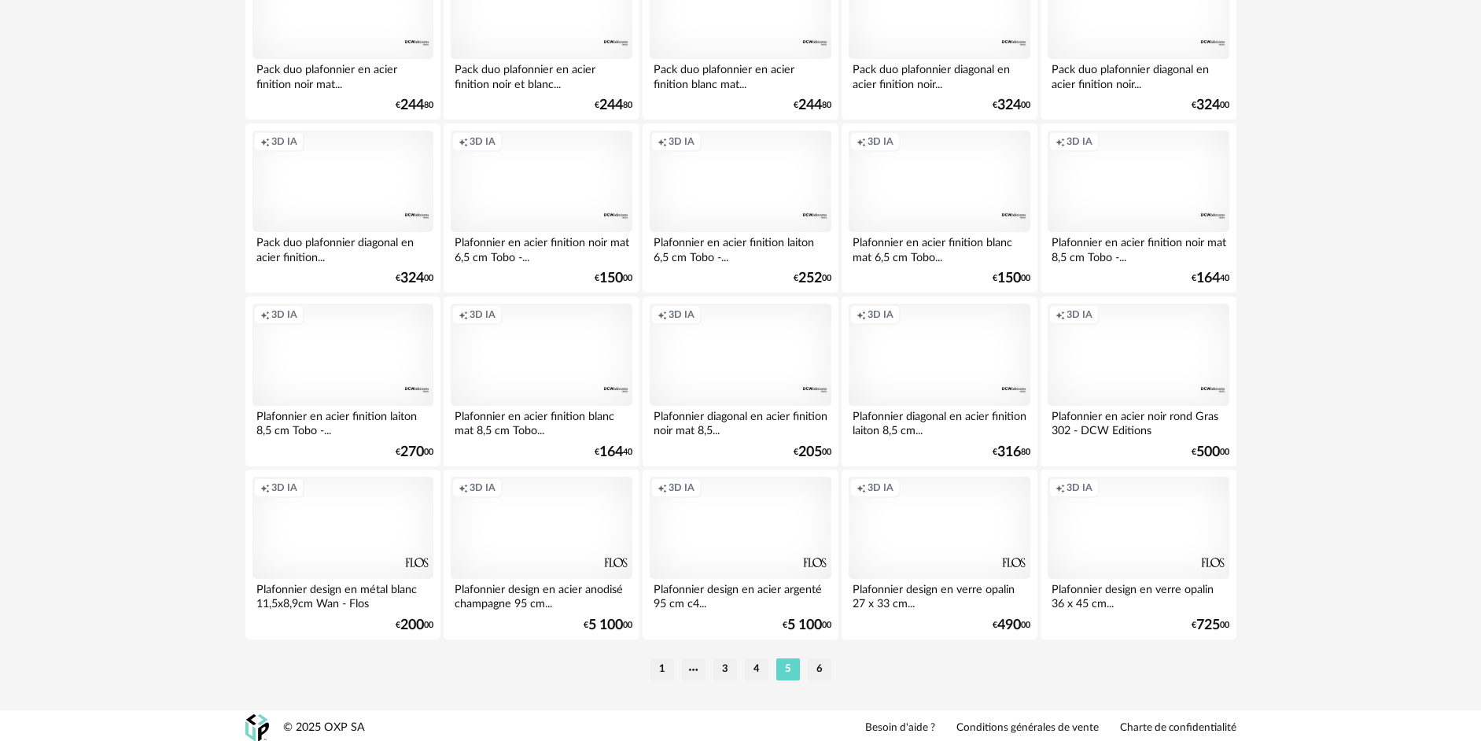
scroll to position [3050, 0]
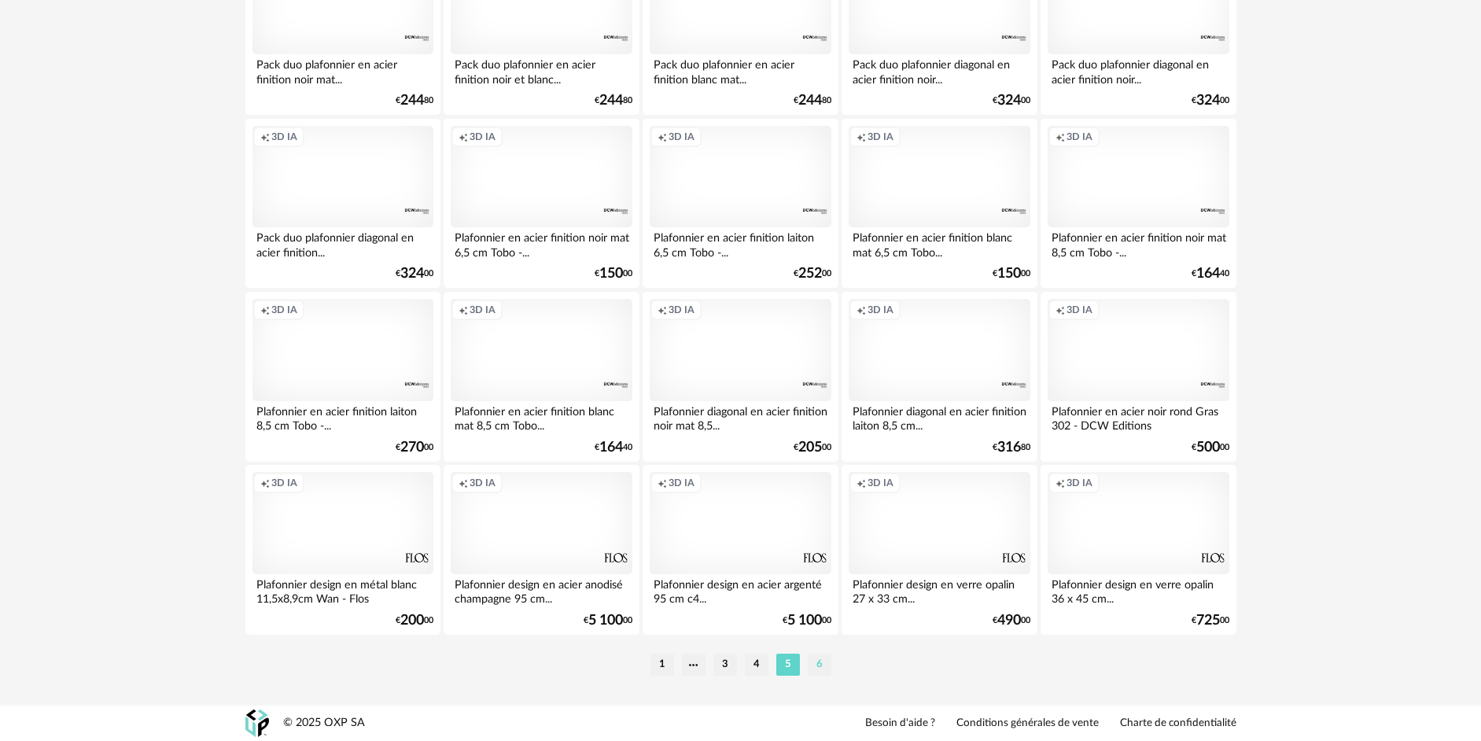
click at [822, 664] on li "6" at bounding box center [820, 664] width 24 height 22
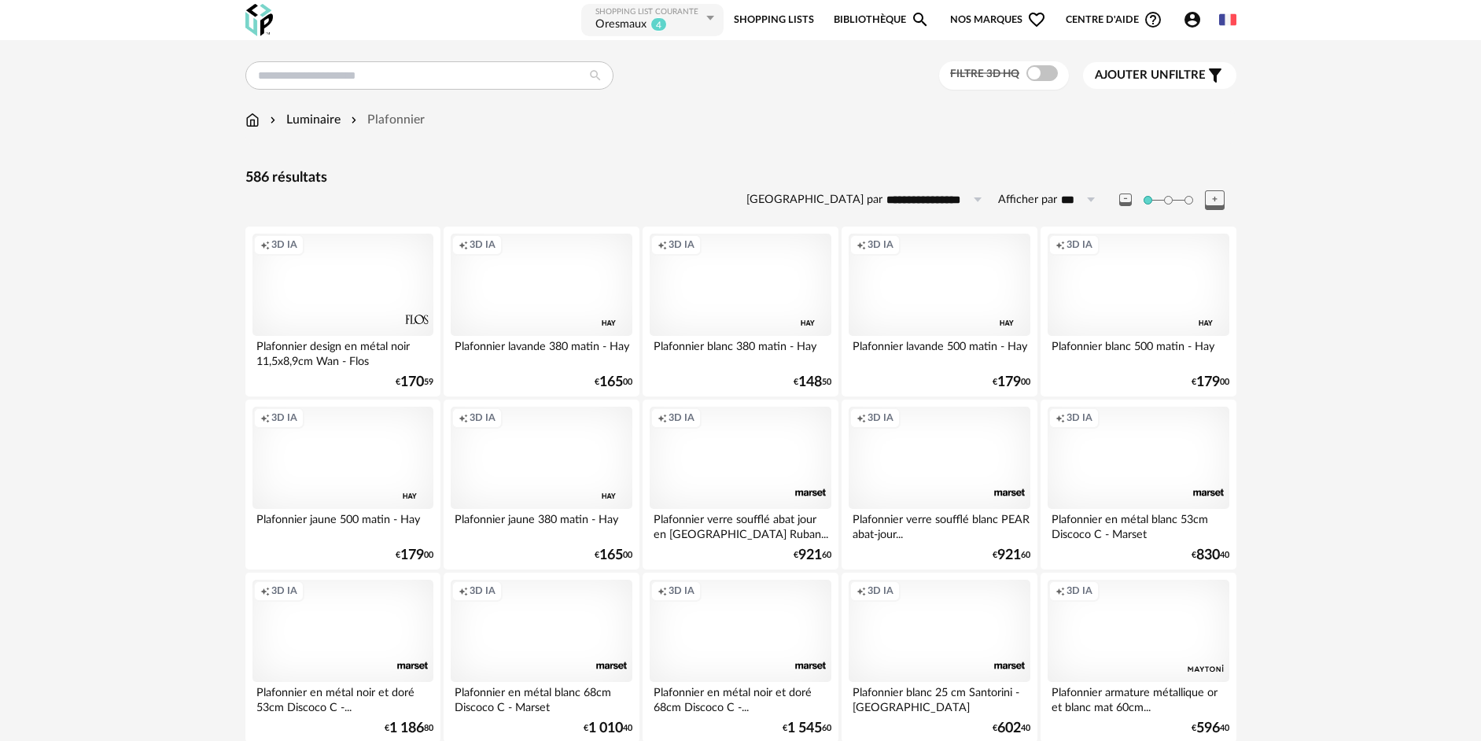
click at [1213, 197] on icon at bounding box center [1215, 200] width 20 height 20
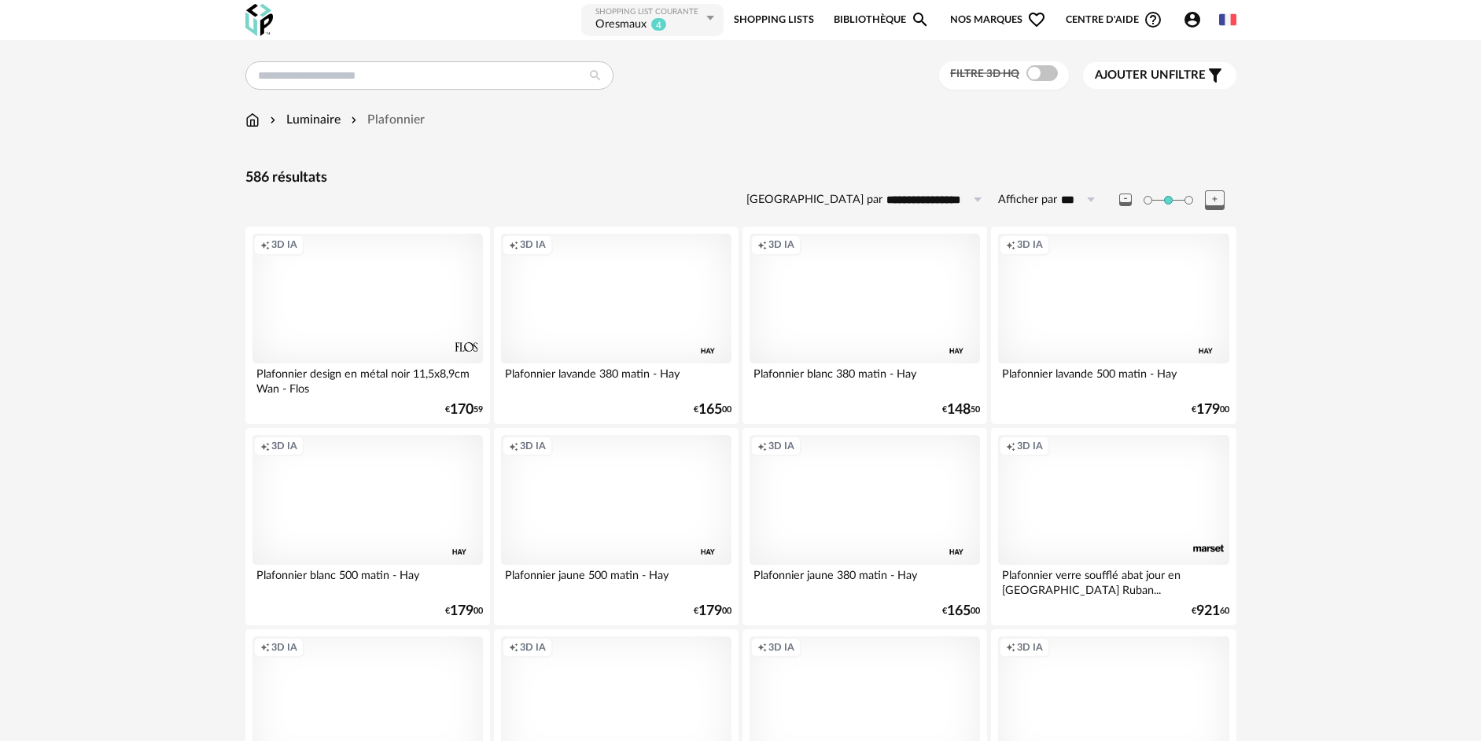
click at [1213, 199] on icon at bounding box center [1215, 200] width 20 height 20
click at [1216, 201] on icon at bounding box center [1215, 200] width 20 height 20
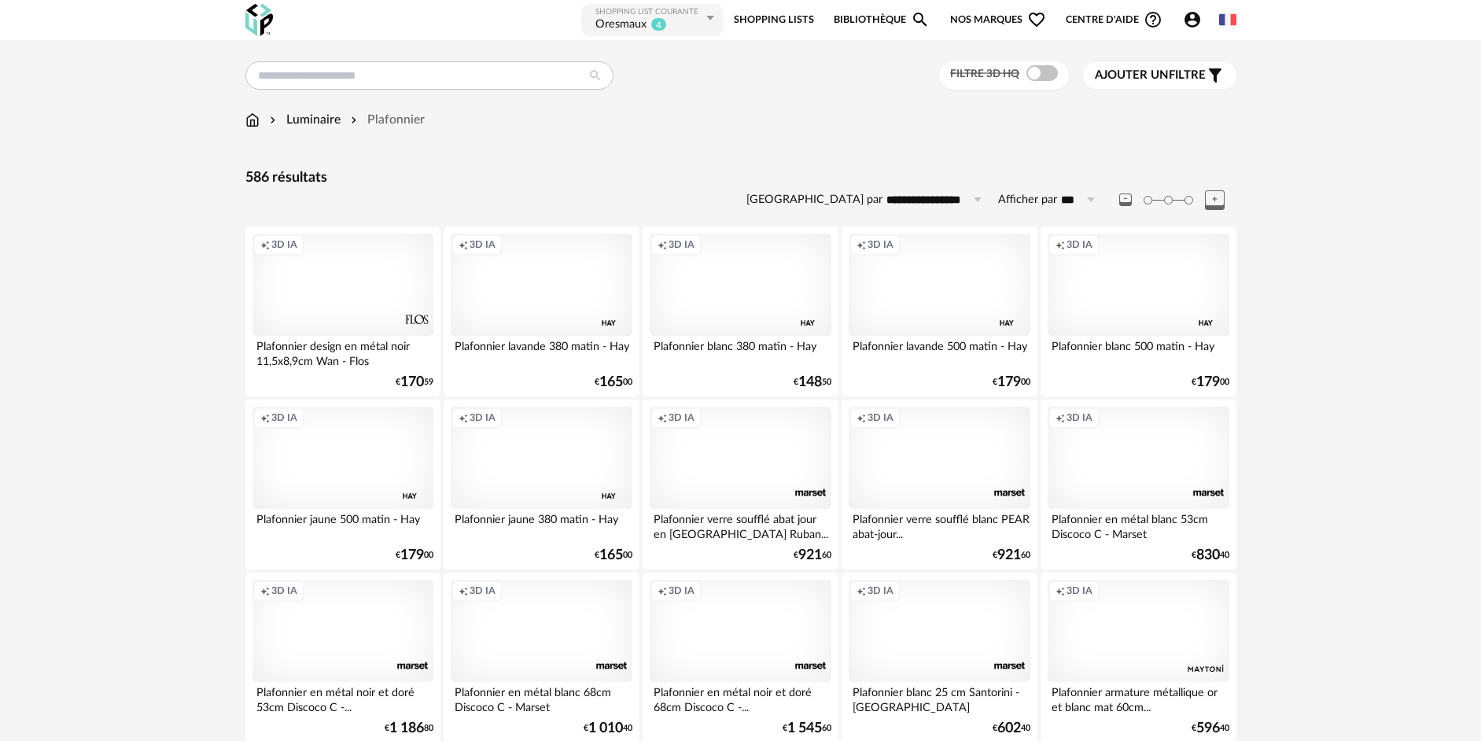
click at [1216, 201] on icon at bounding box center [1215, 200] width 20 height 20
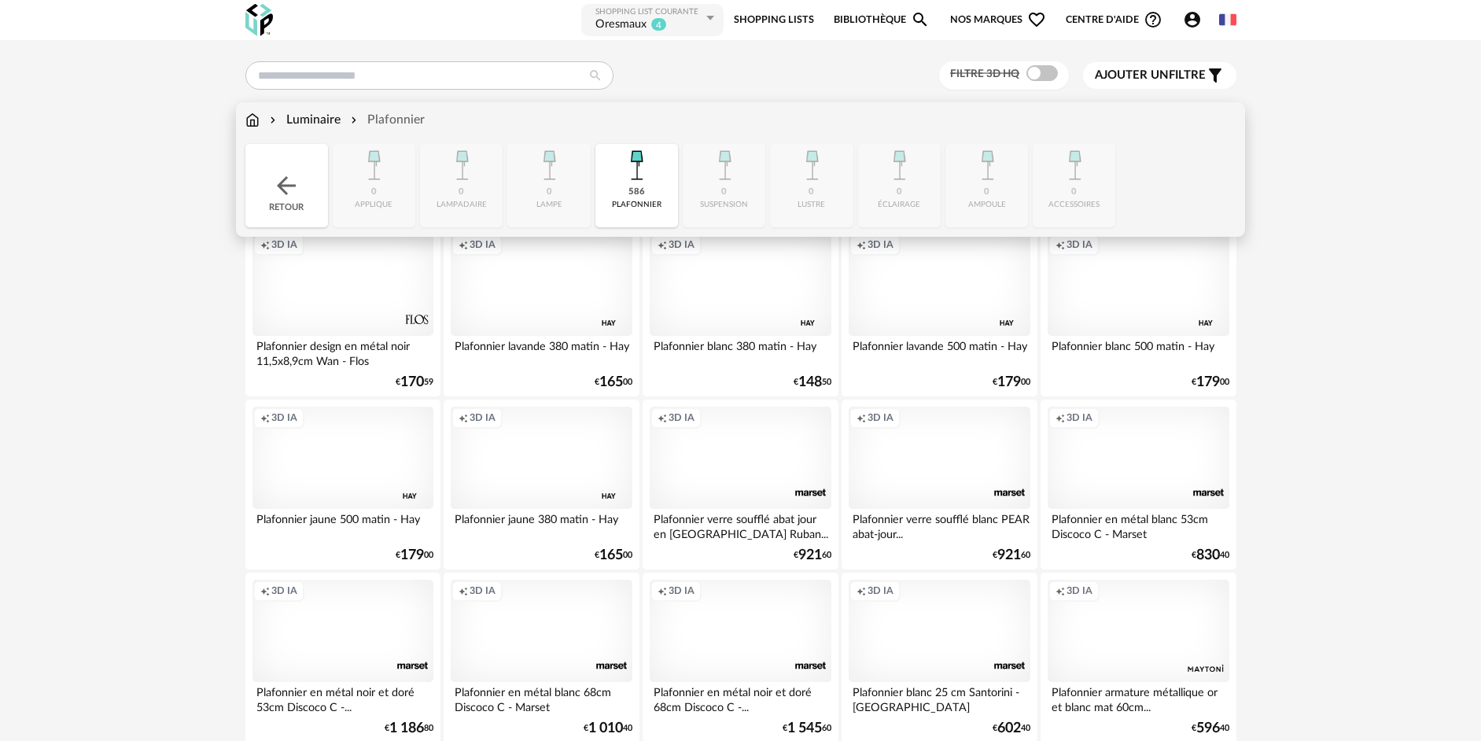
click at [318, 120] on div "Luminaire" at bounding box center [304, 120] width 74 height 18
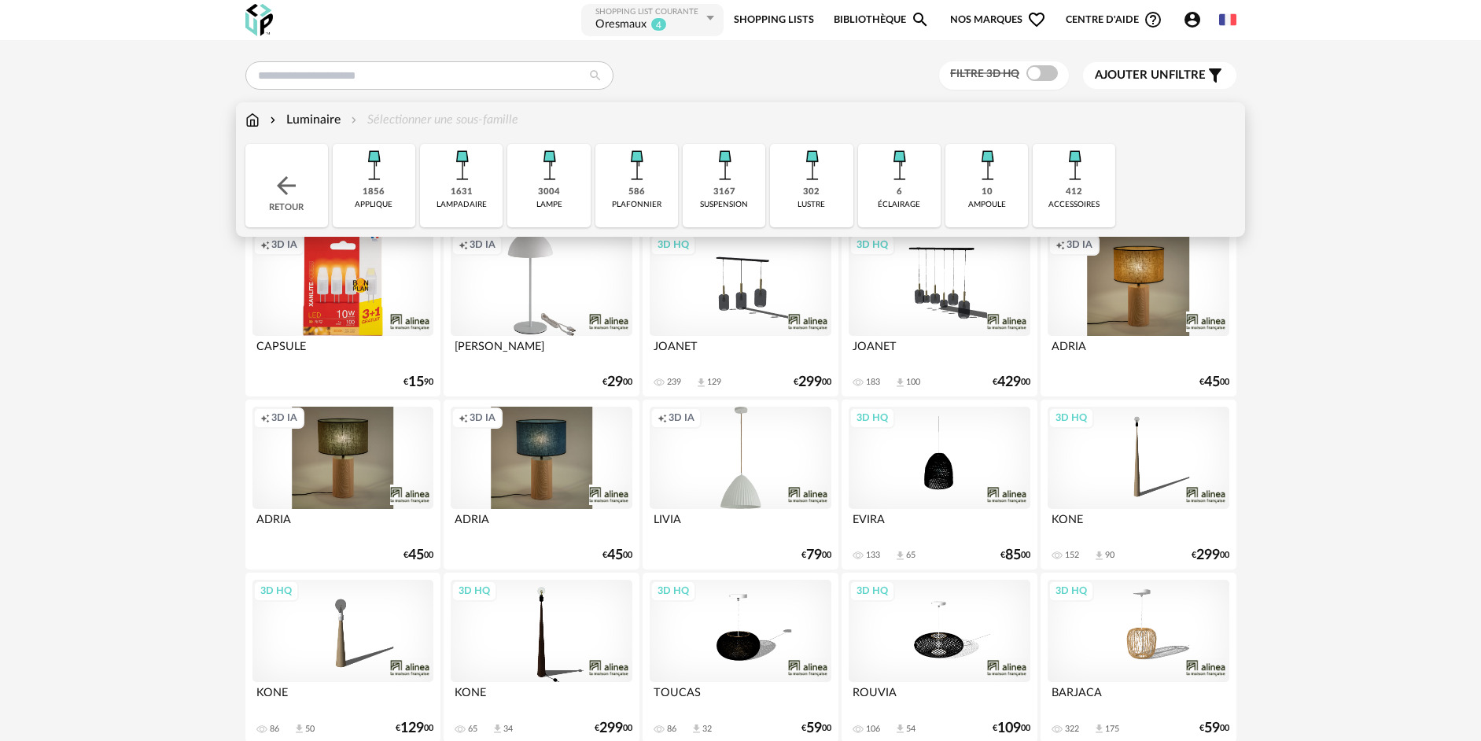
click at [390, 199] on div "1856 applique" at bounding box center [374, 185] width 83 height 83
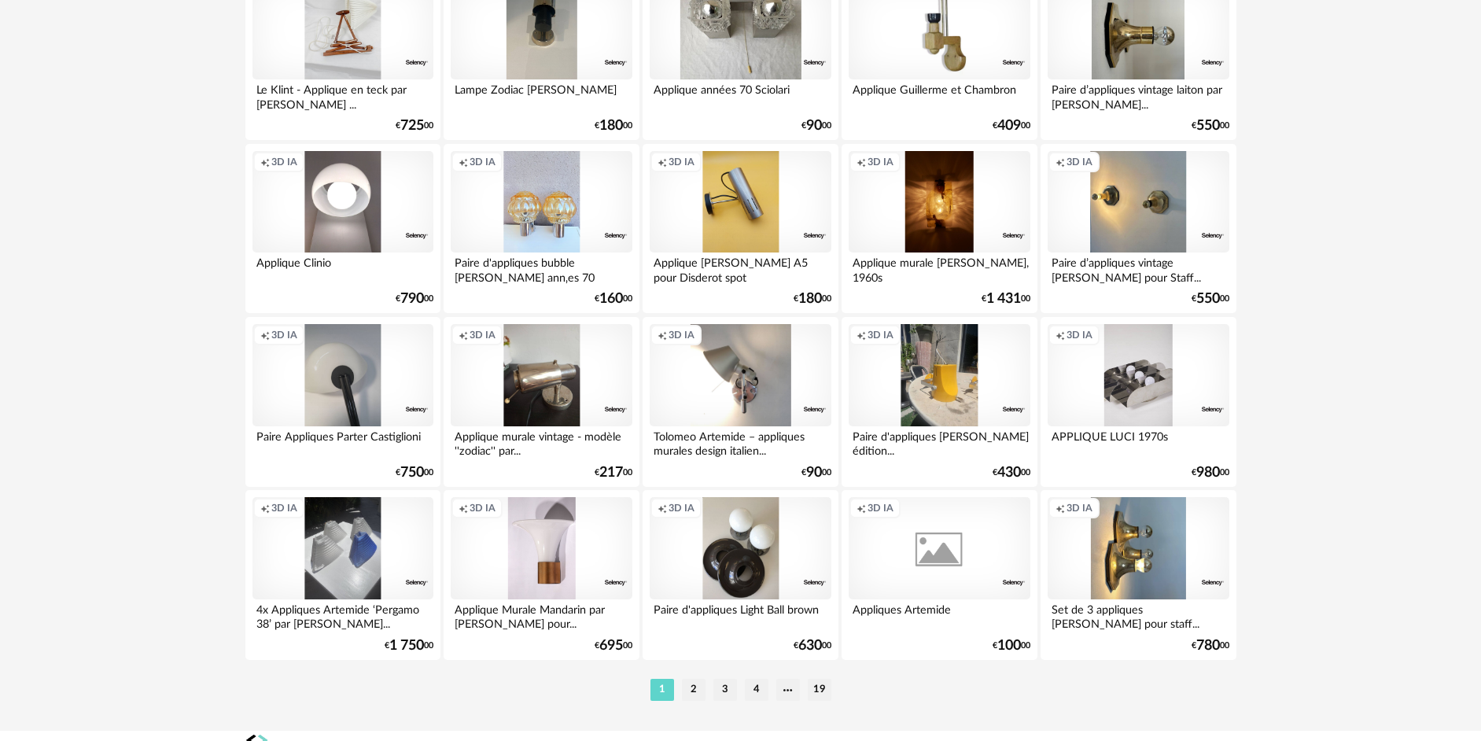
scroll to position [3050, 0]
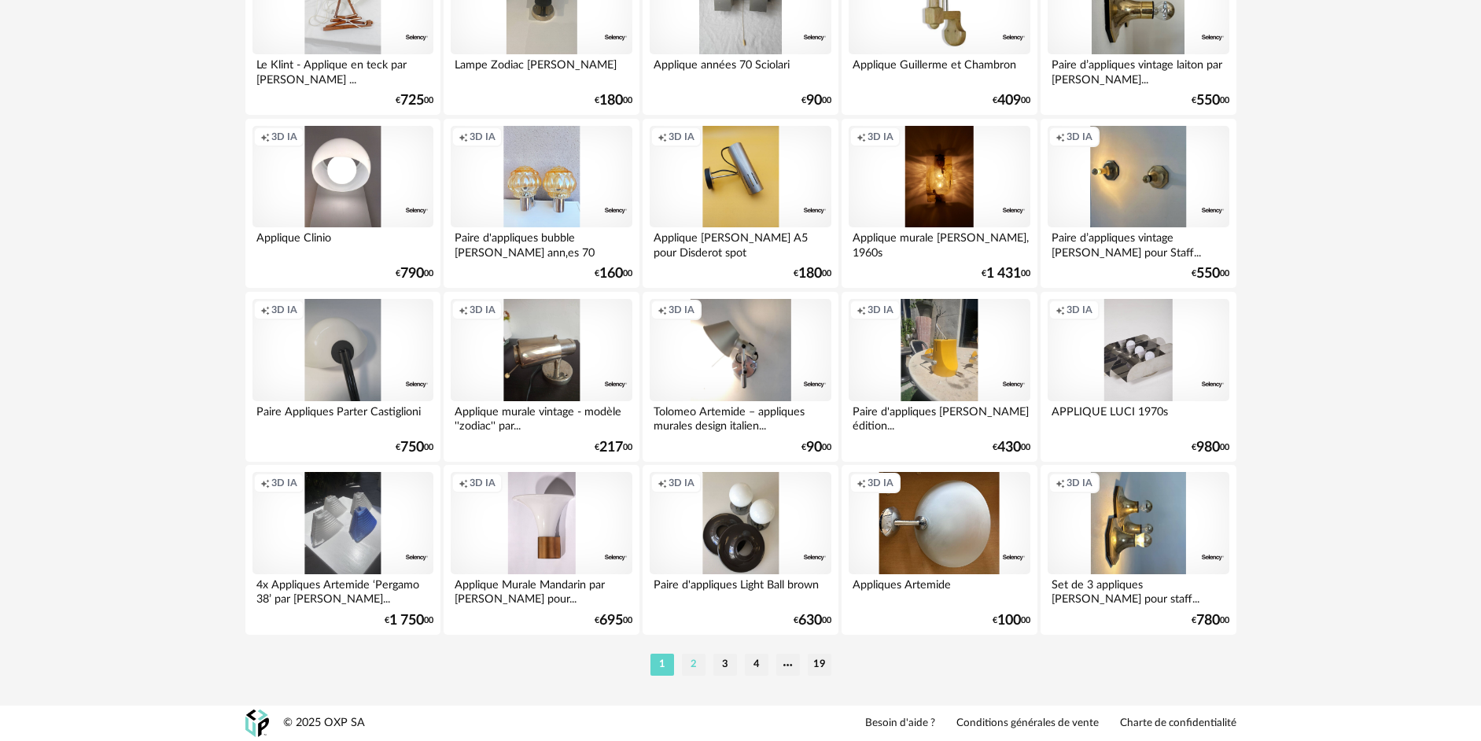
click at [697, 668] on li "2" at bounding box center [694, 664] width 24 height 22
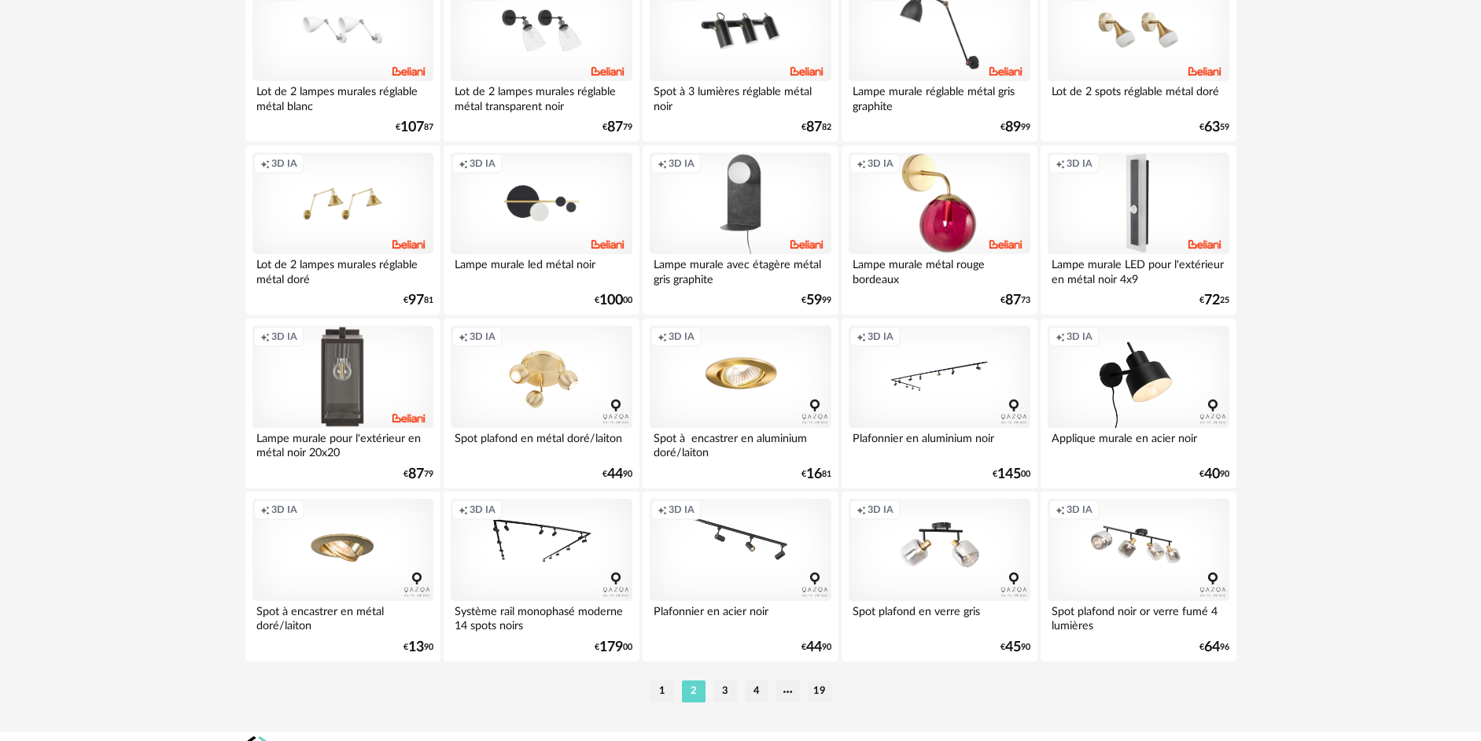
scroll to position [3050, 0]
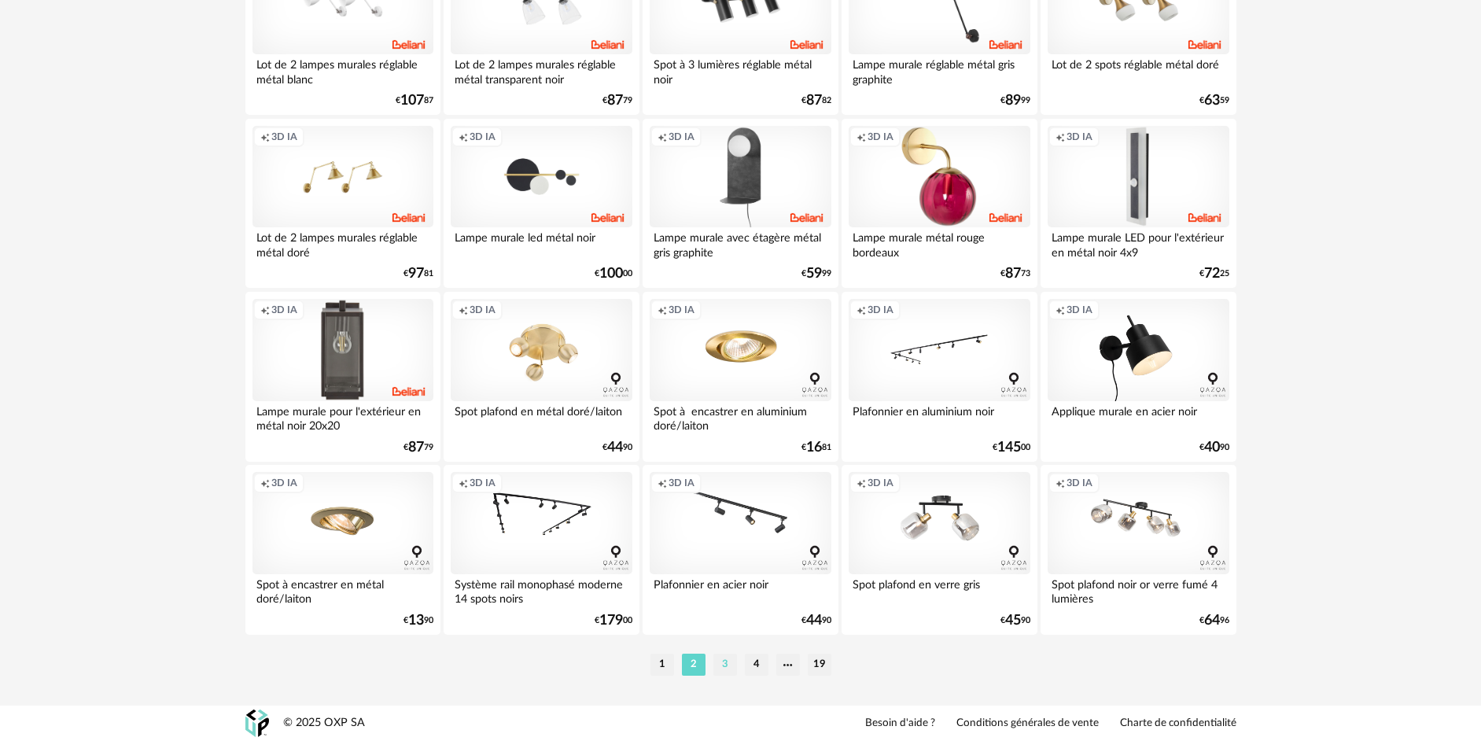
click at [730, 670] on li "3" at bounding box center [725, 664] width 24 height 22
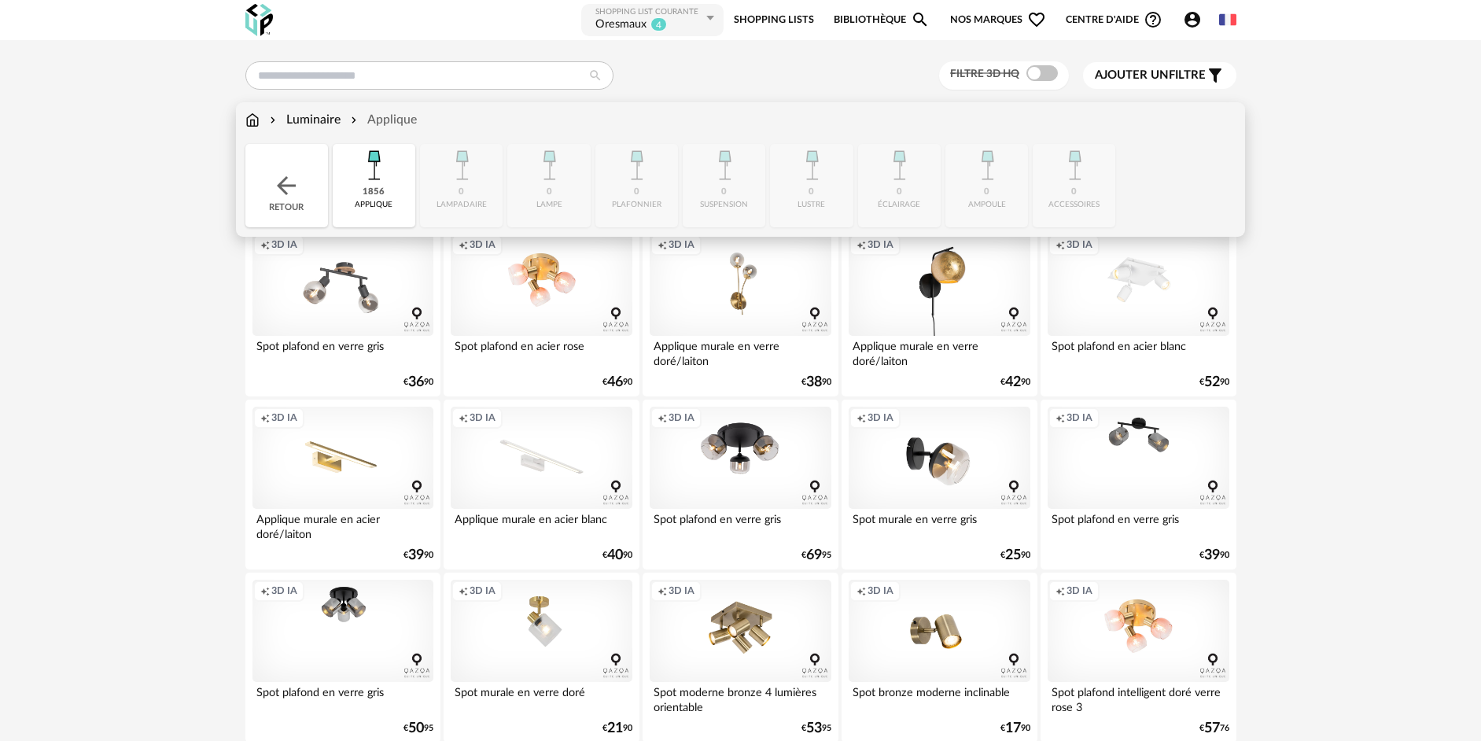
click at [324, 122] on div "Luminaire" at bounding box center [304, 120] width 74 height 18
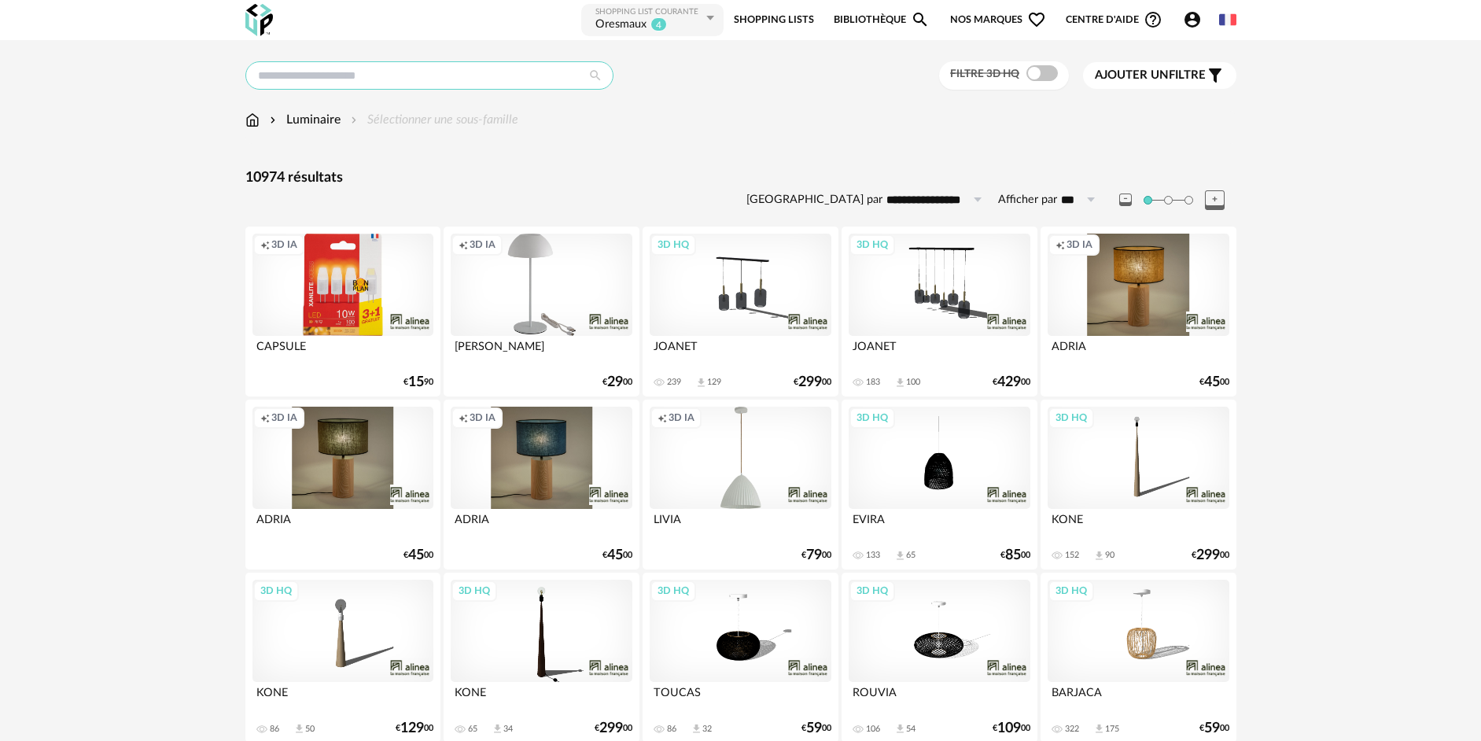
click at [366, 72] on input "text" at bounding box center [429, 75] width 368 height 28
type input "****"
type input "**********"
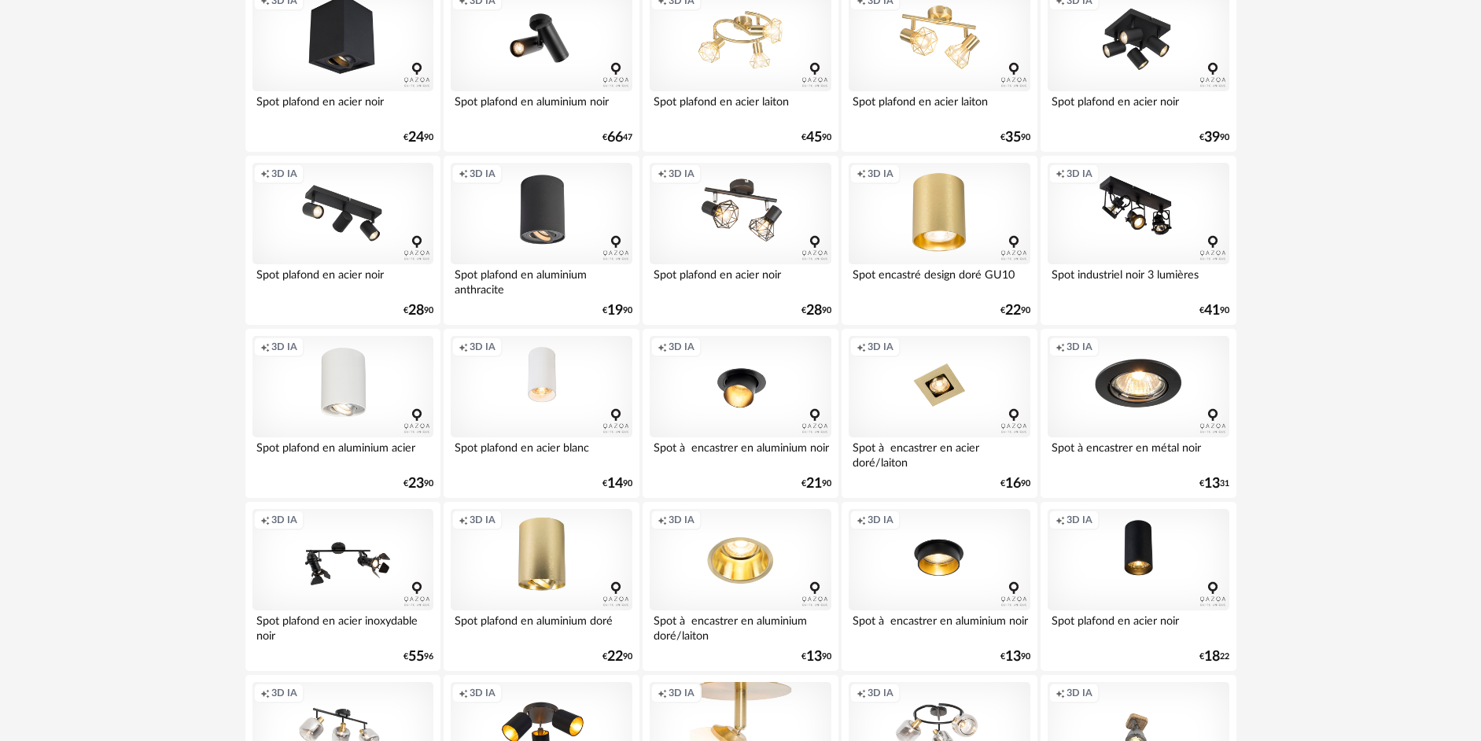
scroll to position [2673, 0]
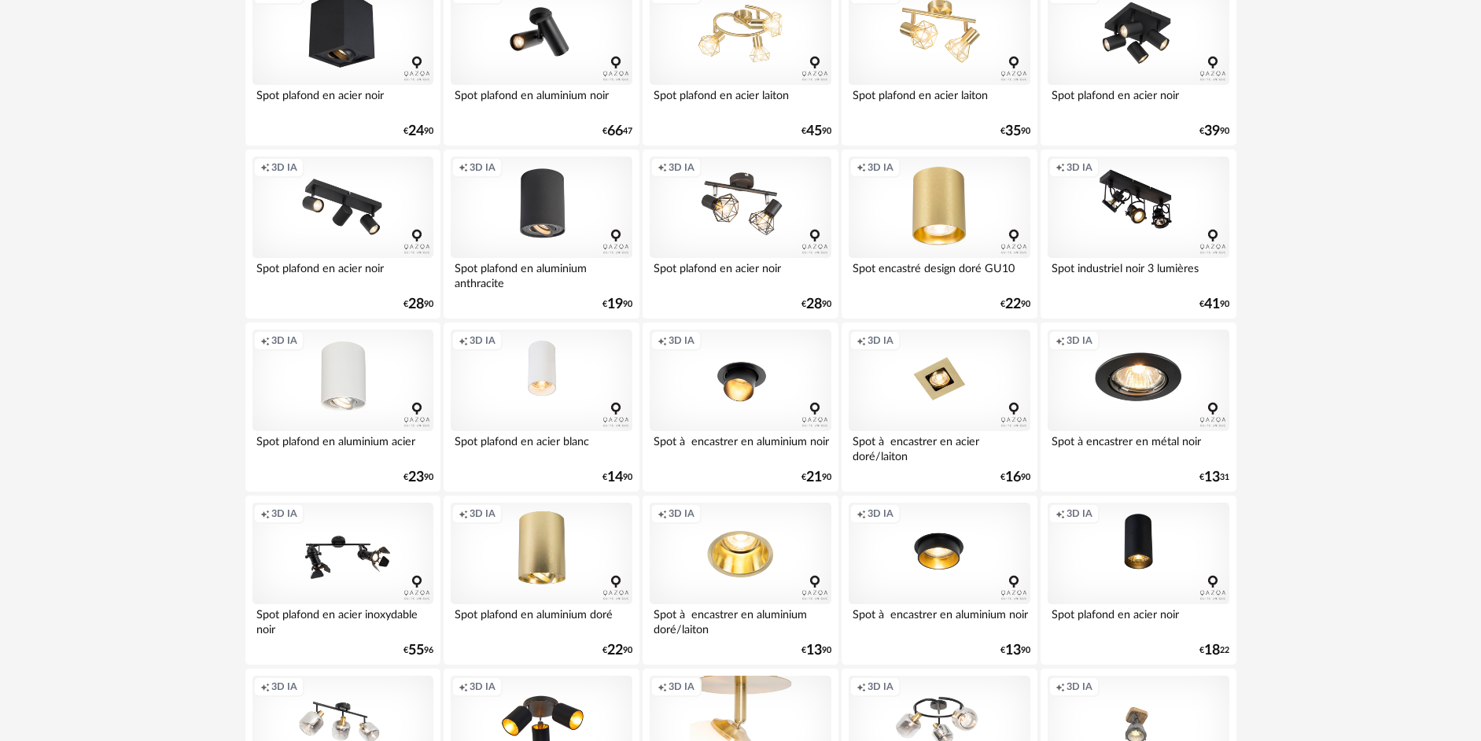
click at [1152, 409] on div "Creation icon 3D IA" at bounding box center [1137, 380] width 181 height 102
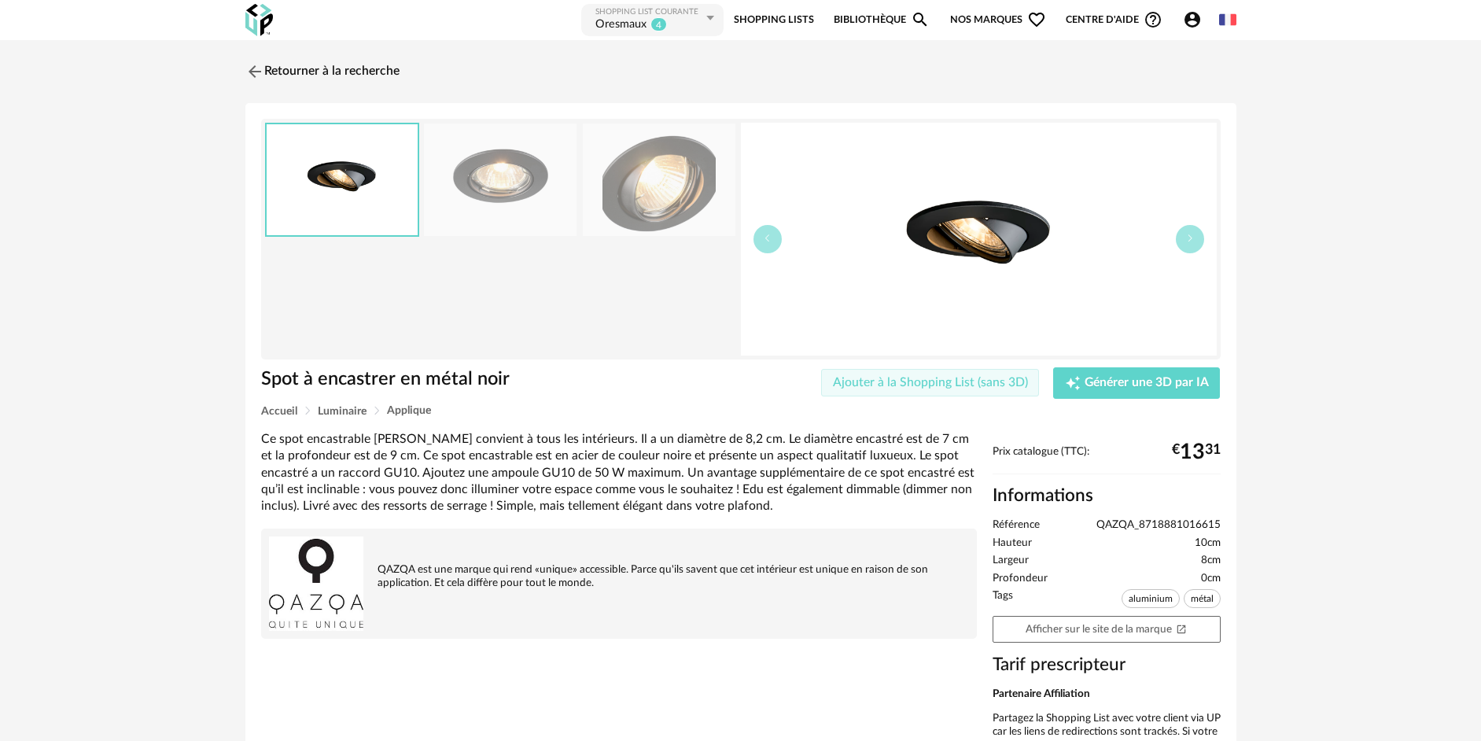
click at [1000, 383] on span "Ajouter à la Shopping List (sans 3D)" at bounding box center [930, 382] width 195 height 13
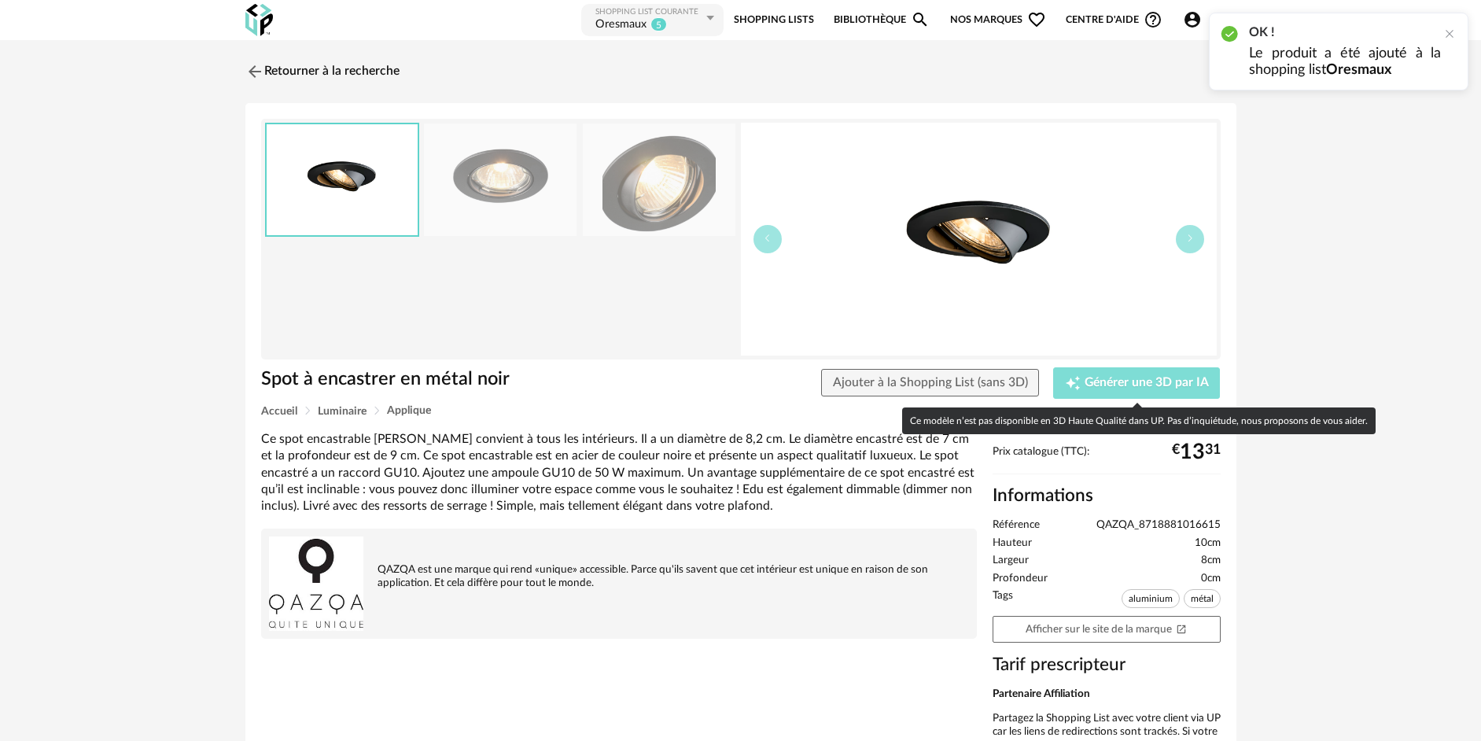
click at [1120, 383] on span "Générer une 3D par IA" at bounding box center [1146, 383] width 124 height 13
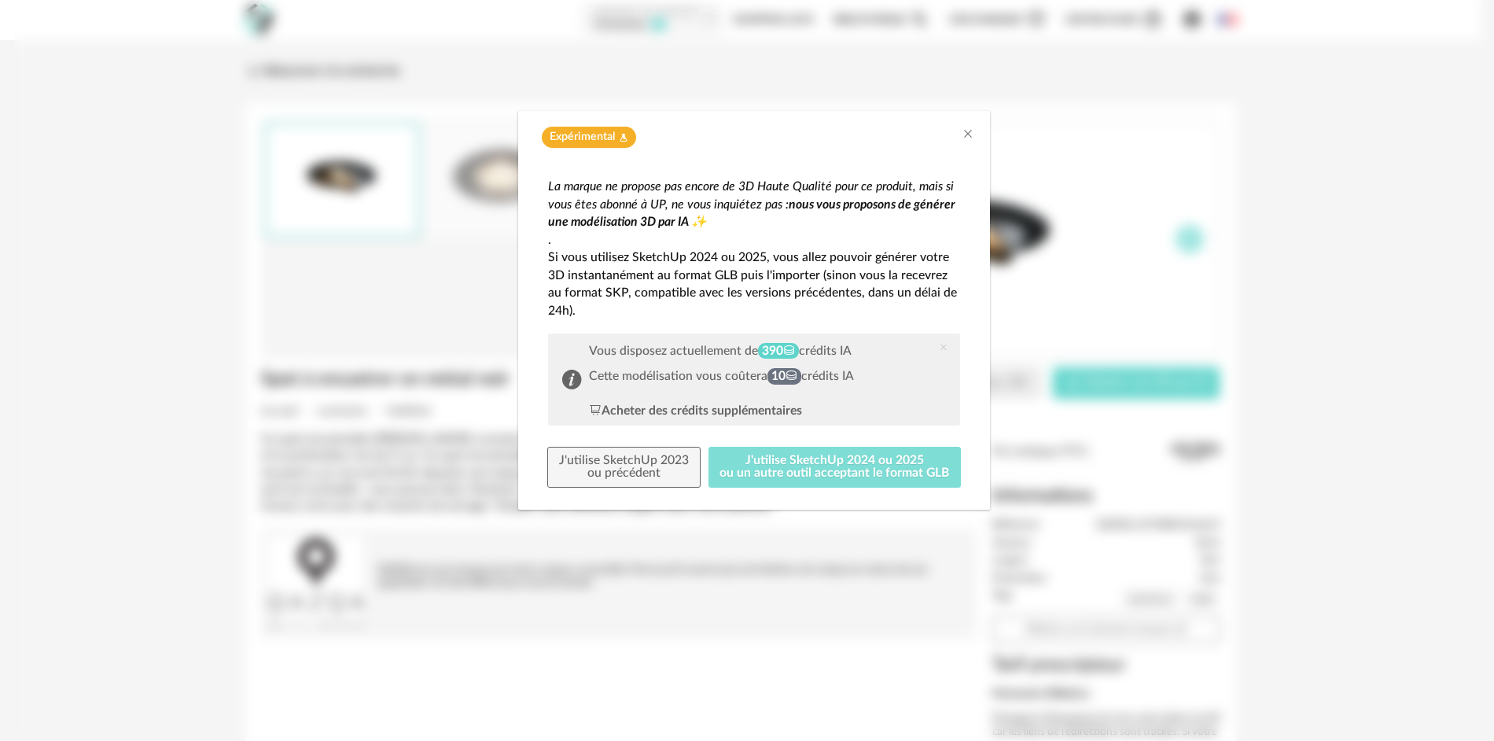
click at [745, 468] on button "J'utilise SketchUp 2024 ou 2025 ou un autre outil acceptant le format GLB" at bounding box center [834, 467] width 253 height 41
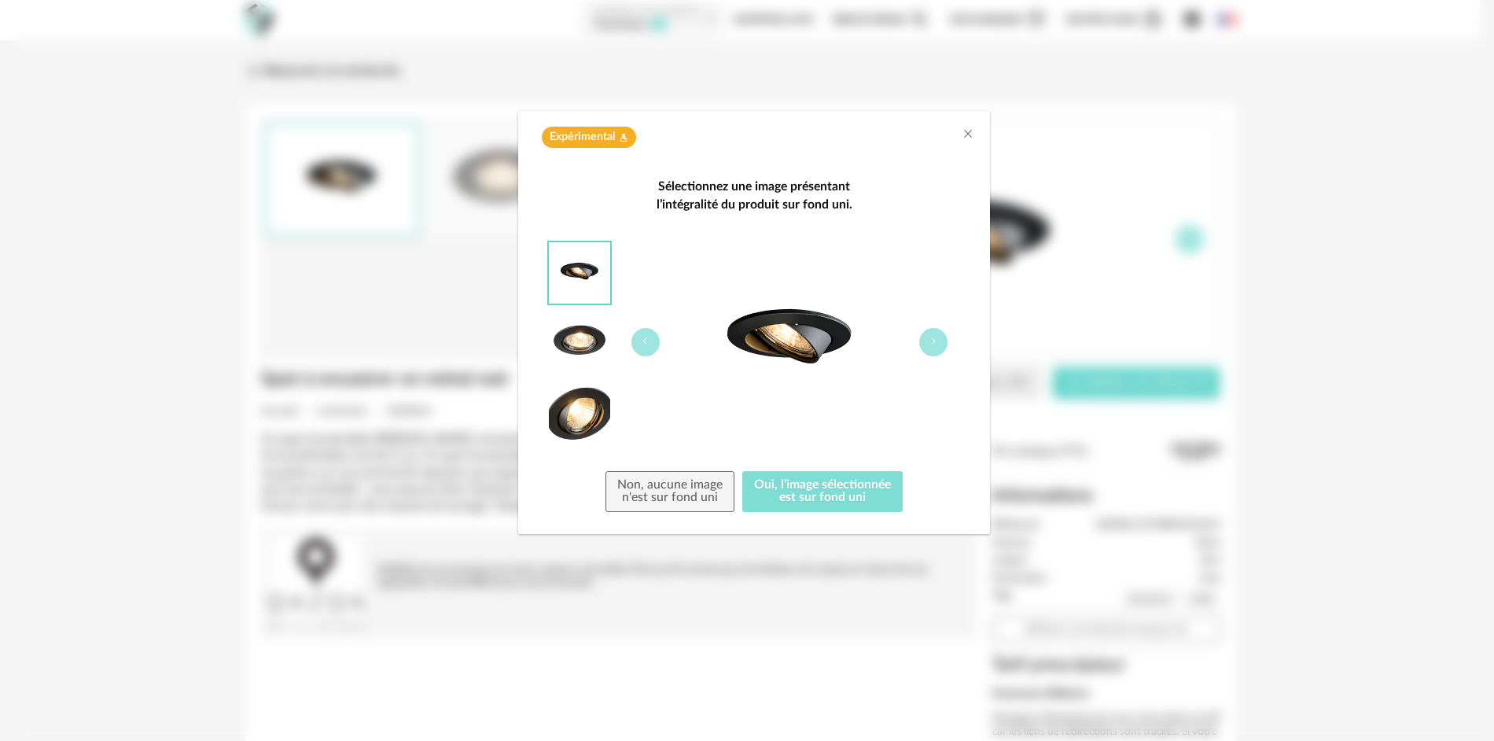
click at [785, 502] on button "Oui, l'image sélectionnée est sur fond uni" at bounding box center [822, 491] width 160 height 41
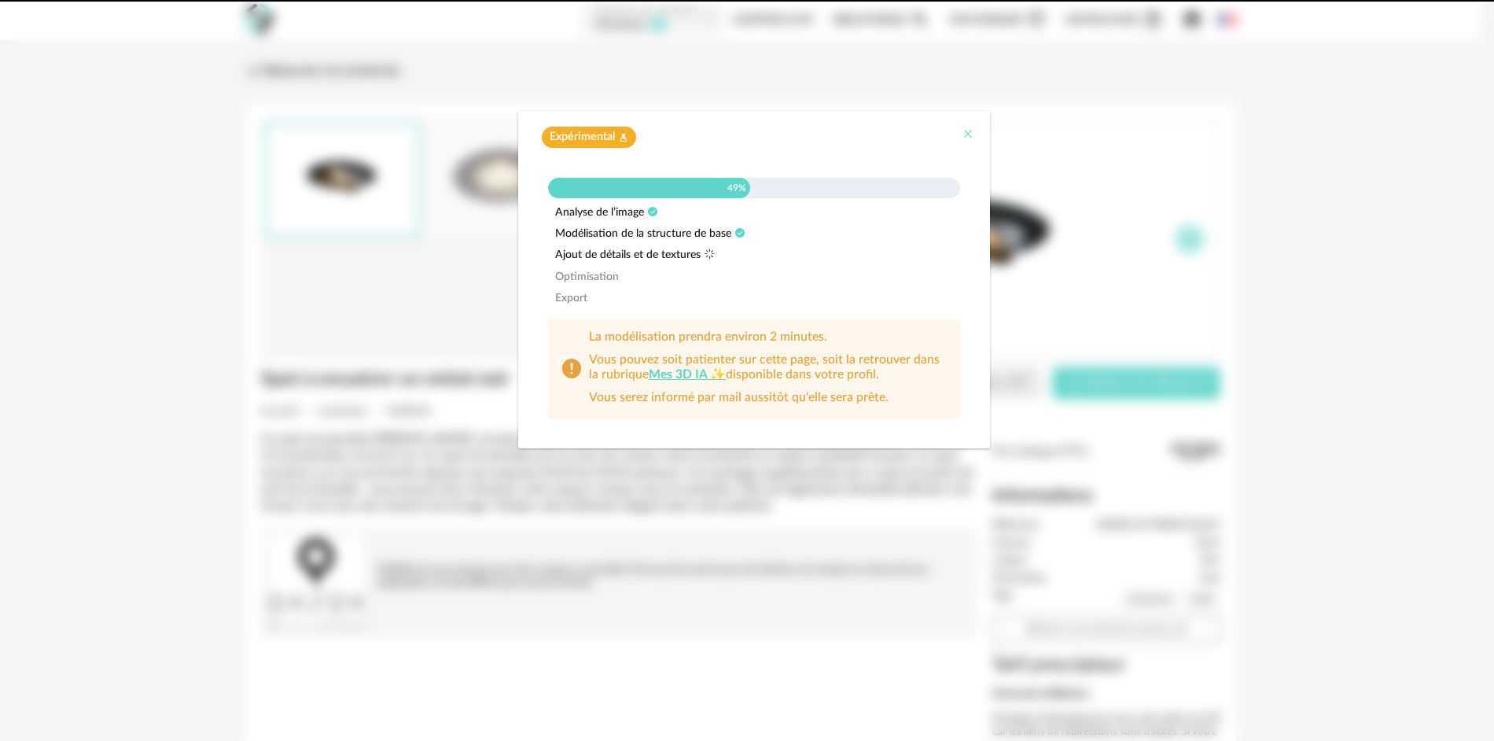
click at [969, 133] on icon "Close" at bounding box center [968, 133] width 13 height 13
